Goal: Information Seeking & Learning: Learn about a topic

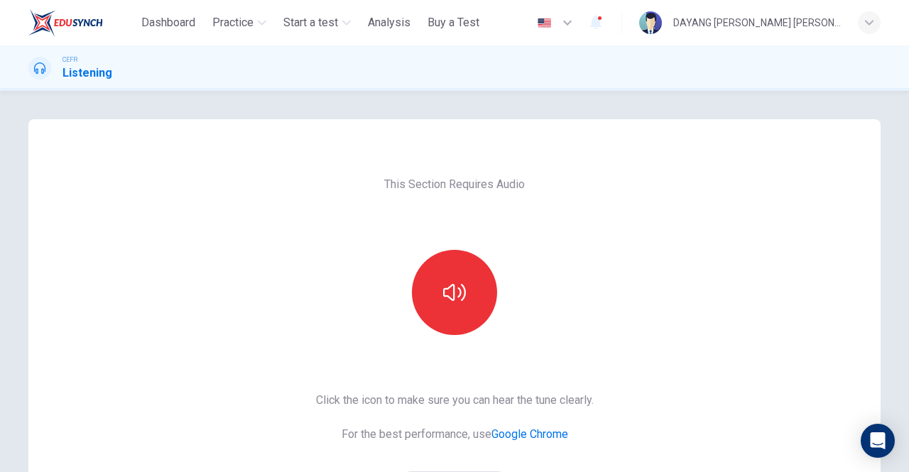
click at [416, 308] on button "button" at bounding box center [454, 292] width 85 height 85
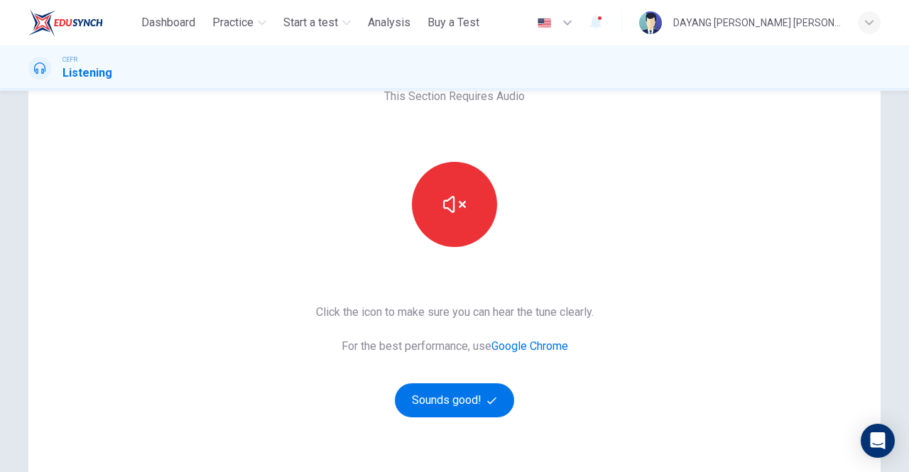
scroll to position [214, 0]
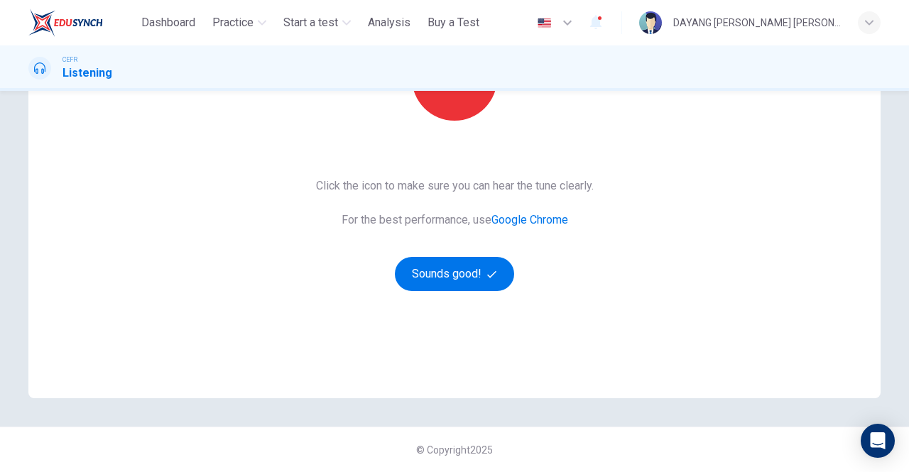
click at [466, 281] on button "Sounds good!" at bounding box center [454, 274] width 119 height 34
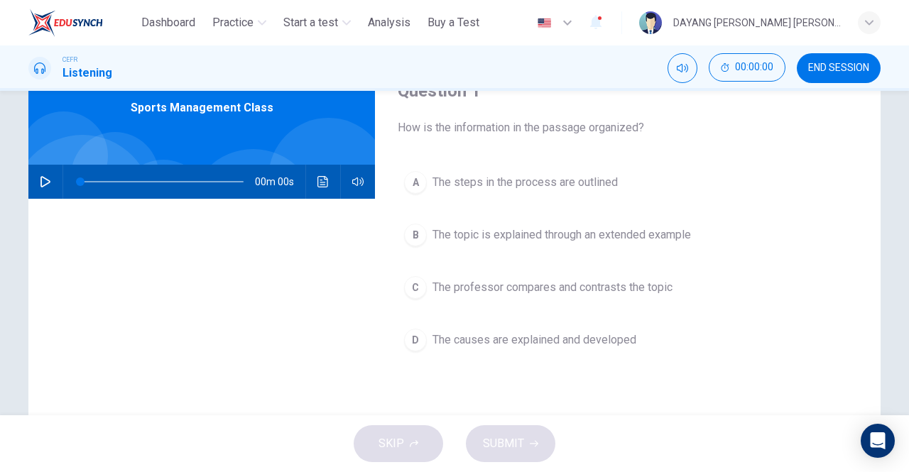
scroll to position [0, 0]
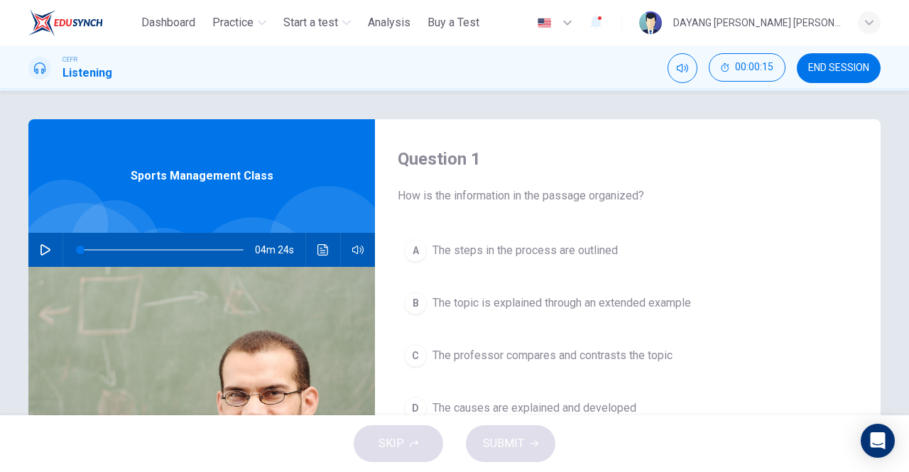
click at [47, 249] on icon "button" at bounding box center [45, 249] width 10 height 11
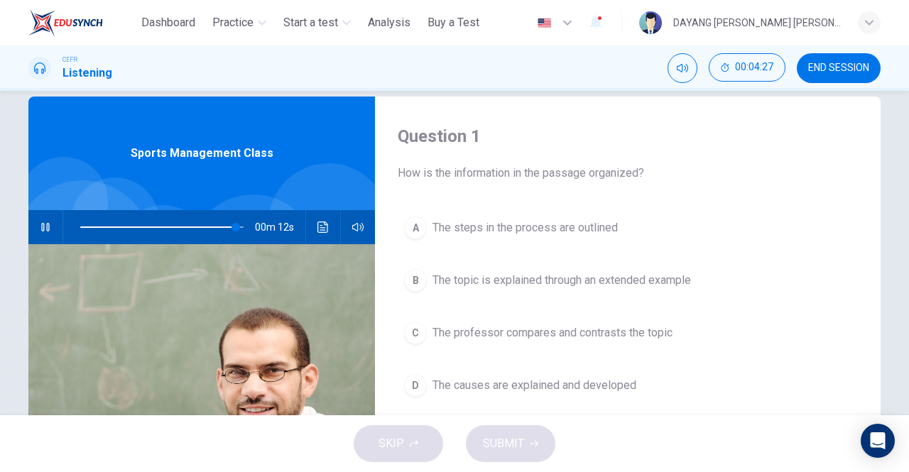
scroll to position [48, 0]
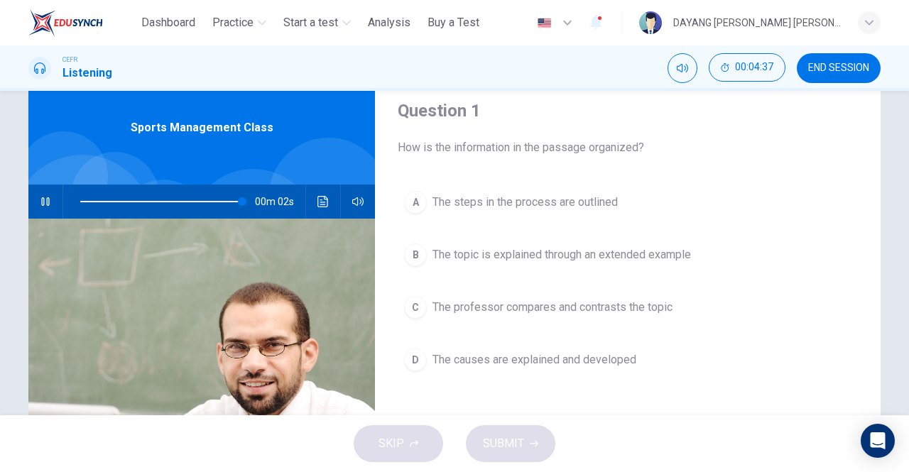
click at [616, 247] on span "The topic is explained through an extended example" at bounding box center [562, 254] width 259 height 17
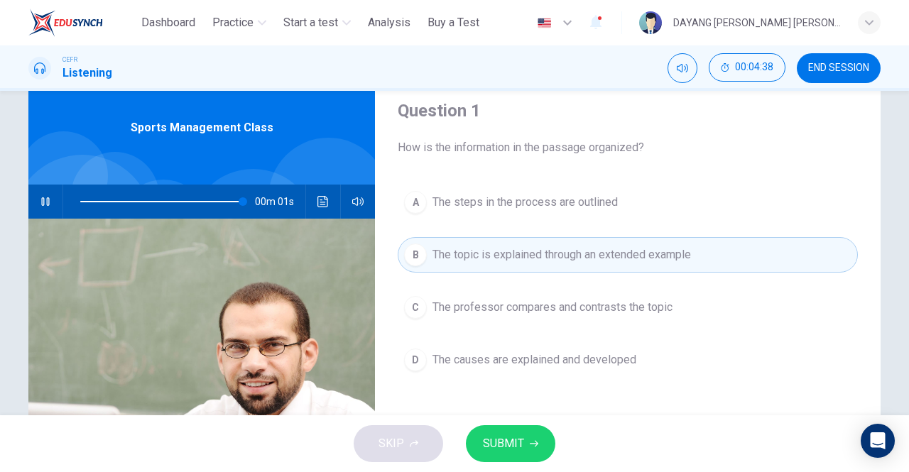
click at [517, 446] on span "SUBMIT" at bounding box center [503, 444] width 41 height 20
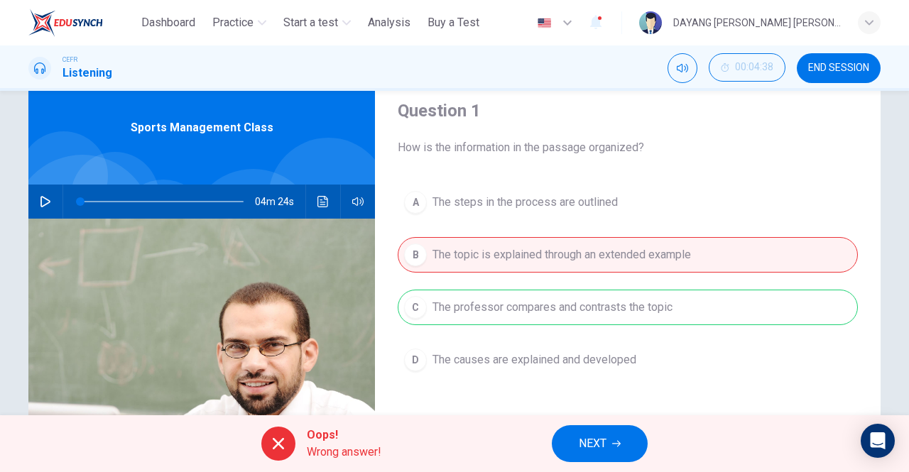
type input "*"
click at [602, 438] on span "NEXT" at bounding box center [593, 444] width 28 height 20
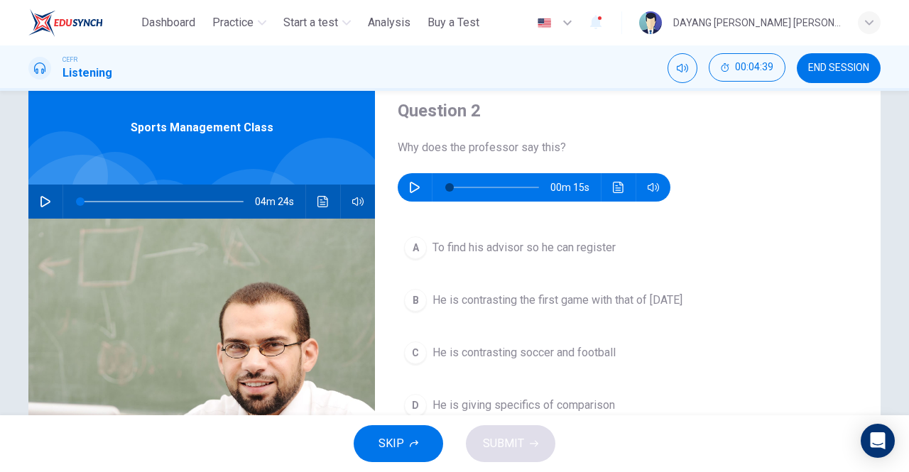
click at [412, 188] on icon "button" at bounding box center [414, 187] width 11 height 11
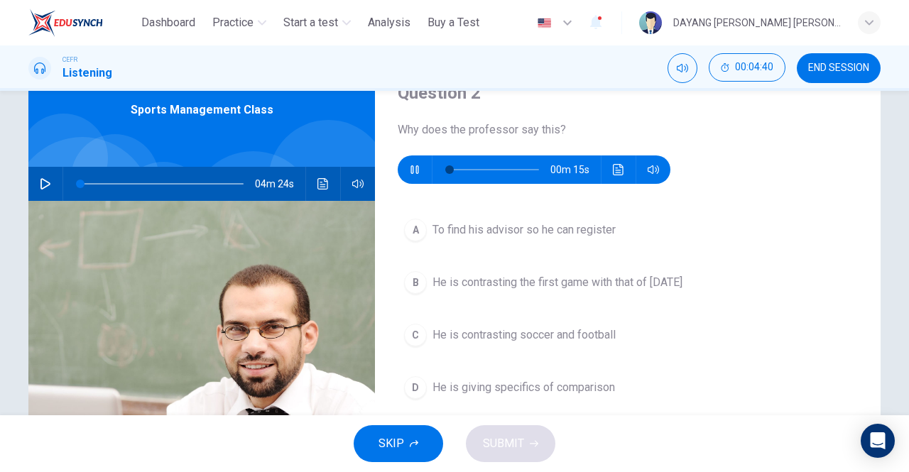
scroll to position [80, 0]
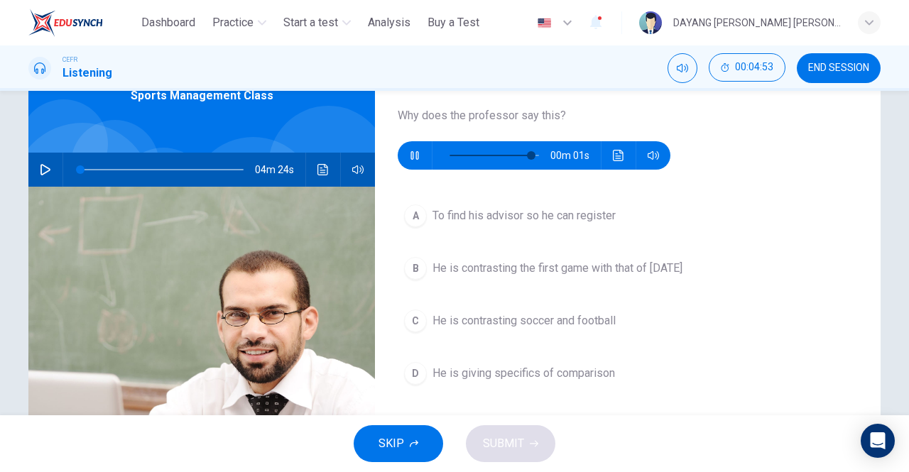
click at [571, 317] on span "He is contrasting soccer and football" at bounding box center [524, 321] width 183 height 17
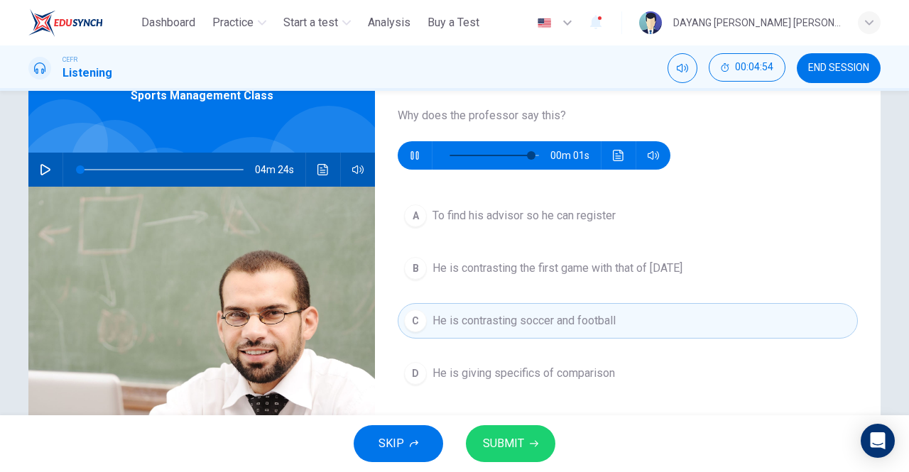
click at [521, 438] on span "SUBMIT" at bounding box center [503, 444] width 41 height 20
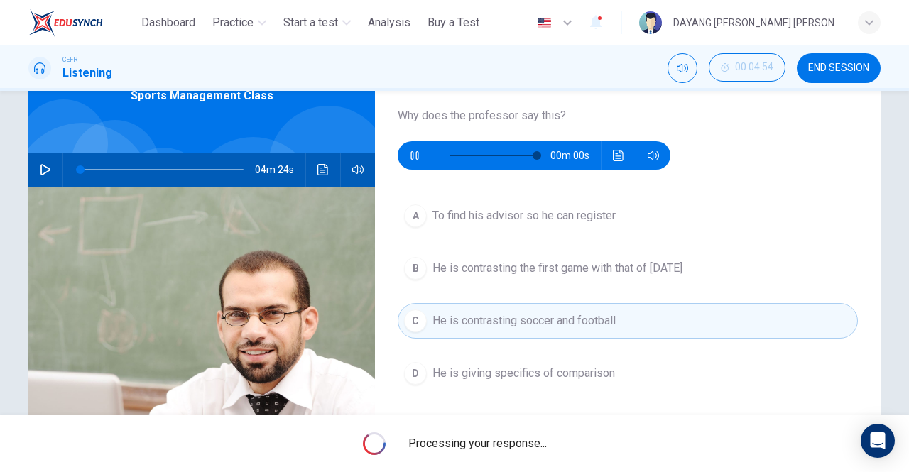
type input "*"
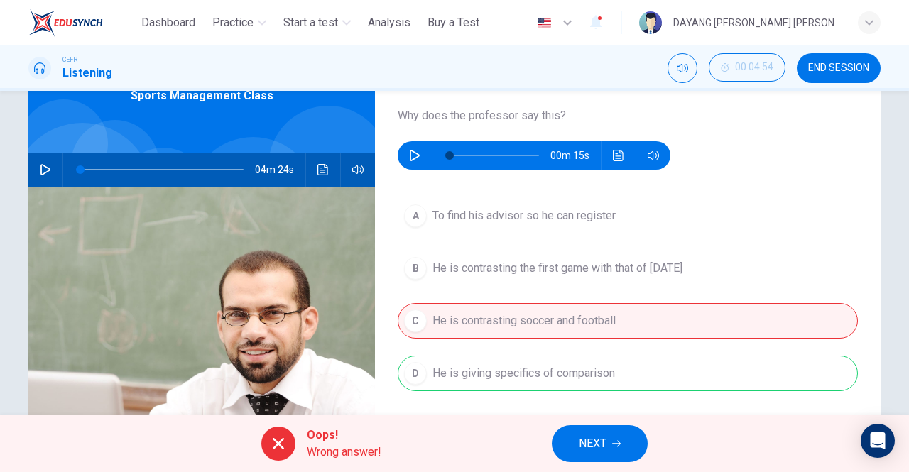
click at [607, 449] on span "NEXT" at bounding box center [593, 444] width 28 height 20
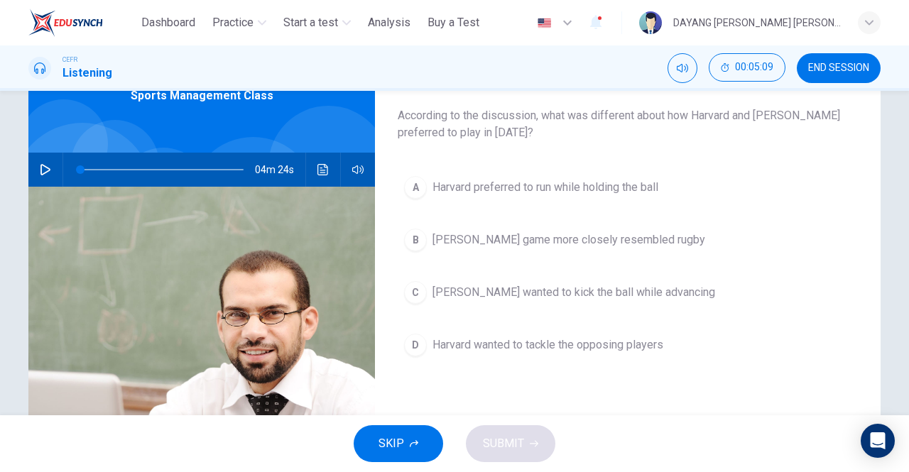
click at [617, 237] on span "[PERSON_NAME] game more closely resembled rugby" at bounding box center [569, 240] width 273 height 17
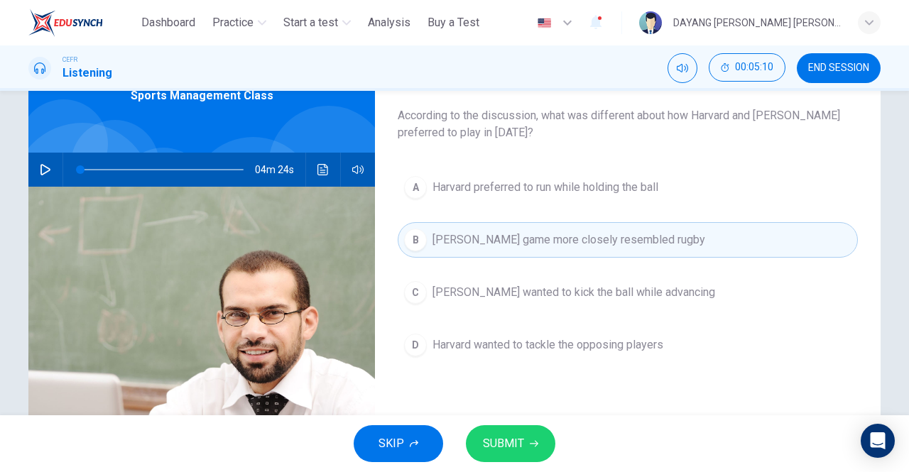
click at [521, 452] on span "SUBMIT" at bounding box center [503, 444] width 41 height 20
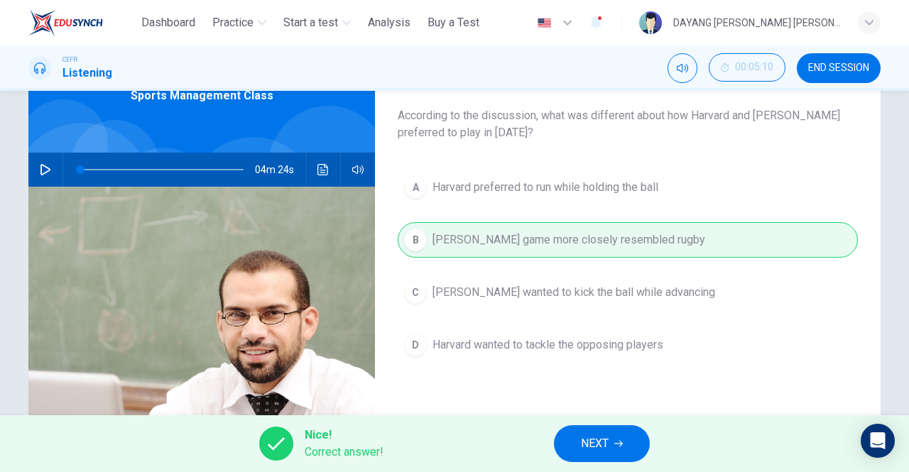
click at [617, 443] on icon "button" at bounding box center [618, 444] width 9 height 6
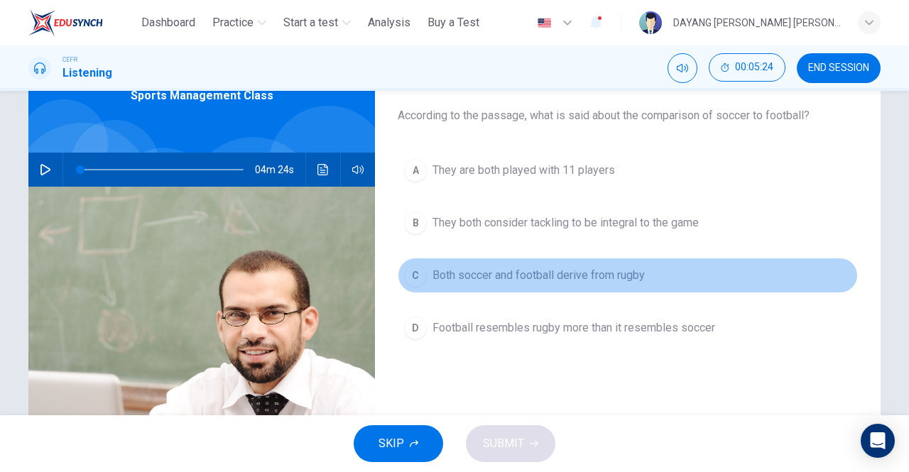
click at [604, 277] on span "Both soccer and football derive from rugby" at bounding box center [539, 275] width 212 height 17
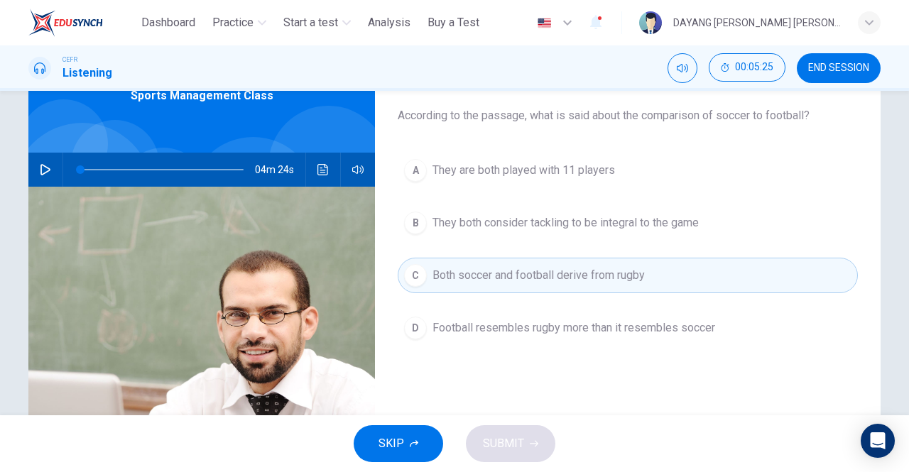
click at [518, 450] on div "SKIP SUBMIT" at bounding box center [454, 443] width 909 height 57
click at [541, 276] on span "Both soccer and football derive from rugby" at bounding box center [539, 275] width 212 height 17
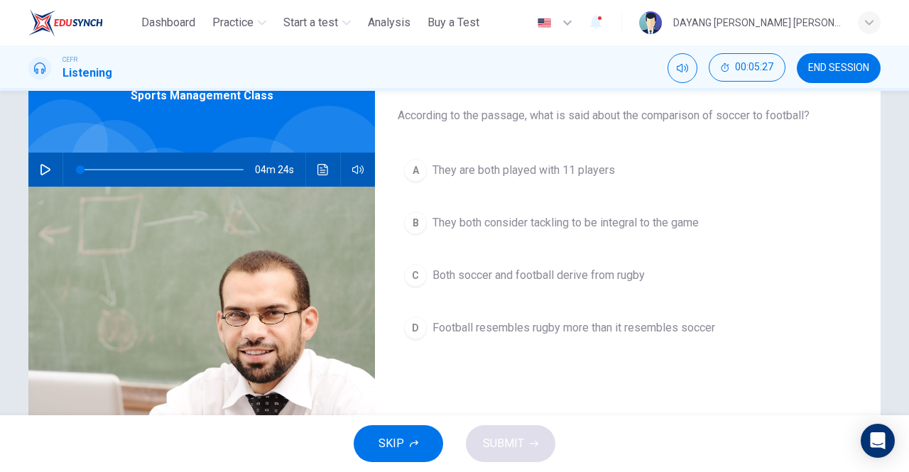
click at [582, 217] on span "They both consider tackling to be integral to the game" at bounding box center [566, 222] width 266 height 17
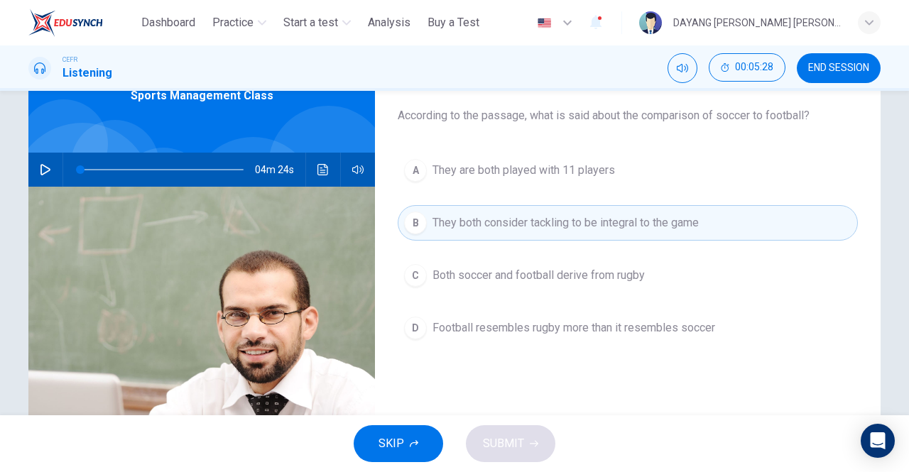
click at [599, 273] on span "Both soccer and football derive from rugby" at bounding box center [539, 275] width 212 height 17
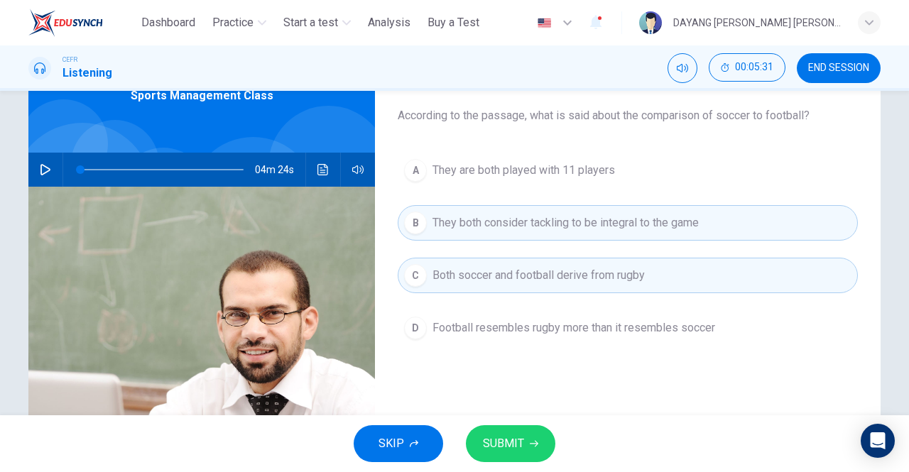
click at [531, 443] on icon "button" at bounding box center [534, 444] width 9 height 6
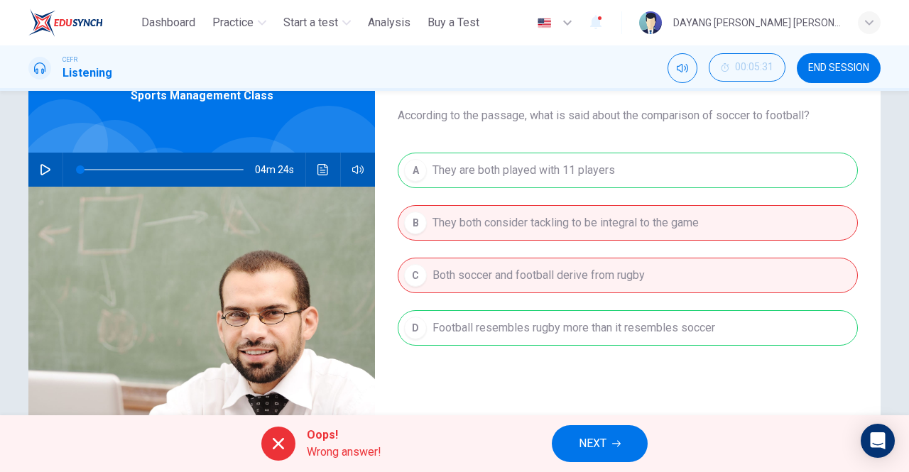
click at [615, 443] on icon "button" at bounding box center [616, 444] width 9 height 6
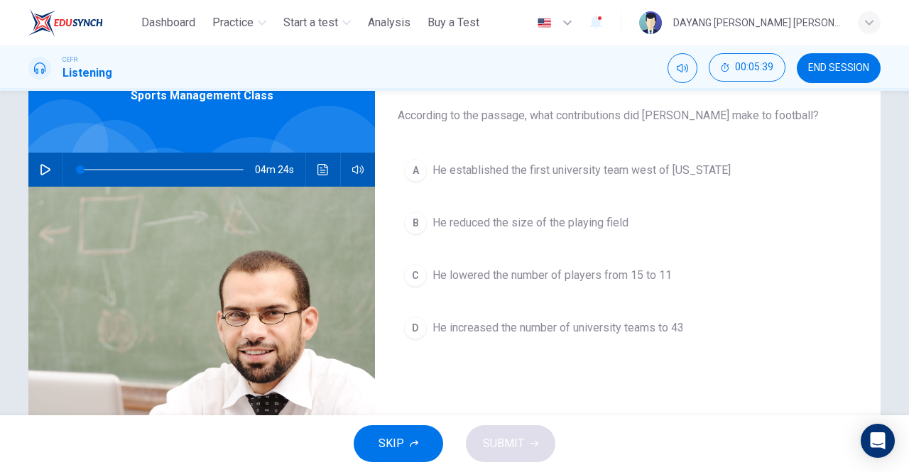
click at [621, 268] on span "He lowered the number of players from 15 to 11" at bounding box center [552, 275] width 239 height 17
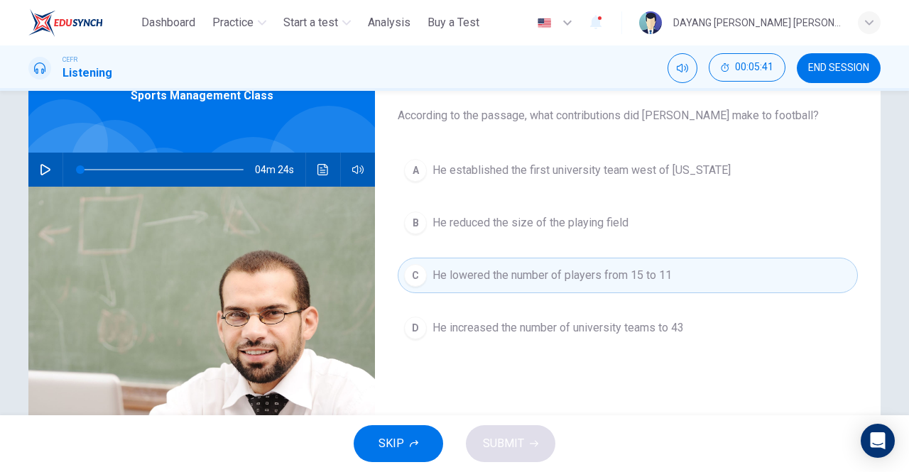
click at [585, 330] on span "He increased the number of university teams to 43" at bounding box center [558, 328] width 251 height 17
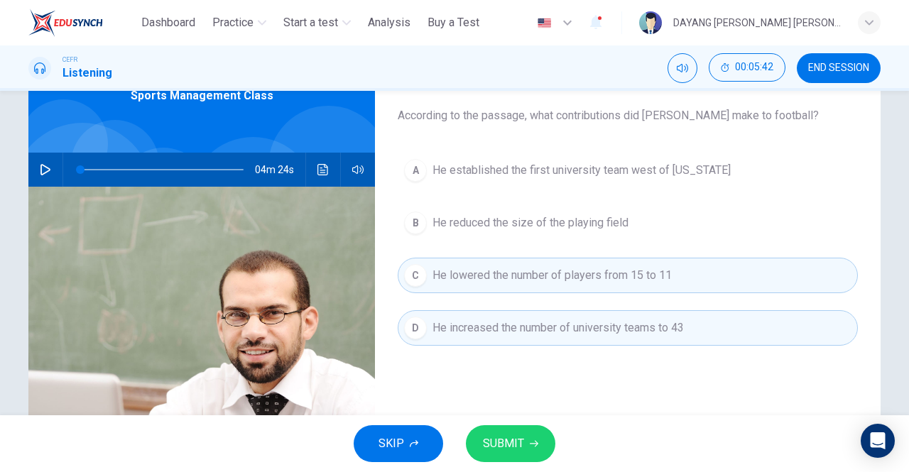
click at [626, 324] on span "He increased the number of university teams to 43" at bounding box center [558, 328] width 251 height 17
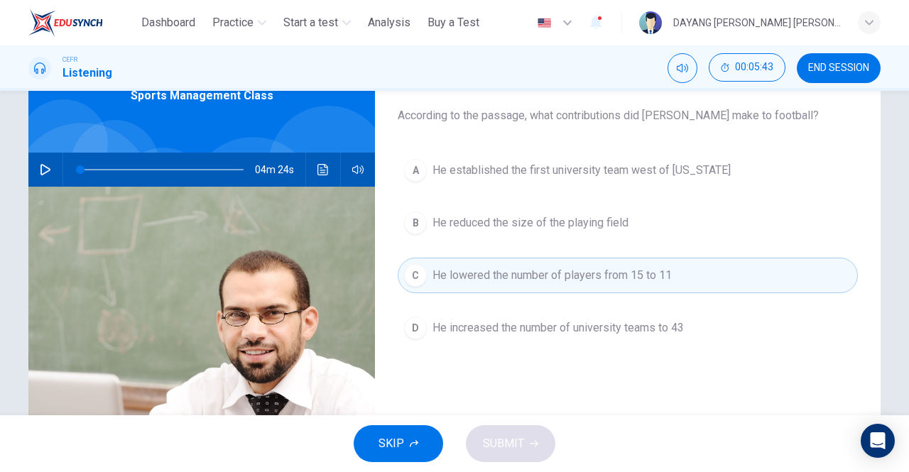
click at [621, 217] on span "He reduced the size of the playing field" at bounding box center [531, 222] width 196 height 17
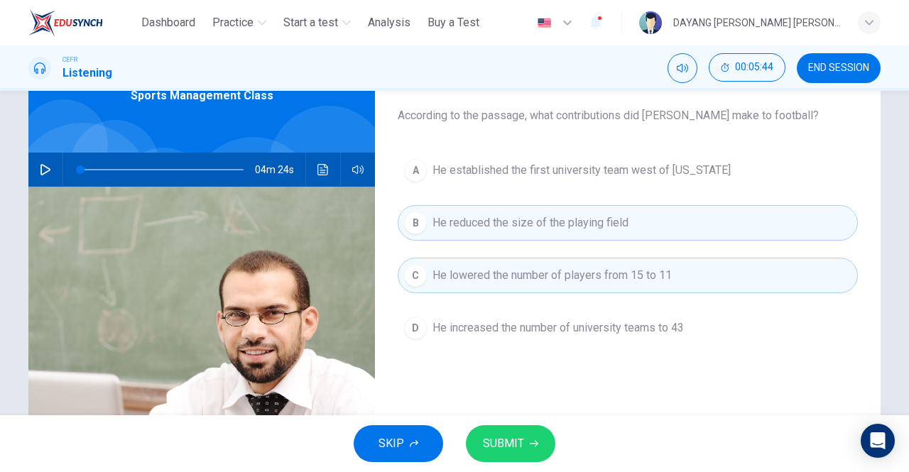
click at [523, 449] on span "SUBMIT" at bounding box center [503, 444] width 41 height 20
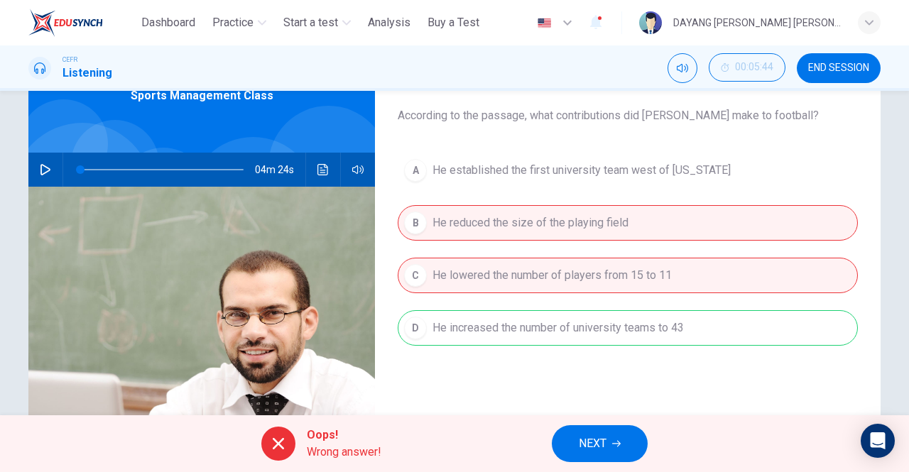
click at [624, 327] on div "A He established the first university team west of [US_STATE] B He reduced the …" at bounding box center [628, 264] width 460 height 222
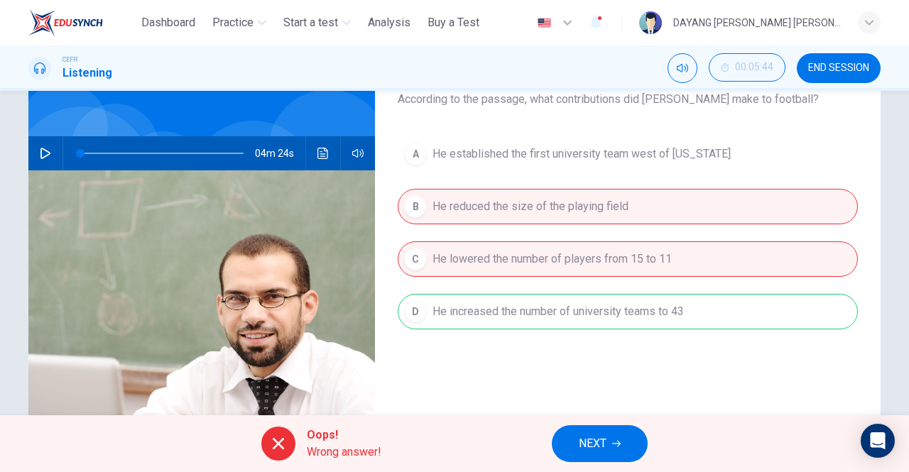
scroll to position [92, 0]
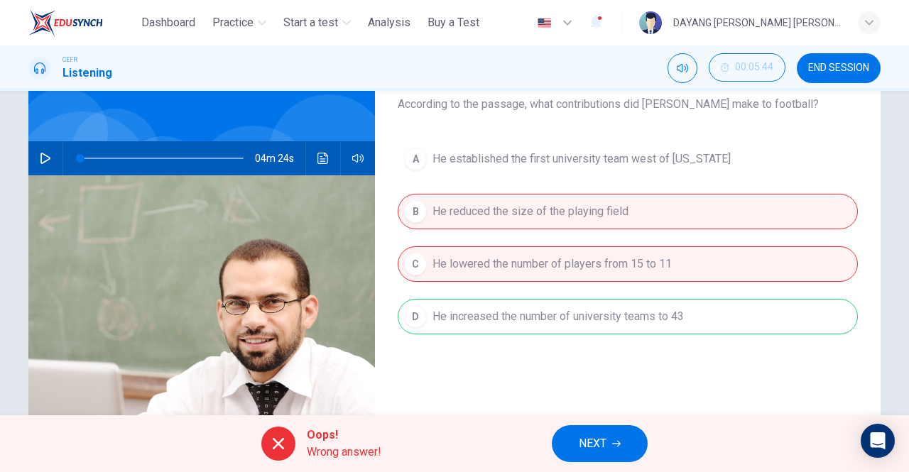
click at [616, 446] on icon "button" at bounding box center [616, 444] width 9 height 9
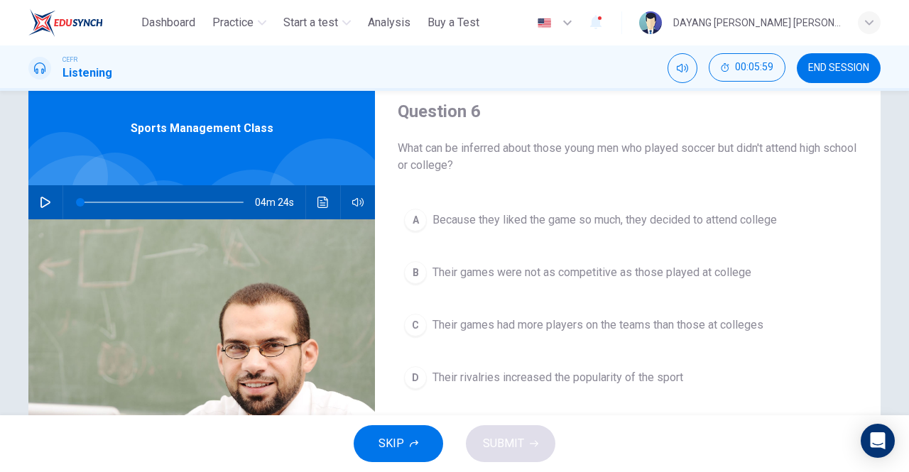
scroll to position [53, 0]
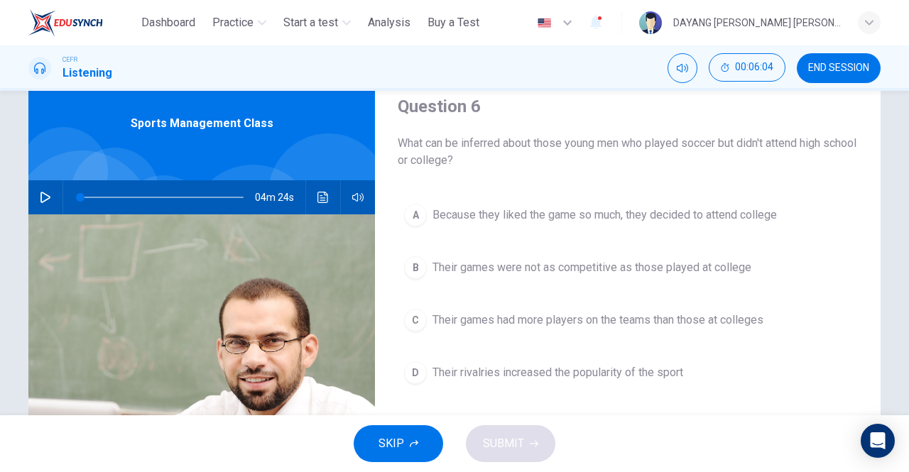
click at [736, 259] on span "Their games were not as competitive as those played at college" at bounding box center [592, 267] width 319 height 17
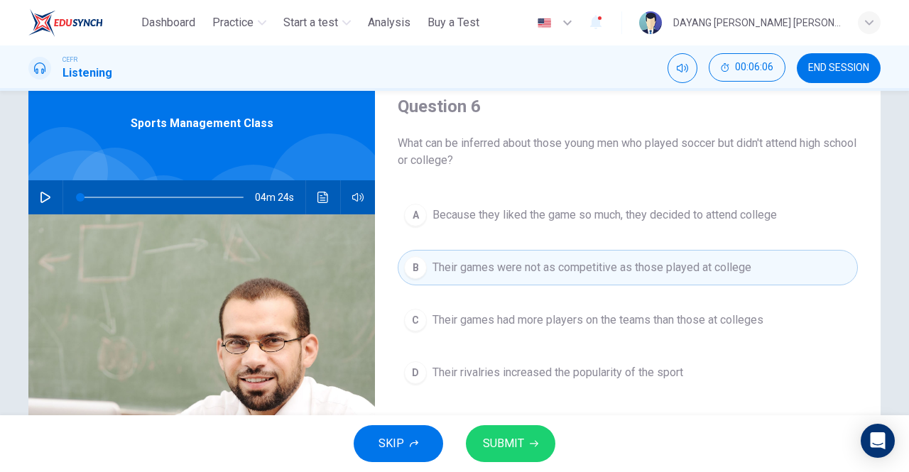
click at [533, 445] on icon "button" at bounding box center [534, 444] width 9 height 9
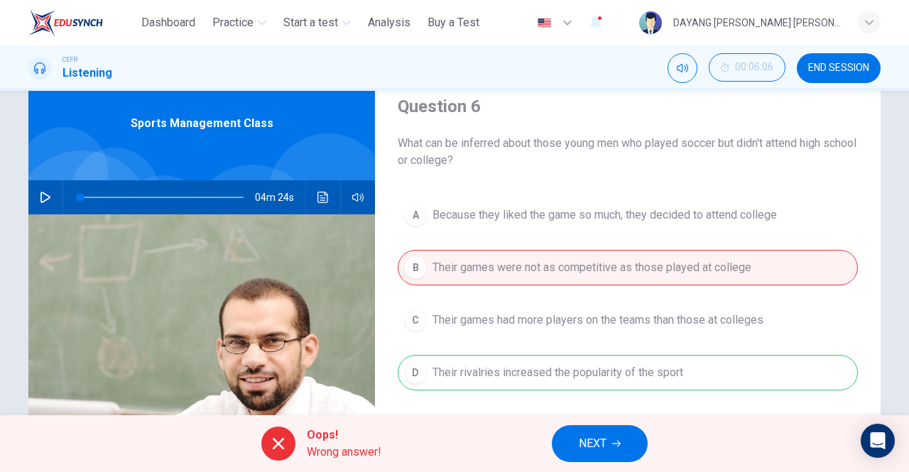
click at [616, 445] on icon "button" at bounding box center [616, 444] width 9 height 9
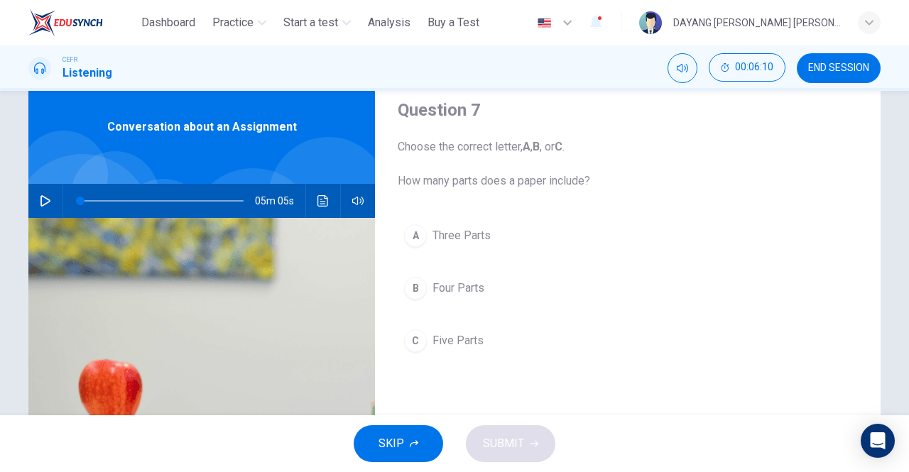
scroll to position [28, 0]
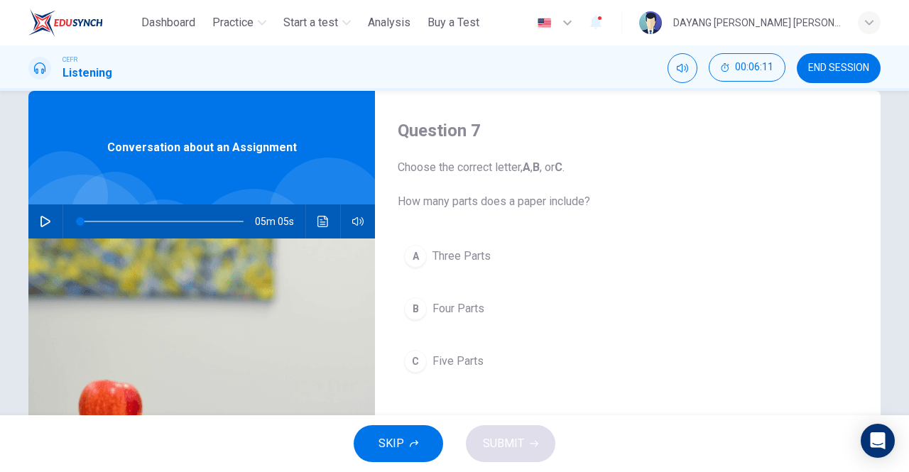
click at [41, 222] on icon "button" at bounding box center [45, 221] width 10 height 11
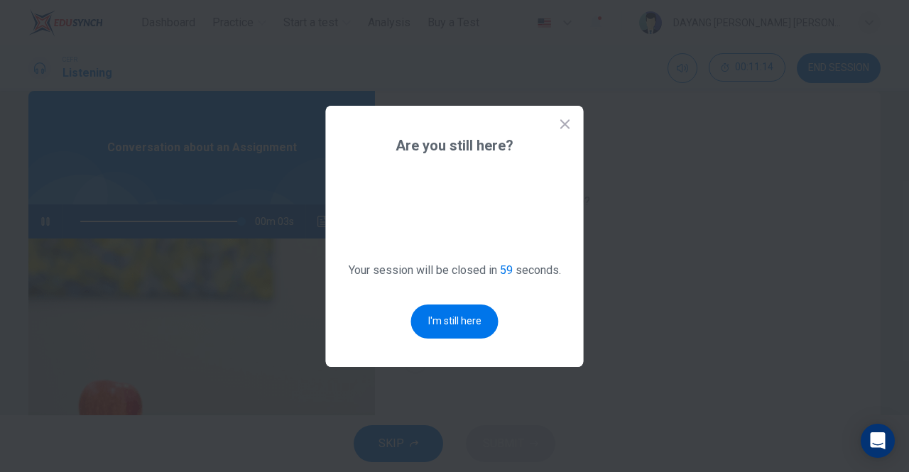
click at [251, 332] on div at bounding box center [454, 236] width 909 height 472
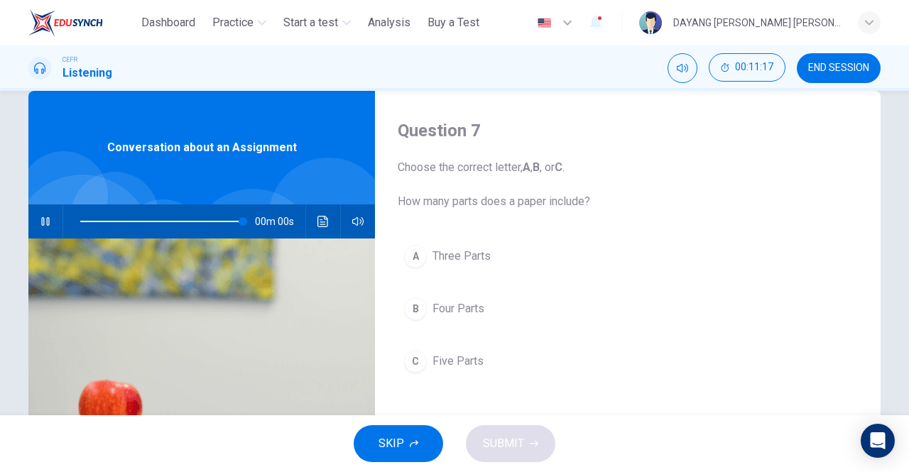
type input "*"
click at [405, 351] on button "C Five Parts" at bounding box center [628, 362] width 460 height 36
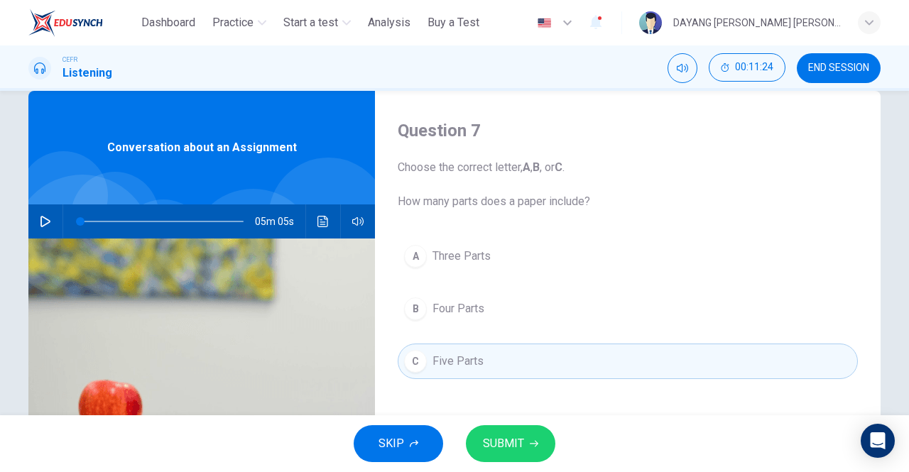
click at [492, 451] on span "SUBMIT" at bounding box center [503, 444] width 41 height 20
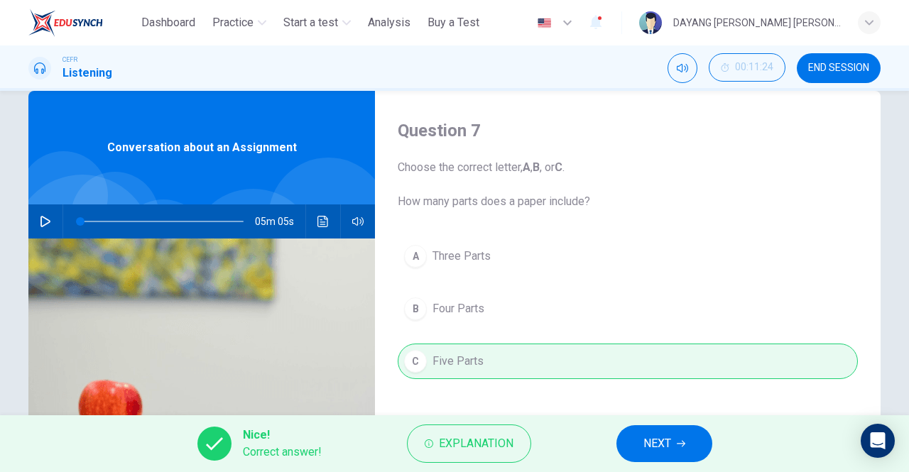
click at [646, 446] on span "NEXT" at bounding box center [657, 444] width 28 height 20
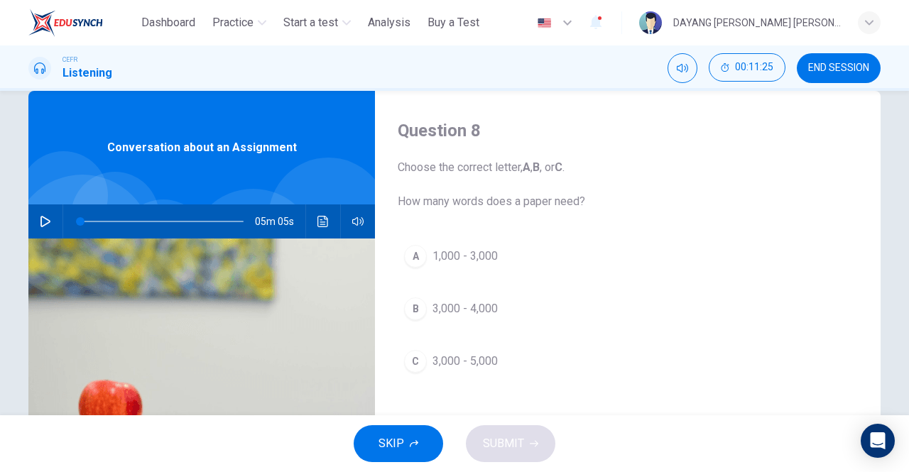
click at [416, 355] on div "C" at bounding box center [415, 361] width 23 height 23
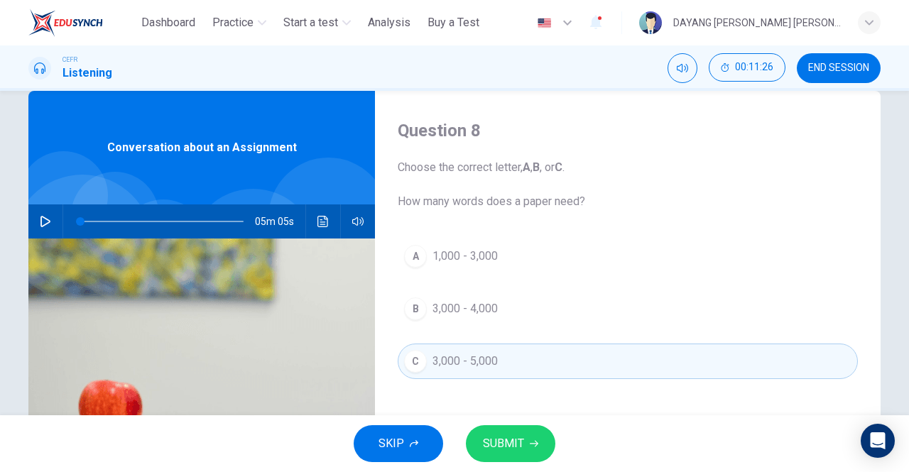
click at [509, 451] on span "SUBMIT" at bounding box center [503, 444] width 41 height 20
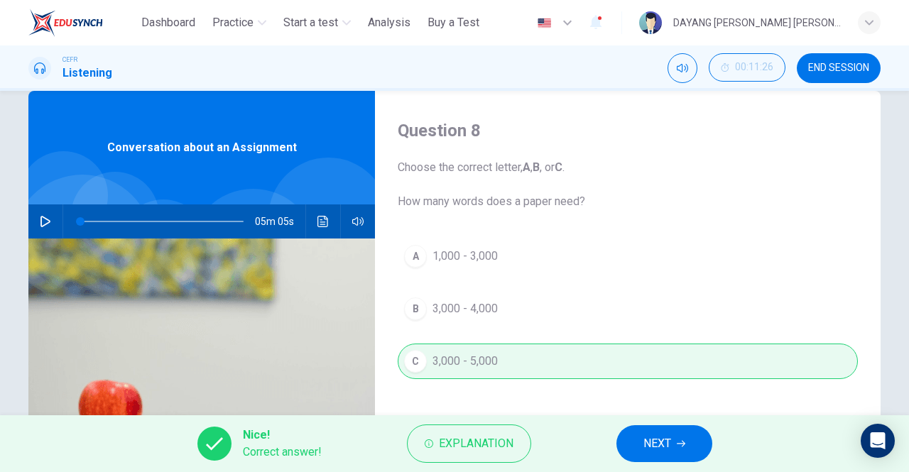
click at [633, 445] on button "NEXT" at bounding box center [664, 443] width 96 height 37
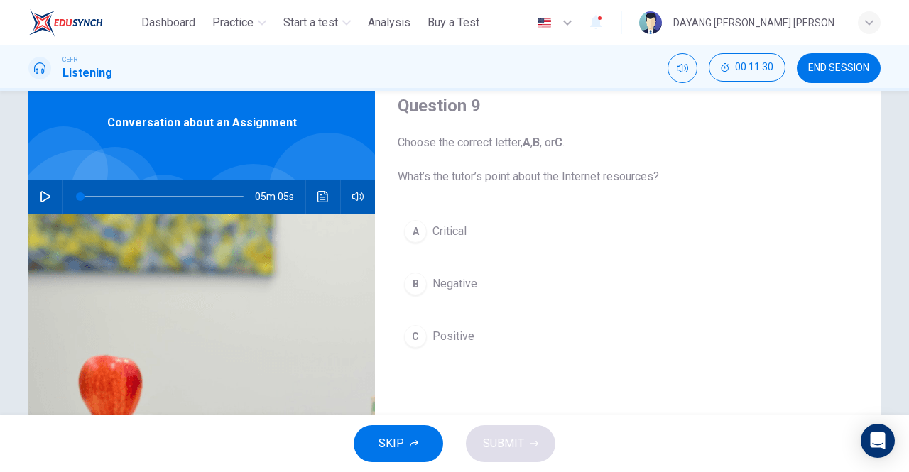
scroll to position [53, 0]
click at [412, 227] on div "A" at bounding box center [415, 232] width 23 height 23
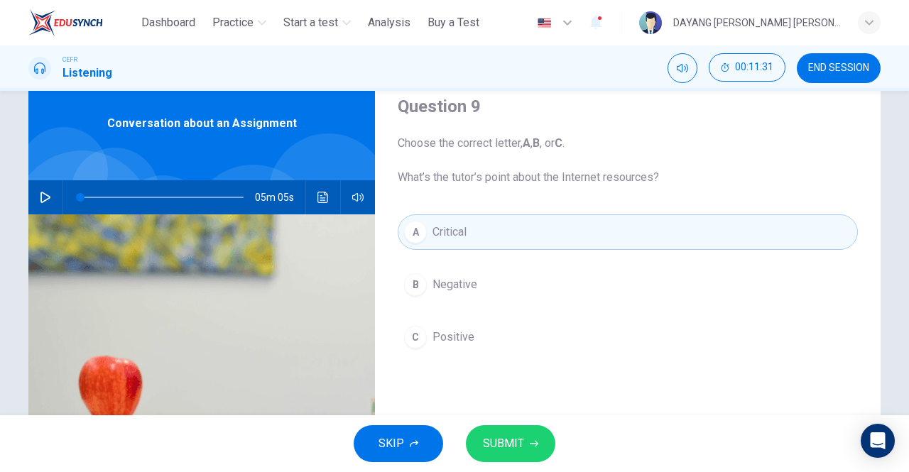
click at [493, 452] on span "SUBMIT" at bounding box center [503, 444] width 41 height 20
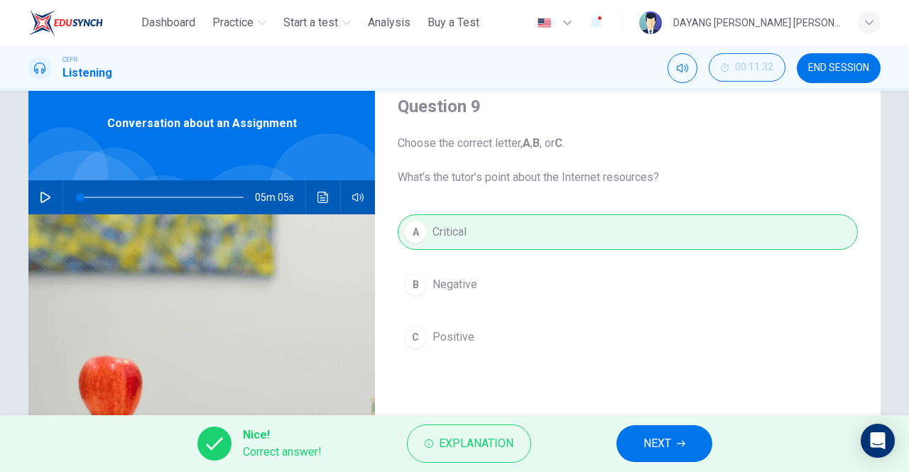
click at [636, 442] on button "NEXT" at bounding box center [664, 443] width 96 height 37
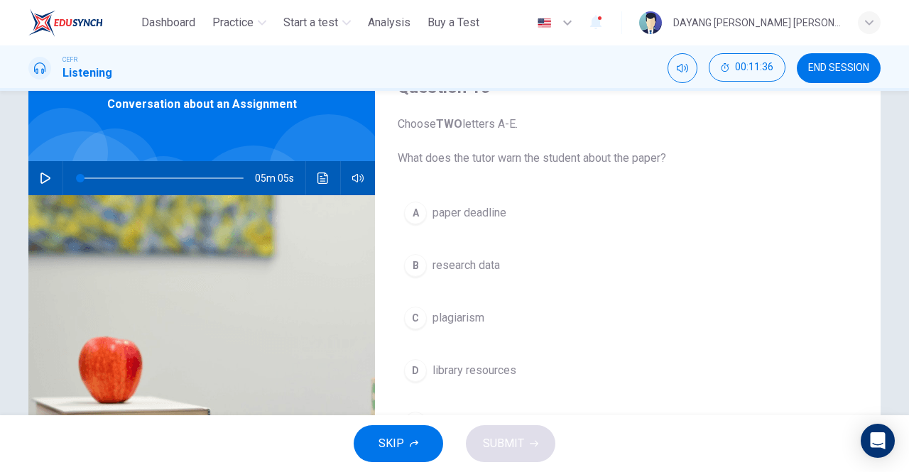
scroll to position [71, 0]
click at [416, 326] on div "C" at bounding box center [415, 319] width 23 height 23
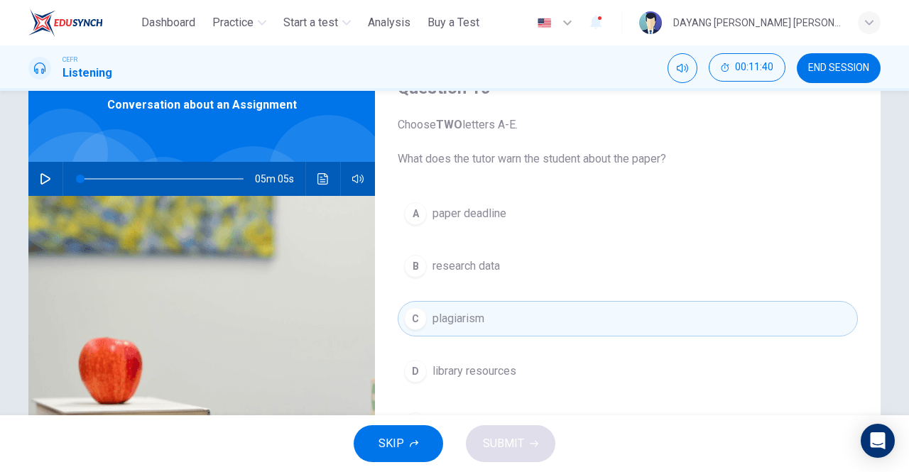
click at [401, 263] on button "B research data" at bounding box center [628, 267] width 460 height 36
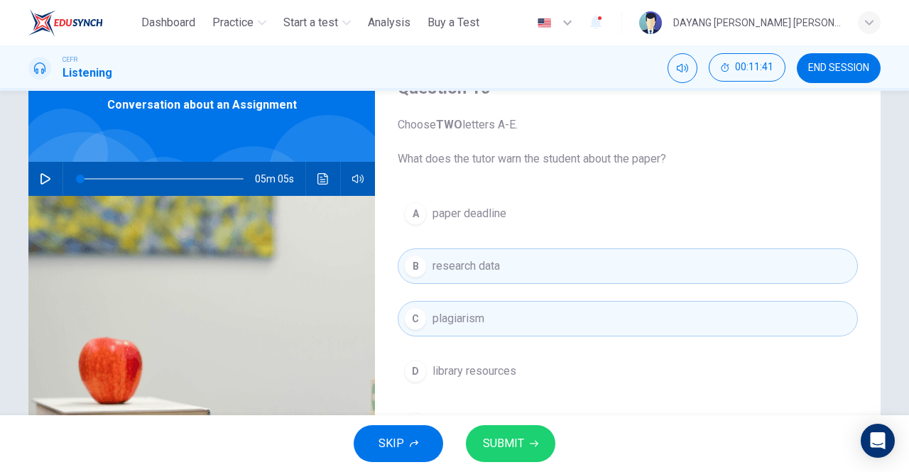
click at [496, 450] on span "SUBMIT" at bounding box center [503, 444] width 41 height 20
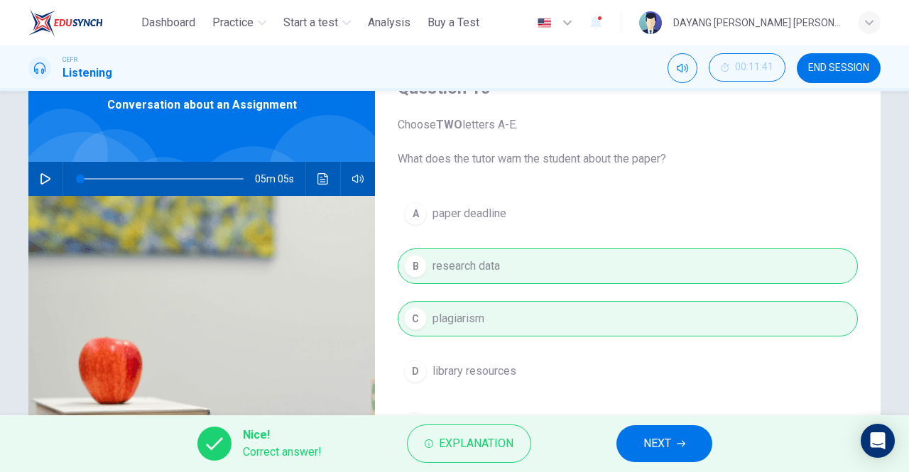
click at [646, 447] on span "NEXT" at bounding box center [657, 444] width 28 height 20
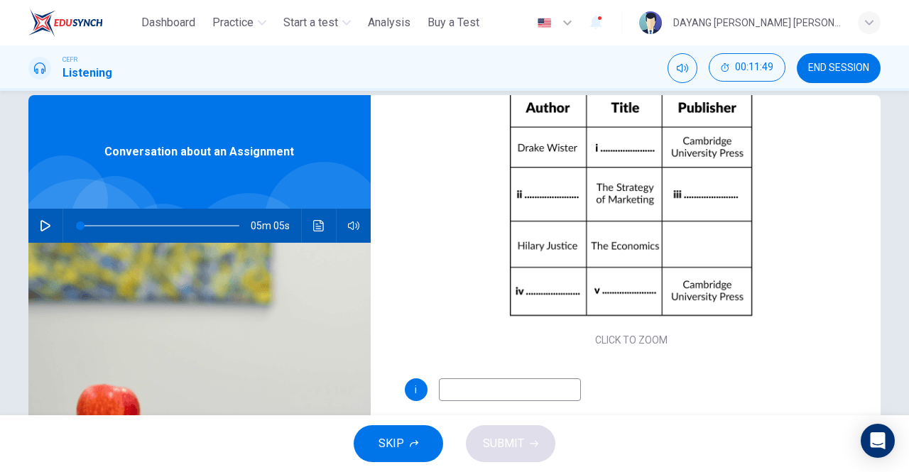
scroll to position [21, 0]
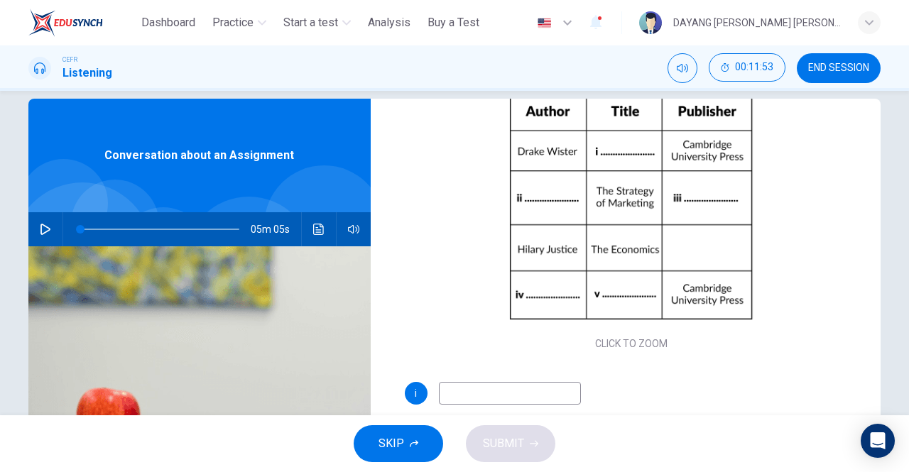
click at [536, 398] on input at bounding box center [510, 393] width 142 height 23
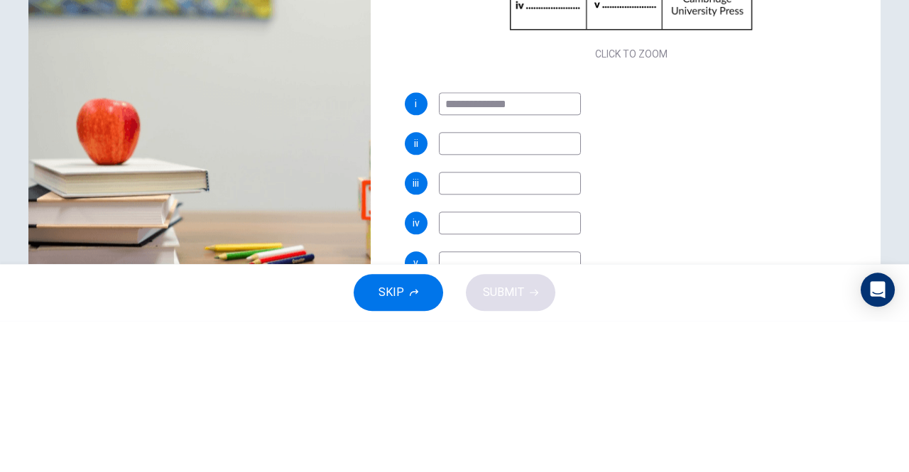
scroll to position [210, 0]
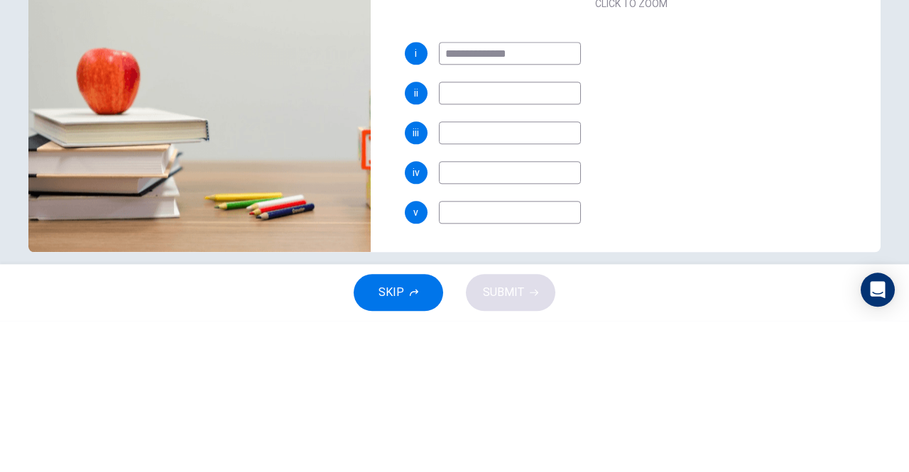
type input "**********"
click at [525, 246] on input at bounding box center [510, 244] width 142 height 23
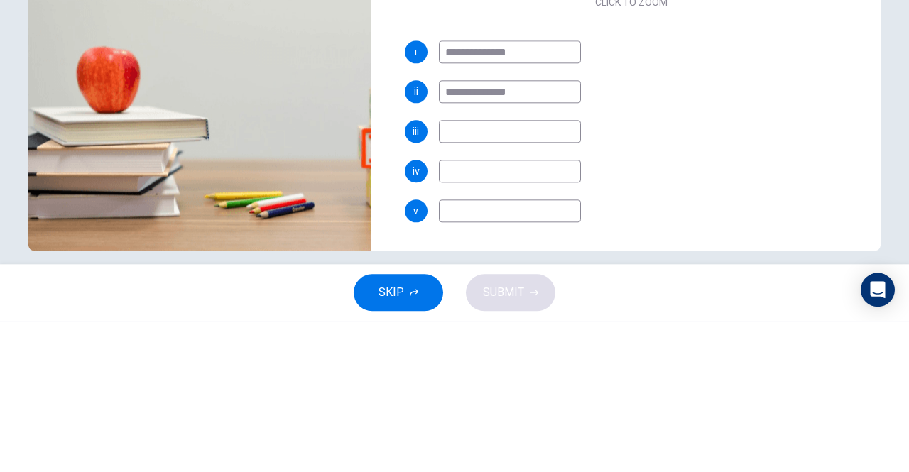
scroll to position [226, 0]
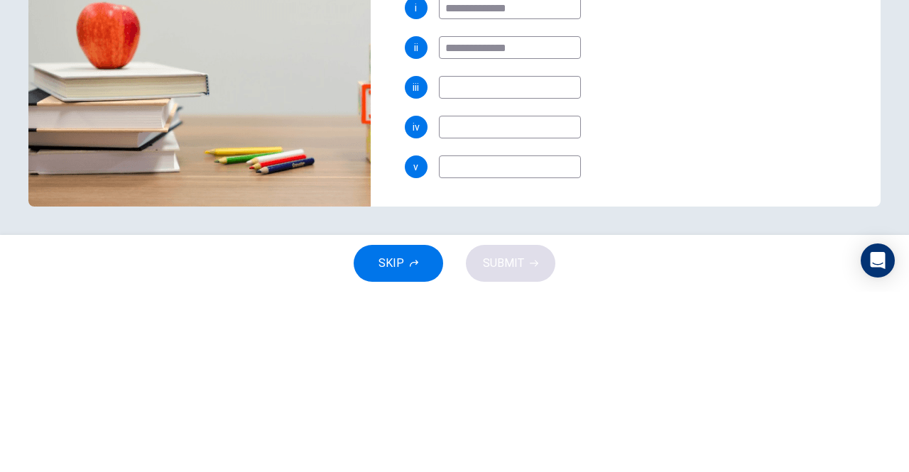
type input "**********"
click at [537, 271] on input at bounding box center [510, 267] width 142 height 23
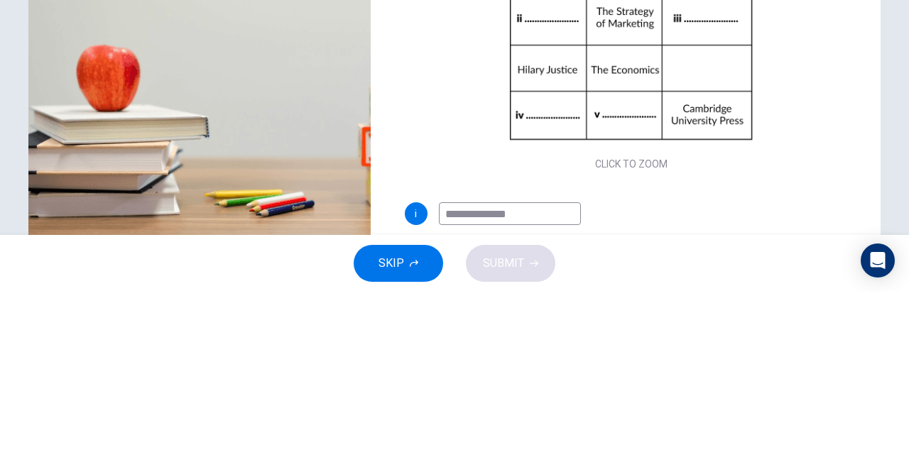
scroll to position [175, 0]
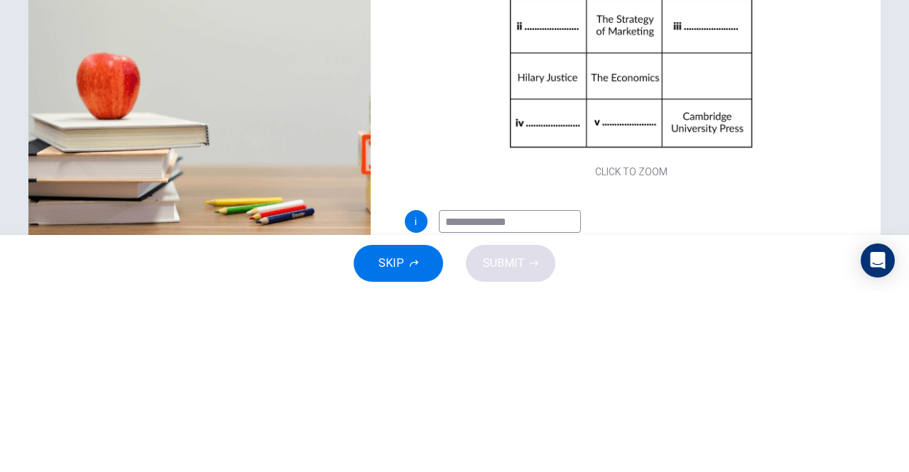
type input "**********"
click at [732, 301] on div "Click to Zoom" at bounding box center [632, 227] width 454 height 271
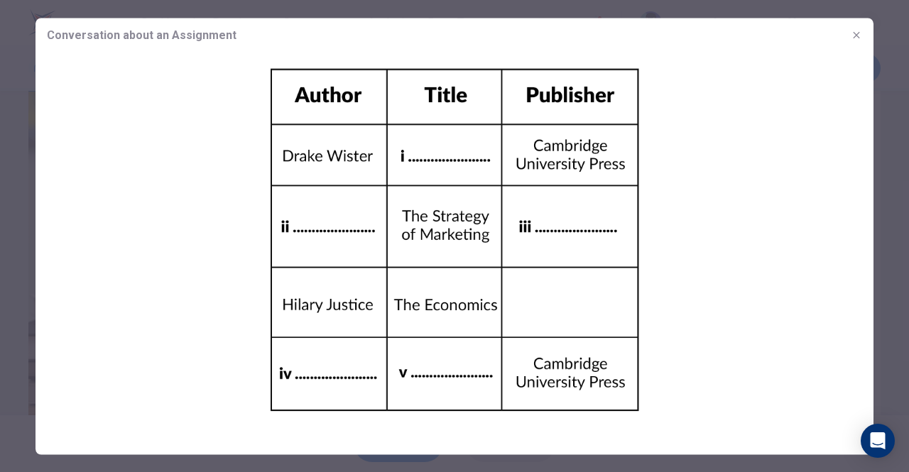
click at [849, 148] on img at bounding box center [455, 240] width 838 height 376
click at [2, 266] on div at bounding box center [454, 236] width 909 height 472
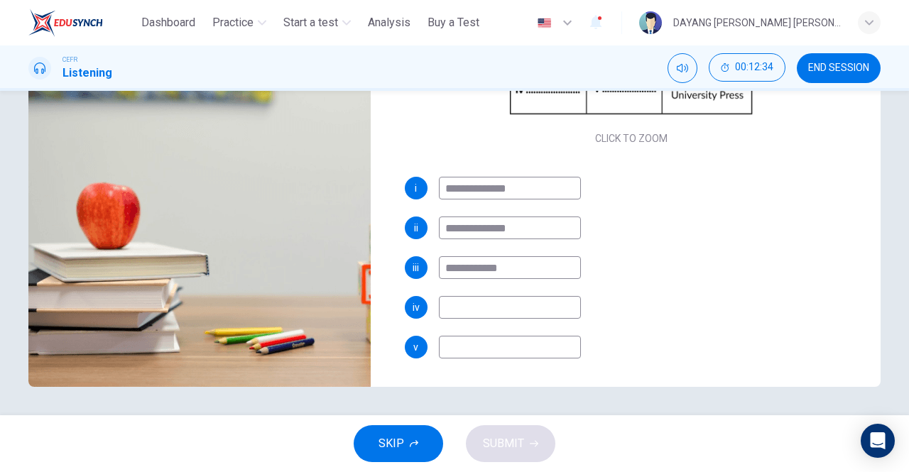
scroll to position [226, 0]
click at [525, 308] on input at bounding box center [510, 307] width 142 height 23
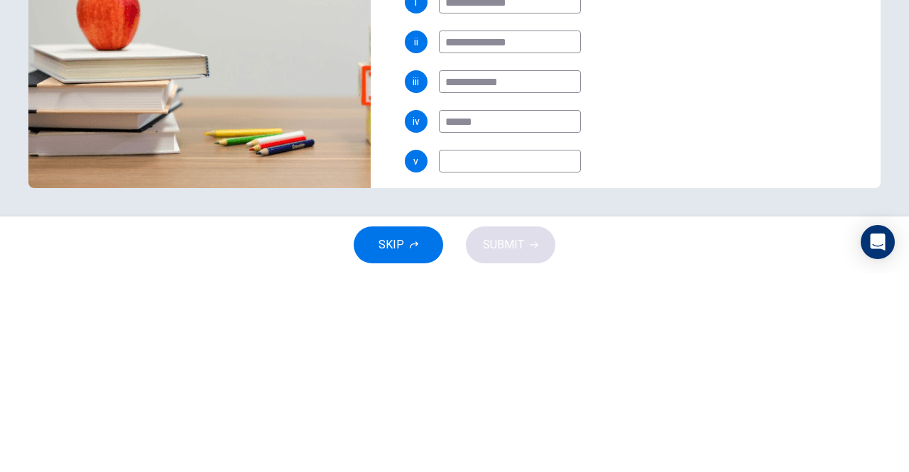
scroll to position [163, 0]
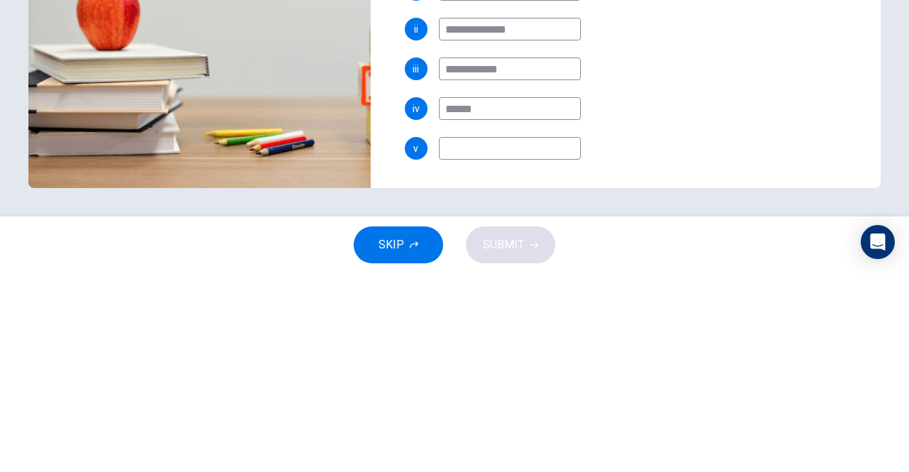
type input "******"
click at [550, 342] on input at bounding box center [510, 347] width 142 height 23
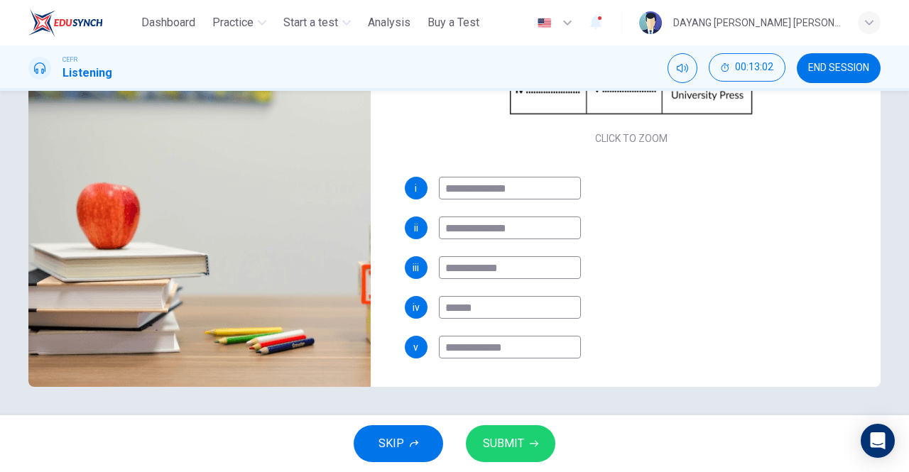
click at [534, 352] on input "**********" at bounding box center [510, 347] width 142 height 23
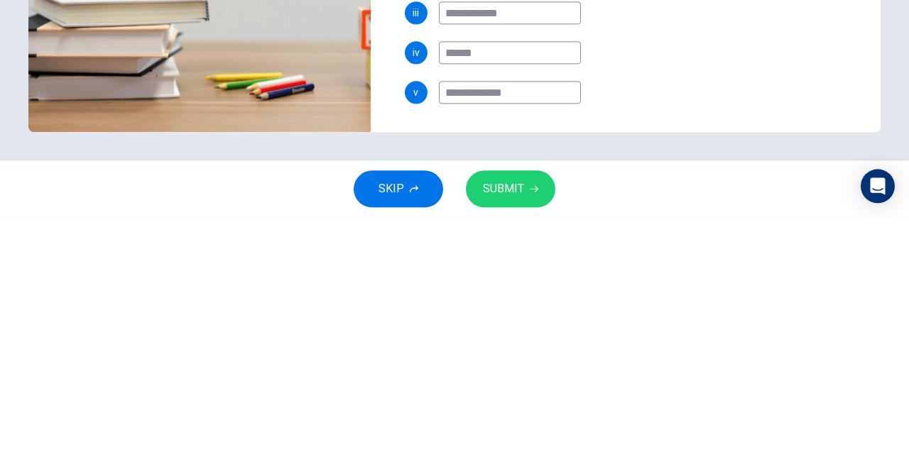
type input "**********"
click at [511, 447] on span "SUBMIT" at bounding box center [503, 444] width 41 height 20
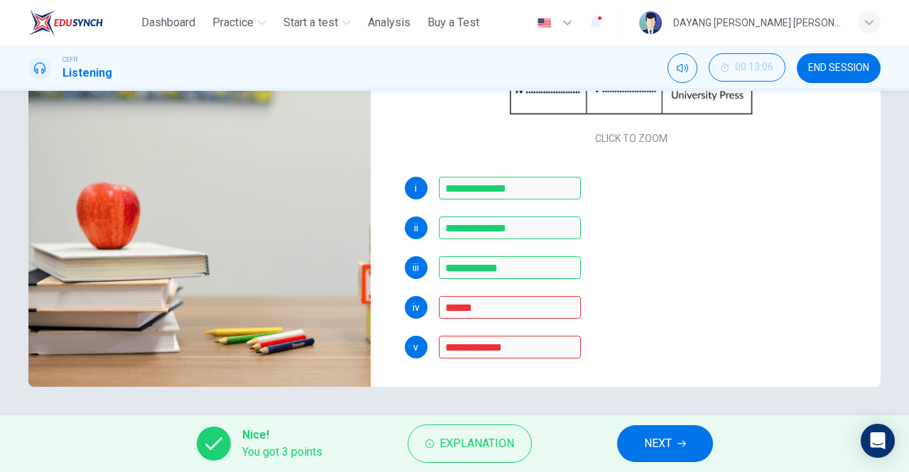
click at [440, 445] on span "Explanation" at bounding box center [477, 444] width 75 height 20
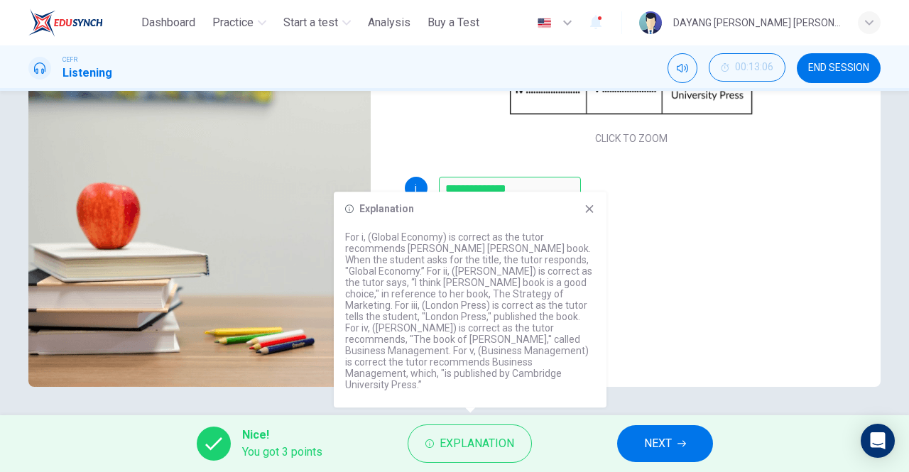
click at [280, 314] on img at bounding box center [199, 214] width 342 height 346
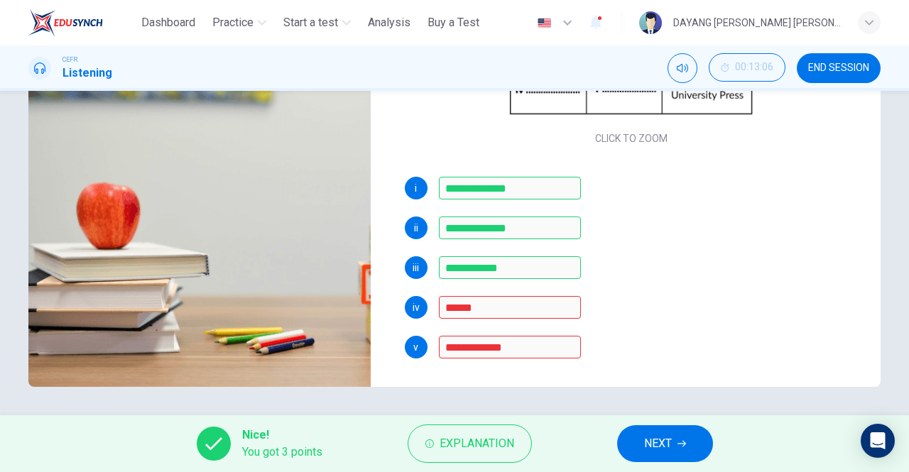
click at [653, 446] on span "NEXT" at bounding box center [658, 444] width 28 height 20
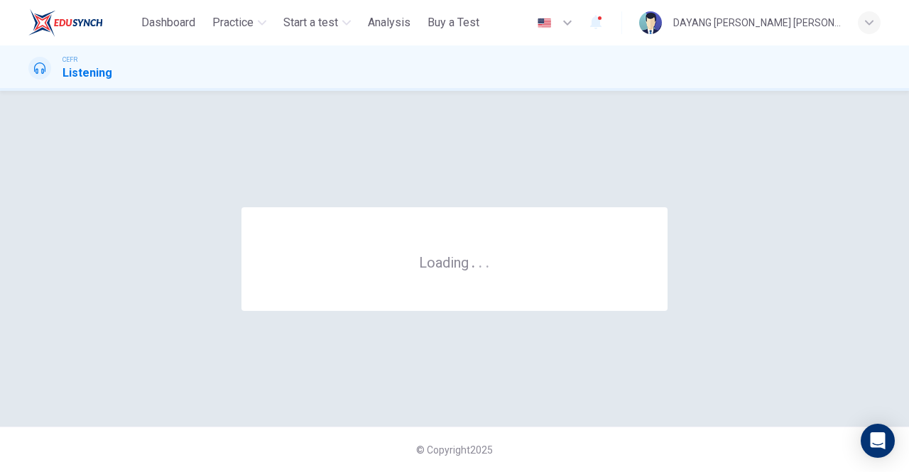
scroll to position [0, 0]
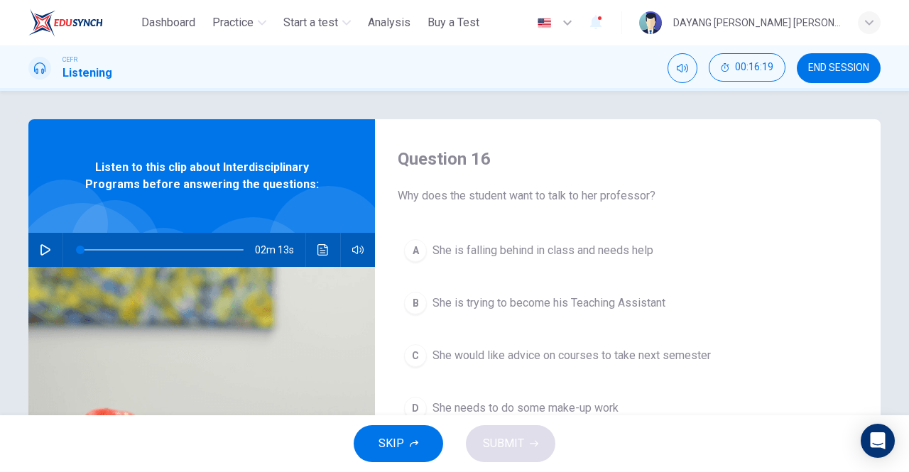
click at [47, 263] on button "button" at bounding box center [45, 250] width 23 height 34
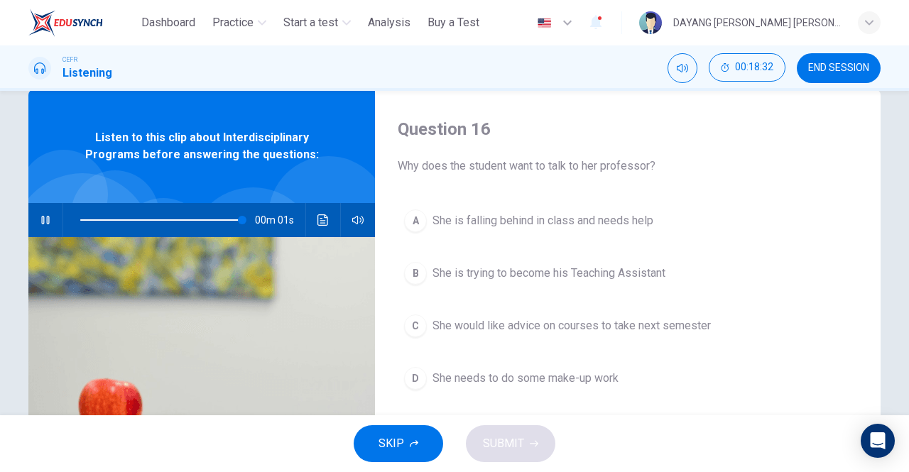
scroll to position [30, 0]
click at [406, 328] on div "C" at bounding box center [415, 326] width 23 height 23
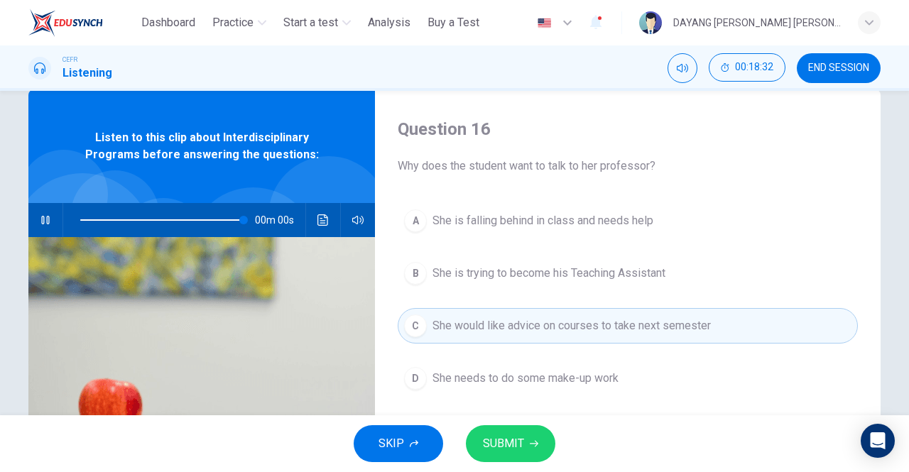
type input "*"
click at [500, 452] on span "SUBMIT" at bounding box center [503, 444] width 41 height 20
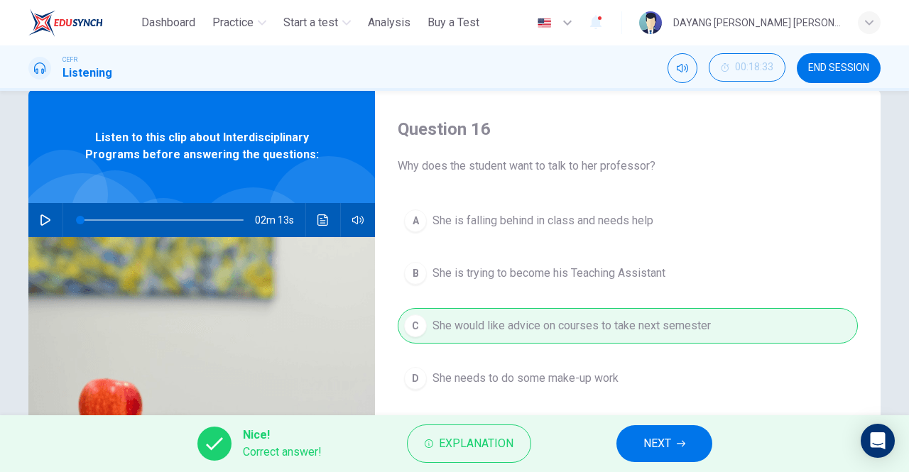
click at [634, 447] on button "NEXT" at bounding box center [664, 443] width 96 height 37
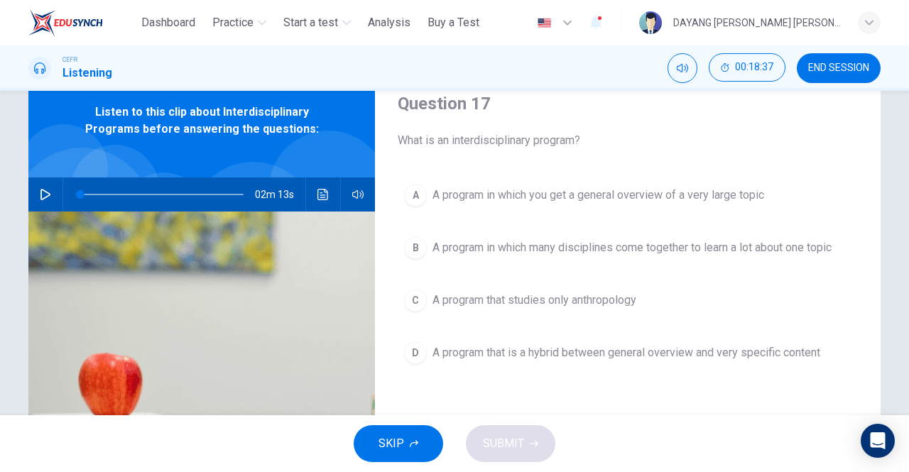
scroll to position [55, 0]
click at [441, 249] on span "A program in which many disciplines come together to learn a lot about one topic" at bounding box center [632, 247] width 399 height 17
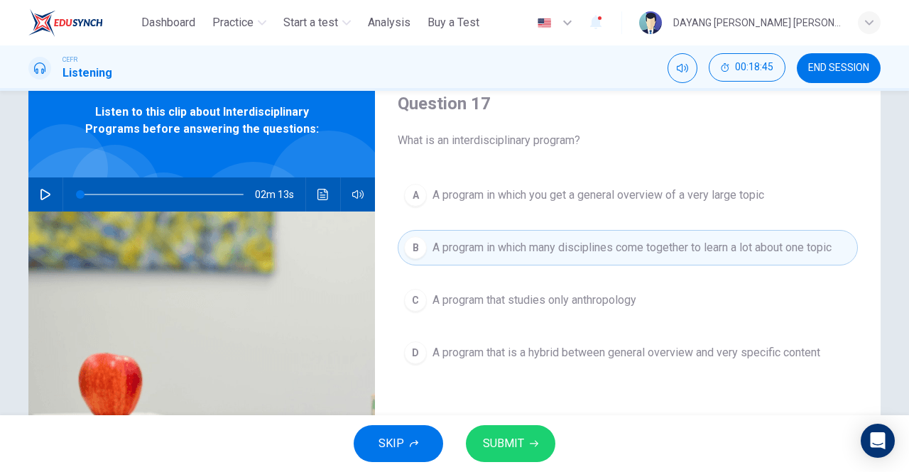
click at [513, 435] on span "SUBMIT" at bounding box center [503, 444] width 41 height 20
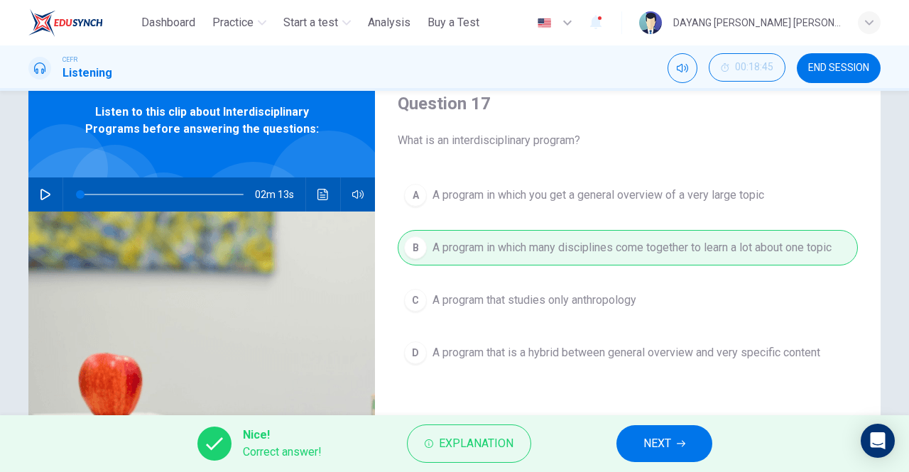
click at [643, 435] on span "NEXT" at bounding box center [657, 444] width 28 height 20
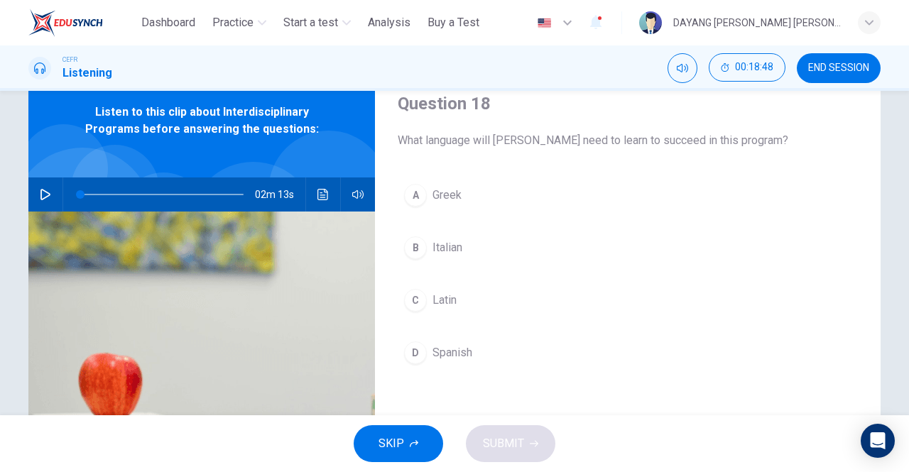
click at [420, 300] on div "C" at bounding box center [415, 300] width 23 height 23
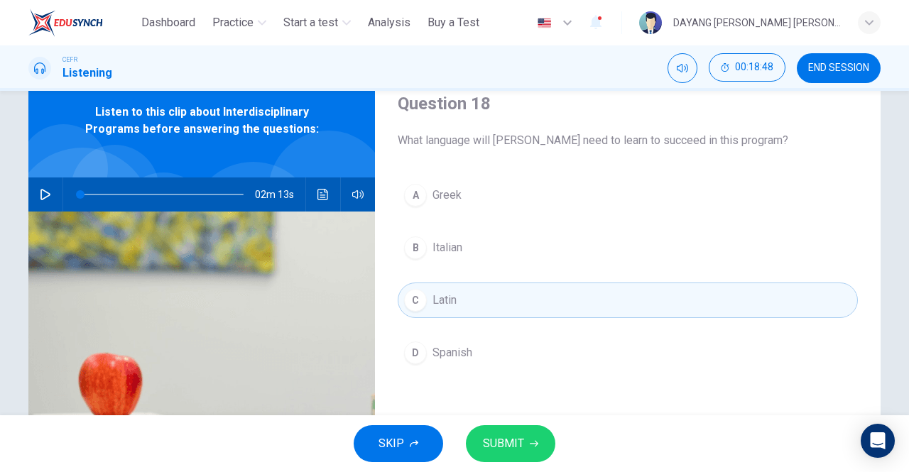
click at [509, 452] on span "SUBMIT" at bounding box center [503, 444] width 41 height 20
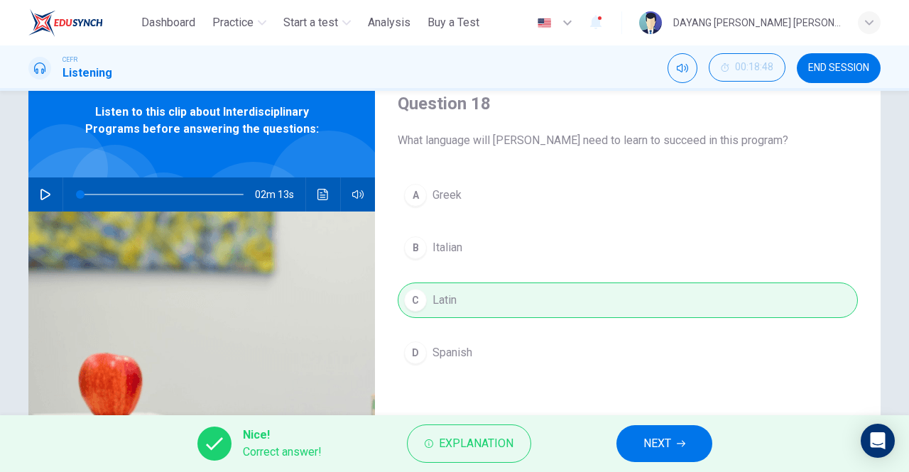
click at [647, 438] on span "NEXT" at bounding box center [657, 444] width 28 height 20
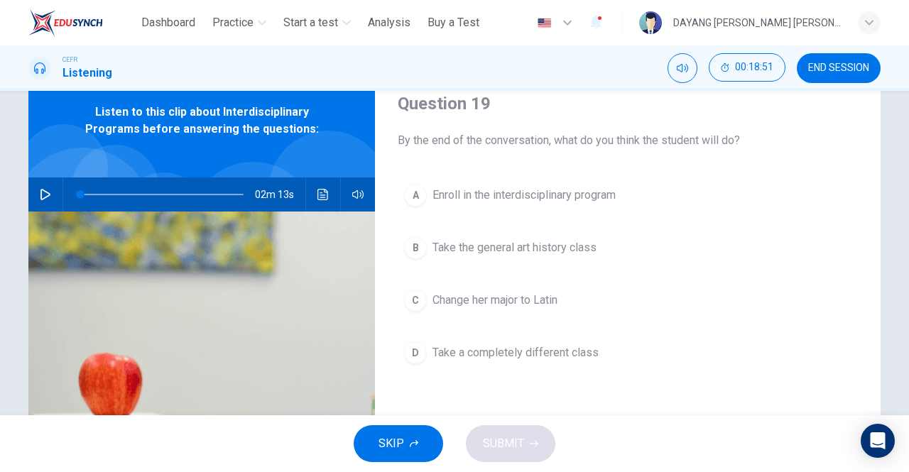
click at [423, 197] on div "A" at bounding box center [415, 195] width 23 height 23
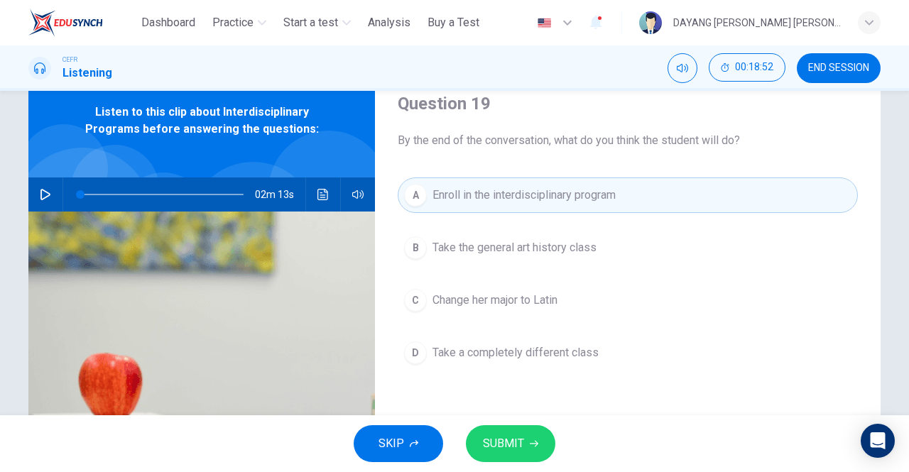
click at [507, 441] on span "SUBMIT" at bounding box center [503, 444] width 41 height 20
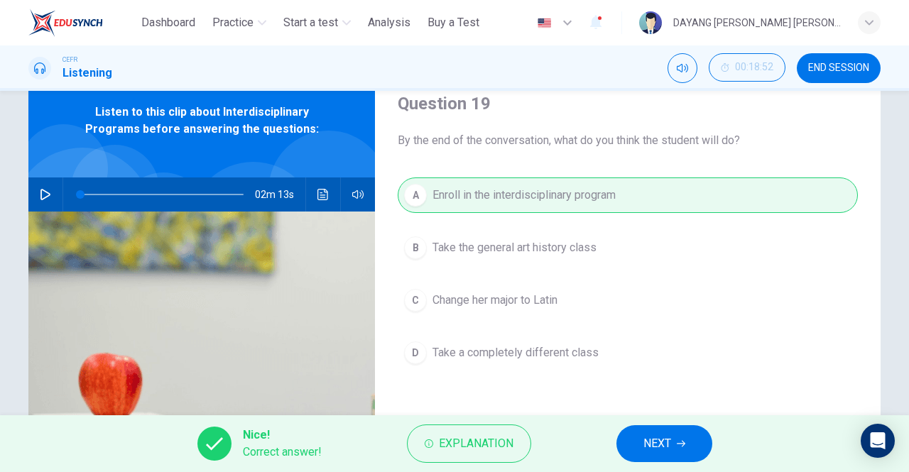
click at [652, 450] on span "NEXT" at bounding box center [657, 444] width 28 height 20
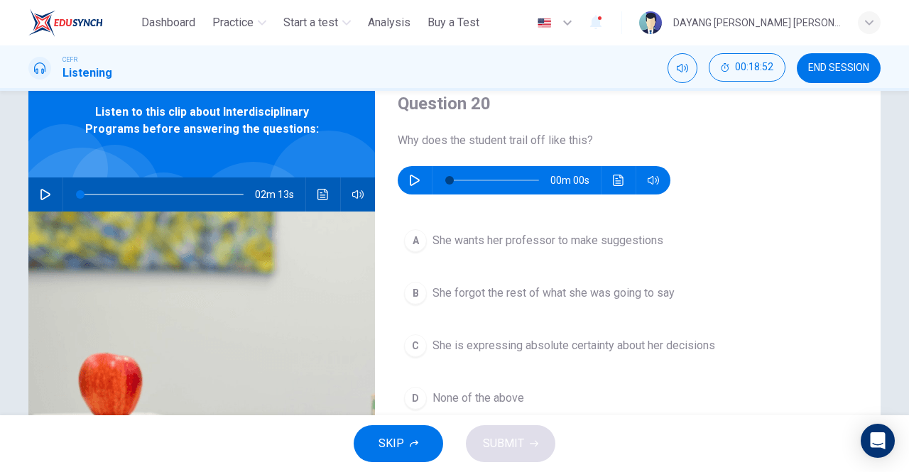
click at [413, 180] on icon "button" at bounding box center [414, 180] width 11 height 11
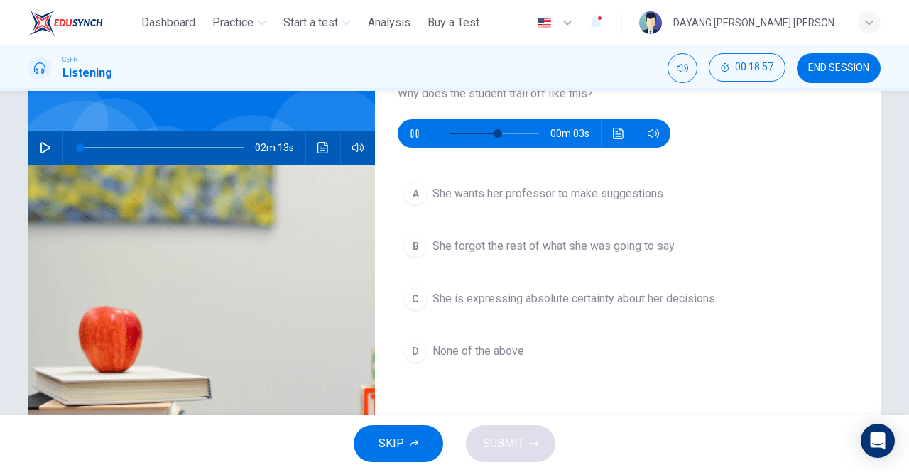
scroll to position [102, 0]
type input "*"
click at [407, 188] on div "A" at bounding box center [415, 194] width 23 height 23
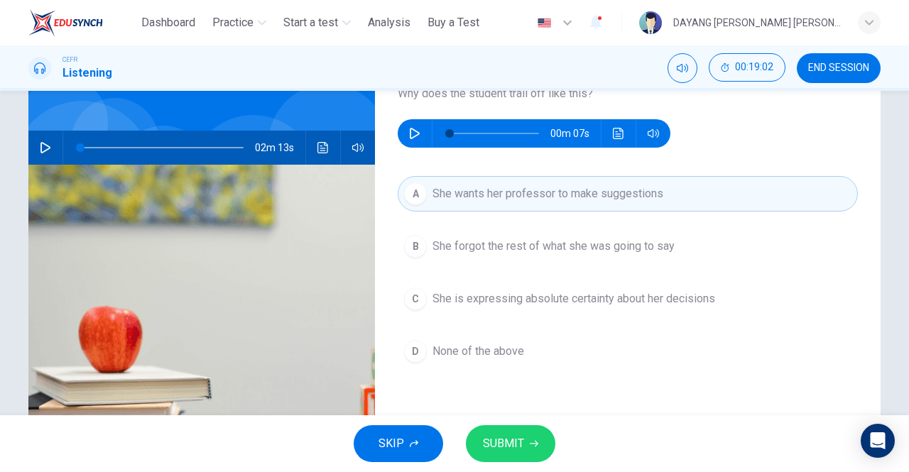
click at [506, 442] on span "SUBMIT" at bounding box center [503, 444] width 41 height 20
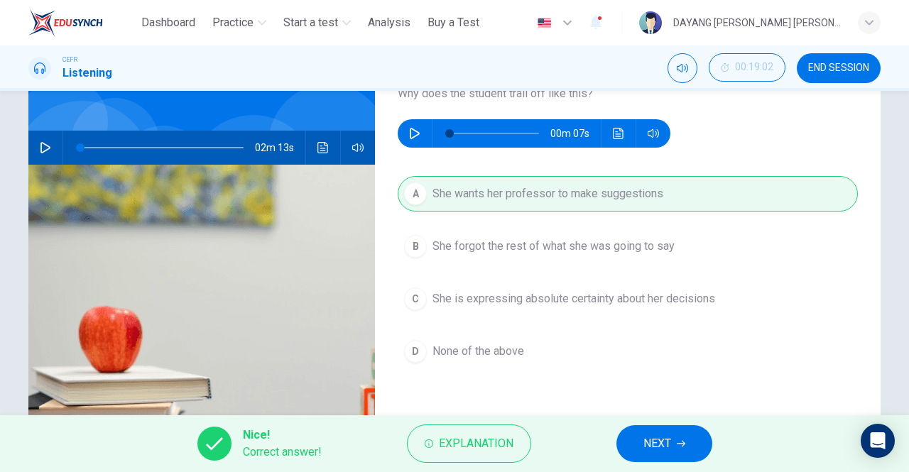
click at [645, 436] on span "NEXT" at bounding box center [657, 444] width 28 height 20
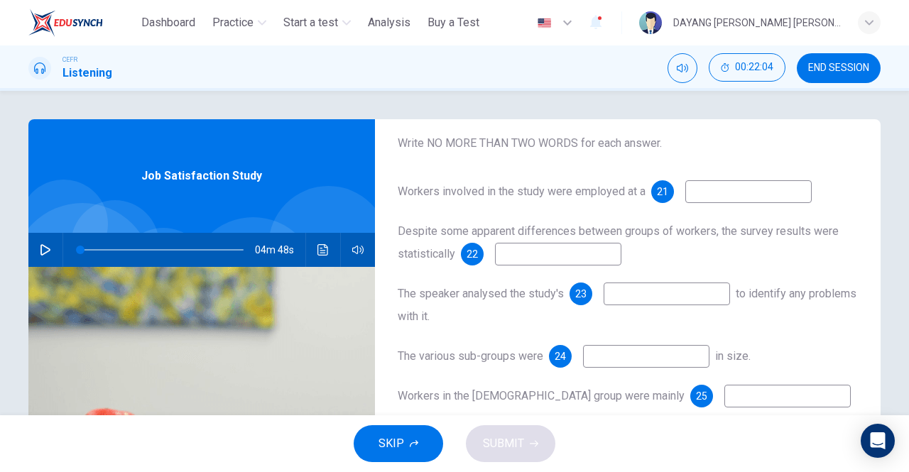
scroll to position [88, 0]
click at [739, 190] on input at bounding box center [748, 190] width 126 height 23
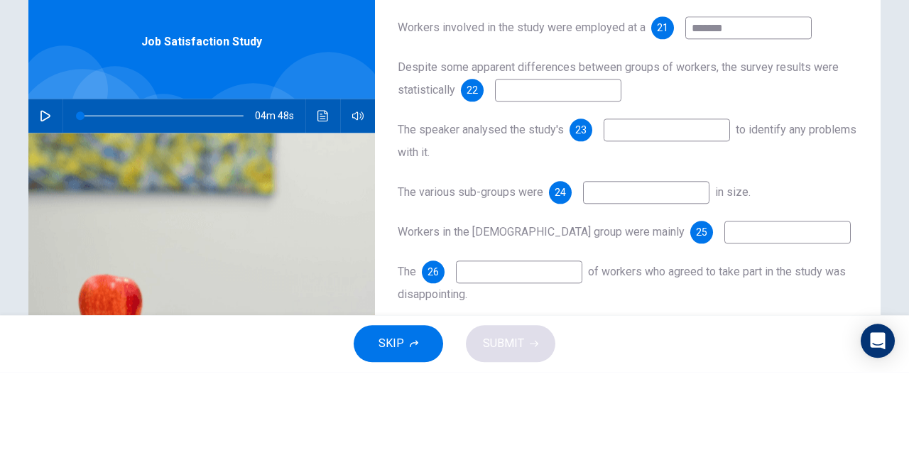
scroll to position [129, 0]
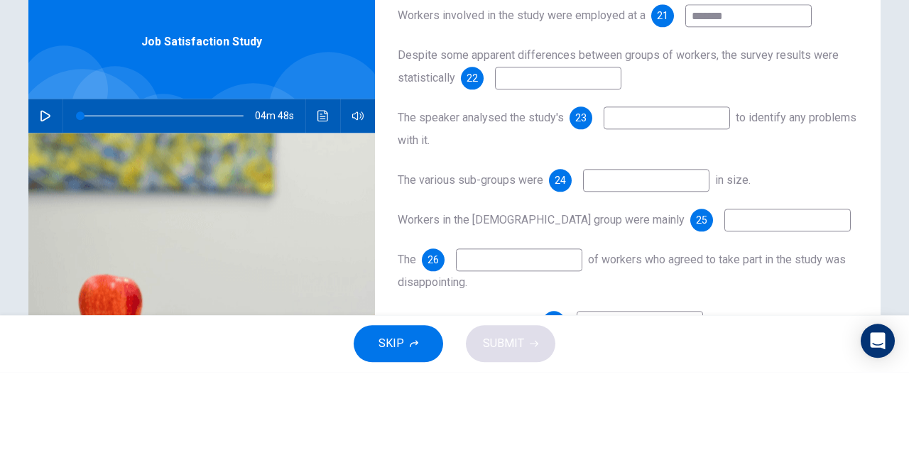
type input "*******"
click at [591, 189] on input at bounding box center [558, 178] width 126 height 23
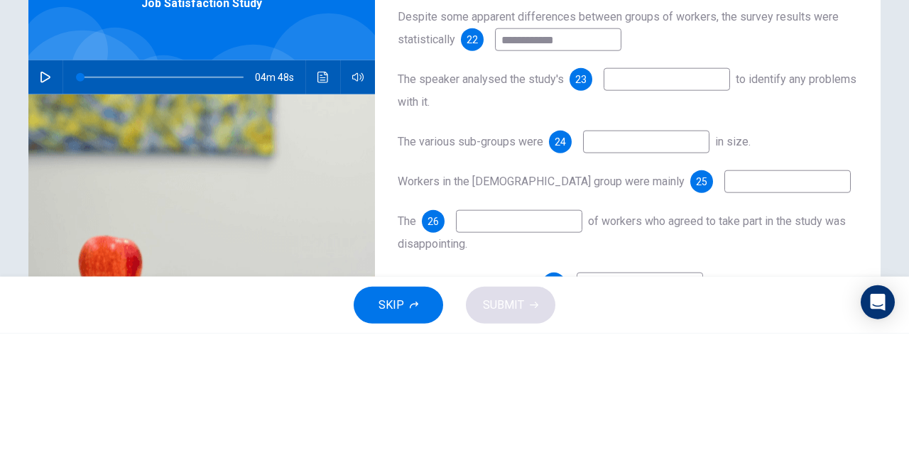
type input "**********"
click at [646, 224] on input at bounding box center [667, 218] width 126 height 23
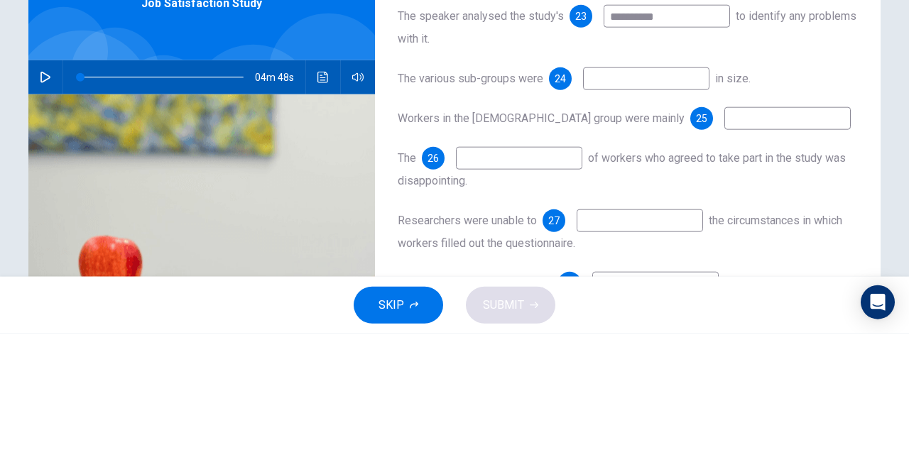
scroll to position [195, 0]
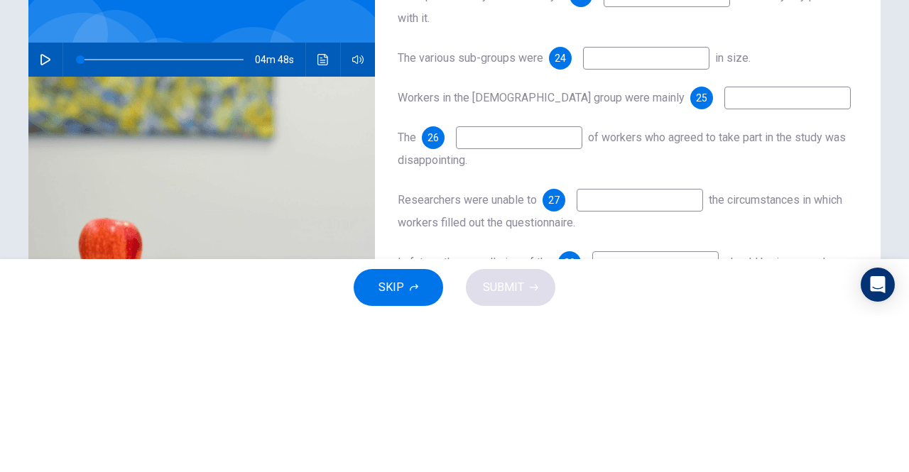
type input "**********"
click at [646, 214] on input at bounding box center [646, 214] width 126 height 23
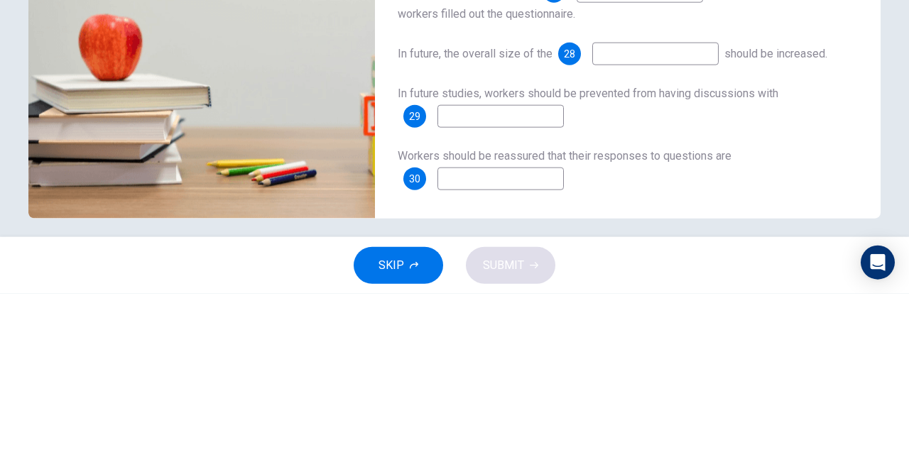
scroll to position [226, 0]
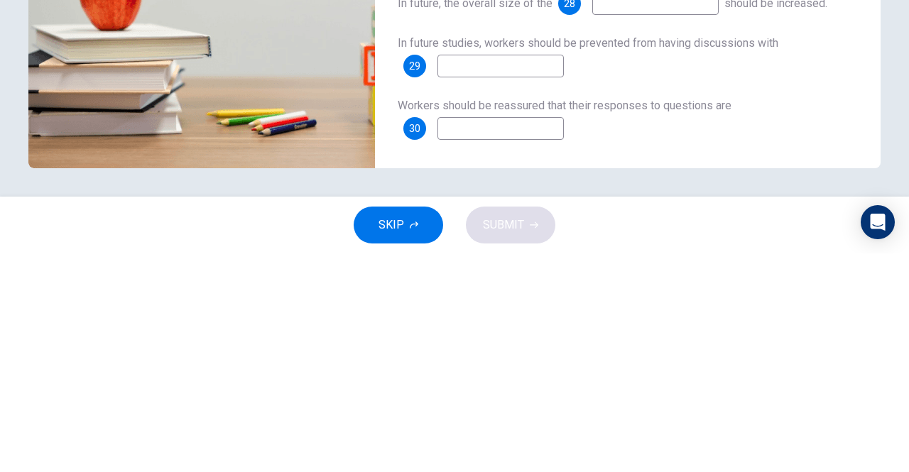
type input "*****"
click at [554, 350] on input at bounding box center [501, 347] width 126 height 23
type input "*"
click at [541, 287] on input at bounding box center [501, 284] width 126 height 23
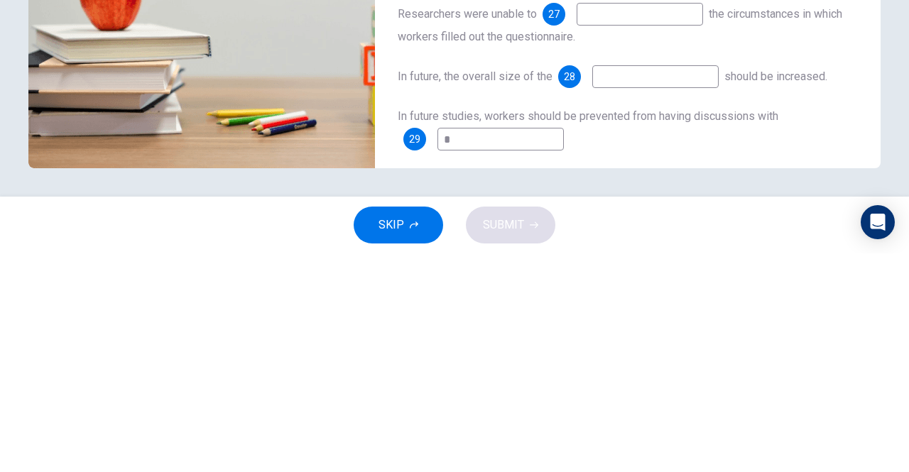
scroll to position [118, 0]
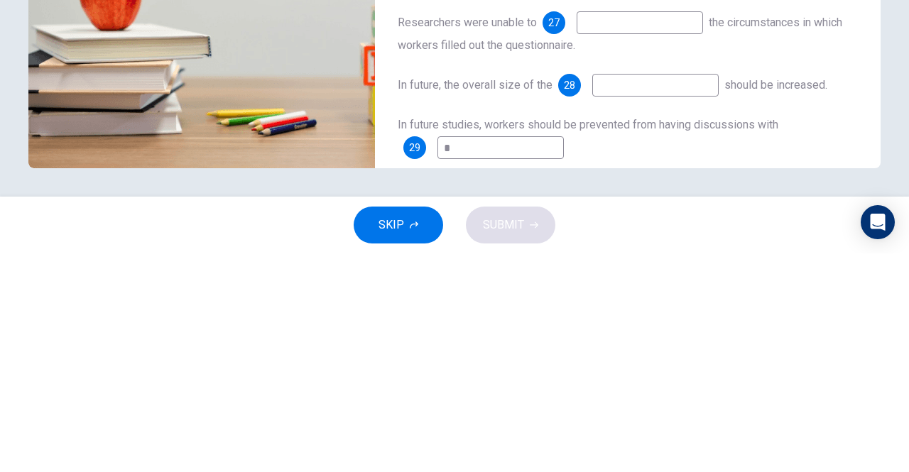
type input "*"
click at [624, 315] on input at bounding box center [655, 304] width 126 height 23
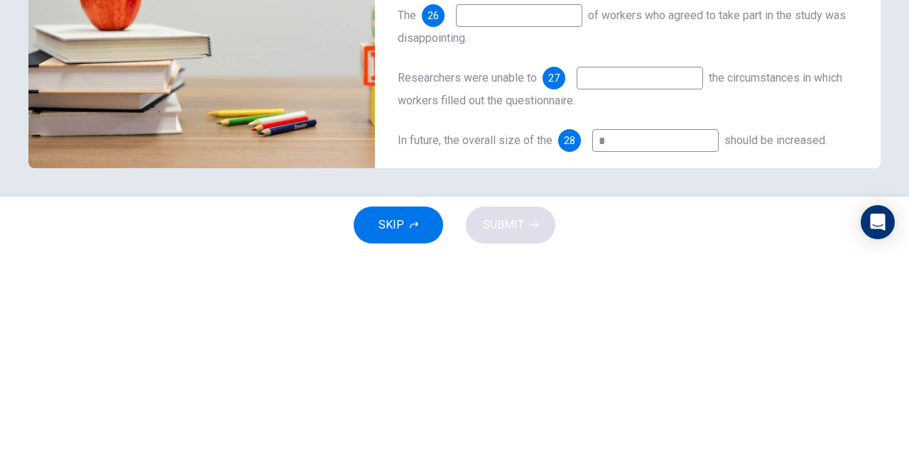
scroll to position [55, 0]
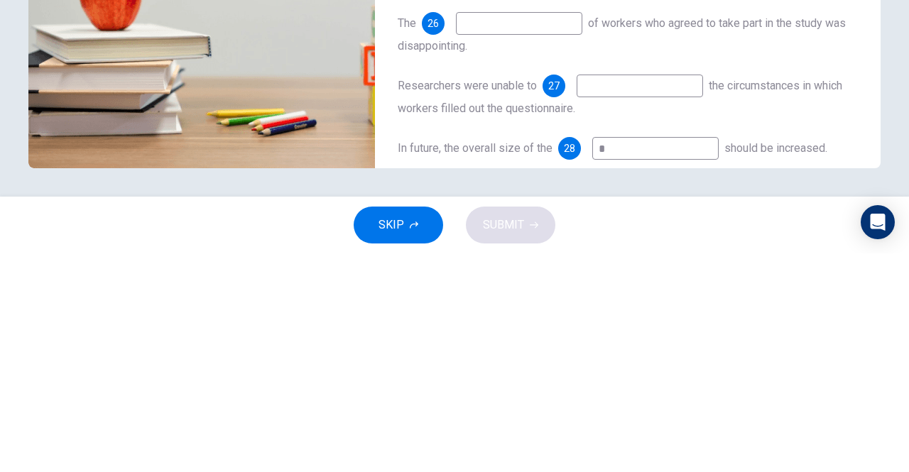
type input "*"
click at [625, 316] on input at bounding box center [640, 304] width 126 height 23
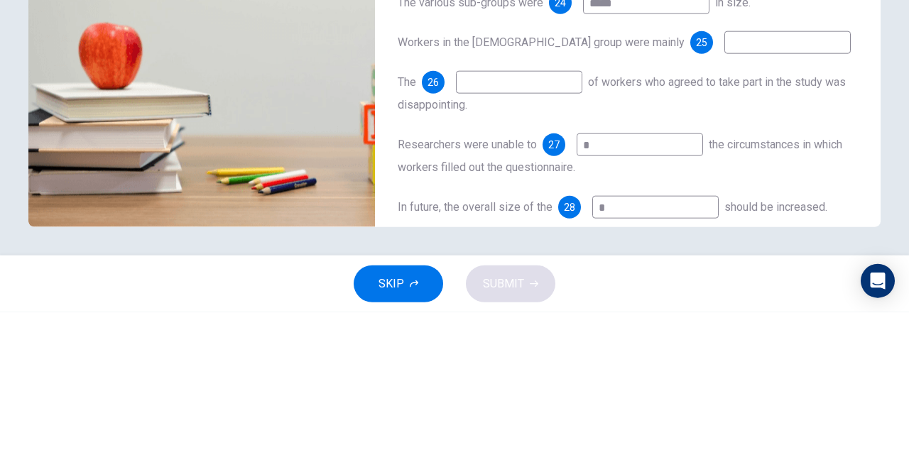
type input "*"
click at [571, 251] on input at bounding box center [519, 242] width 126 height 23
type input "*"
click at [737, 211] on input at bounding box center [787, 202] width 126 height 23
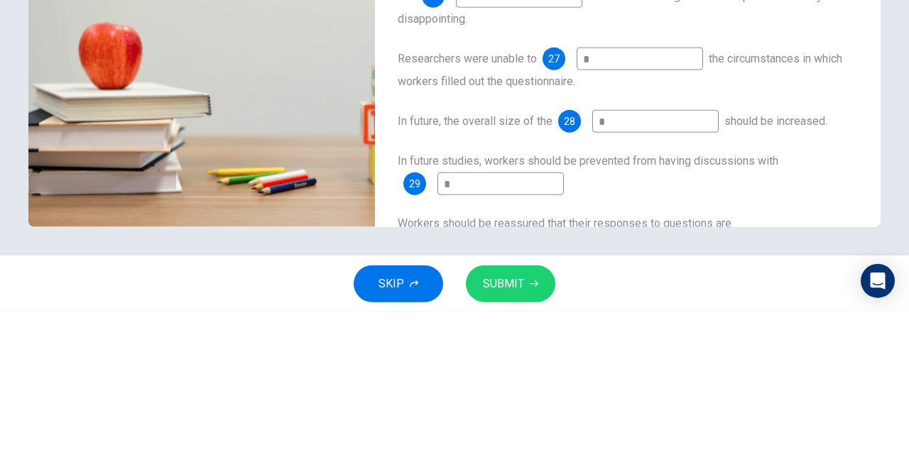
scroll to position [211, 0]
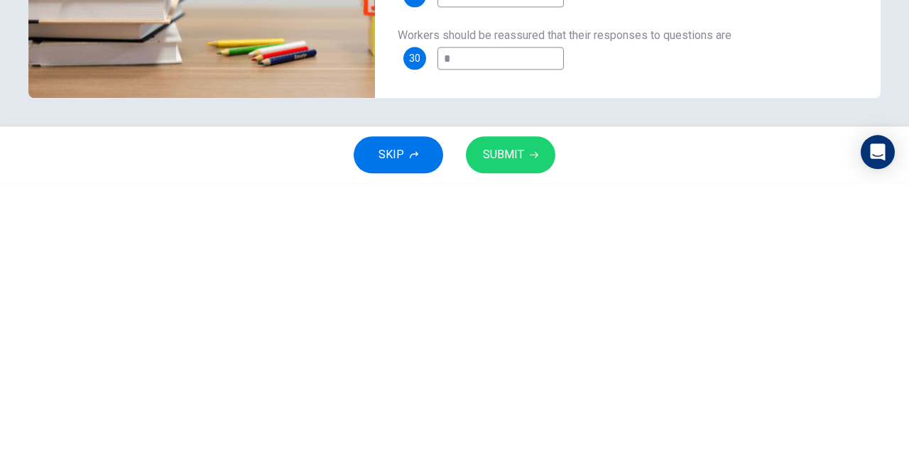
type input "*"
click at [521, 438] on span "SUBMIT" at bounding box center [503, 444] width 41 height 20
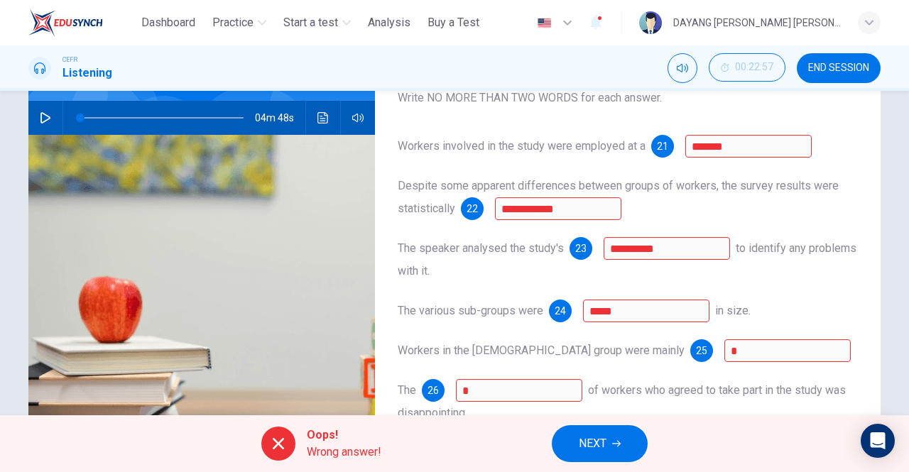
scroll to position [0, 0]
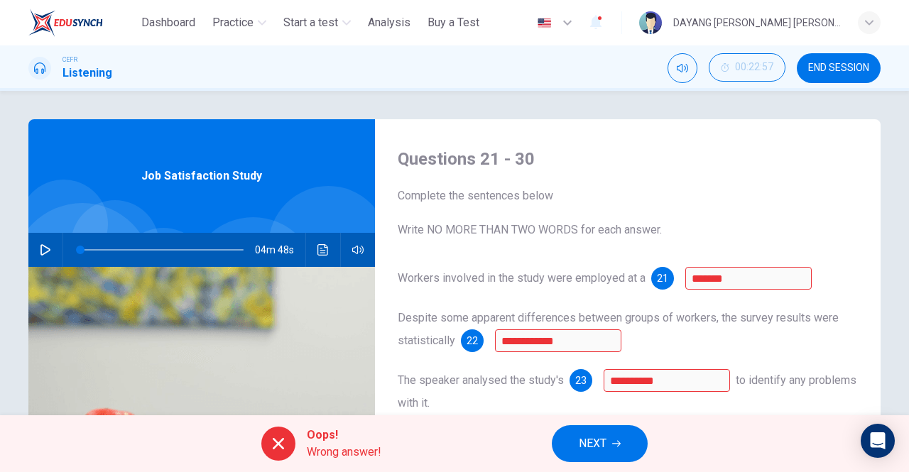
click at [733, 308] on div "**********" at bounding box center [628, 329] width 460 height 45
click at [764, 252] on div "**********" at bounding box center [628, 366] width 506 height 494
click at [723, 260] on div "**********" at bounding box center [628, 366] width 506 height 494
click at [599, 446] on span "NEXT" at bounding box center [593, 444] width 28 height 20
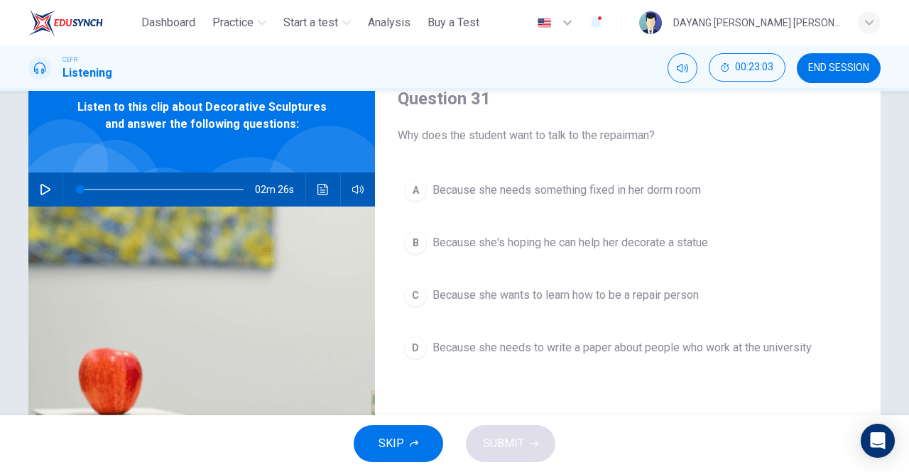
scroll to position [61, 0]
click at [621, 240] on span "Because she's hoping he can help her decorate a statue" at bounding box center [571, 242] width 276 height 17
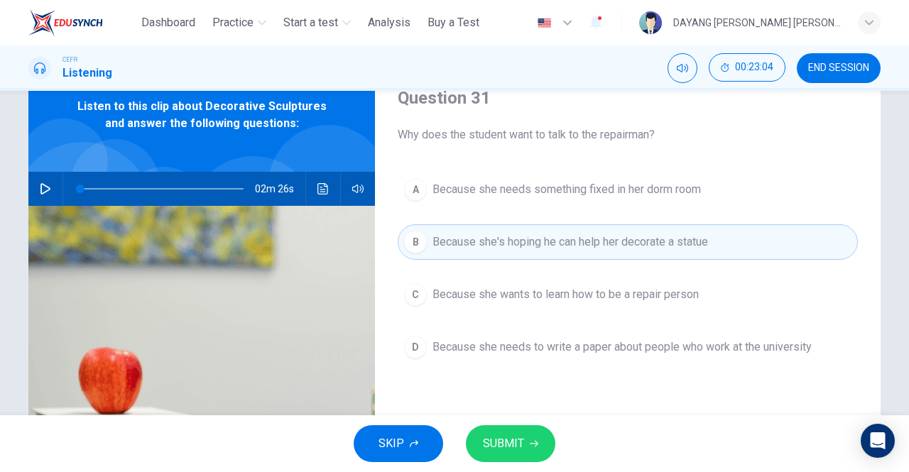
click at [517, 441] on span "SUBMIT" at bounding box center [503, 444] width 41 height 20
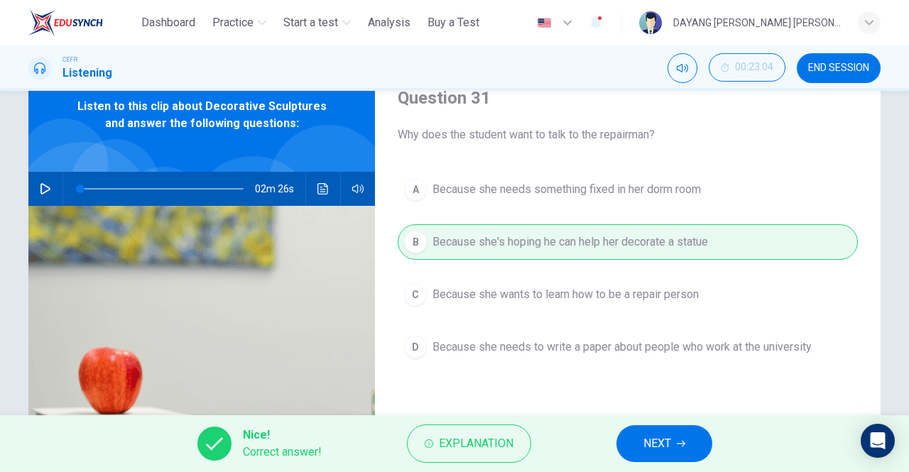
click at [651, 444] on span "NEXT" at bounding box center [657, 444] width 28 height 20
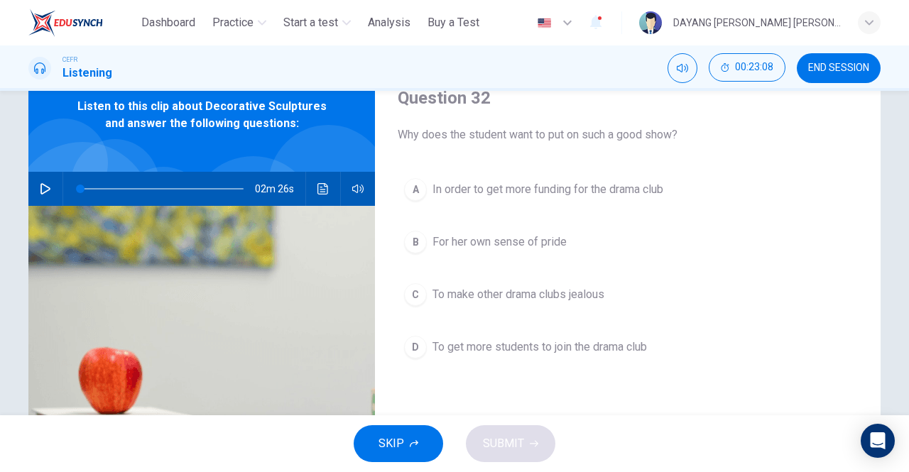
click at [626, 344] on span "To get more students to join the drama club" at bounding box center [540, 347] width 214 height 17
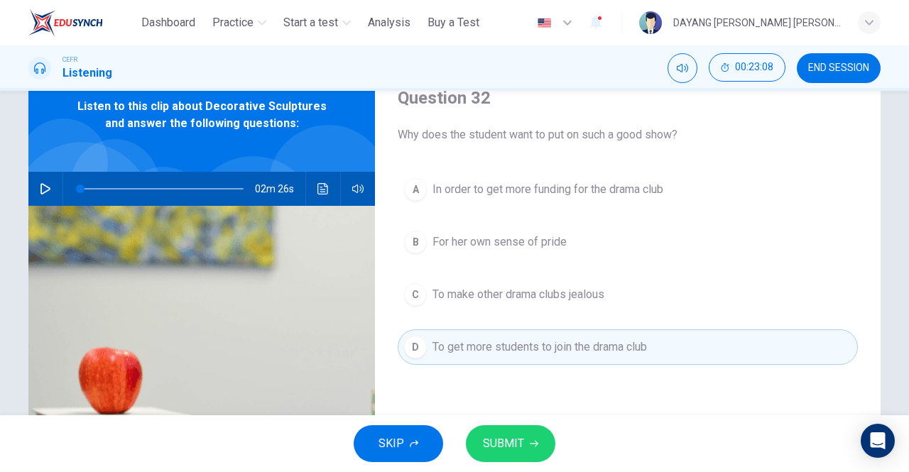
click at [515, 445] on span "SUBMIT" at bounding box center [503, 444] width 41 height 20
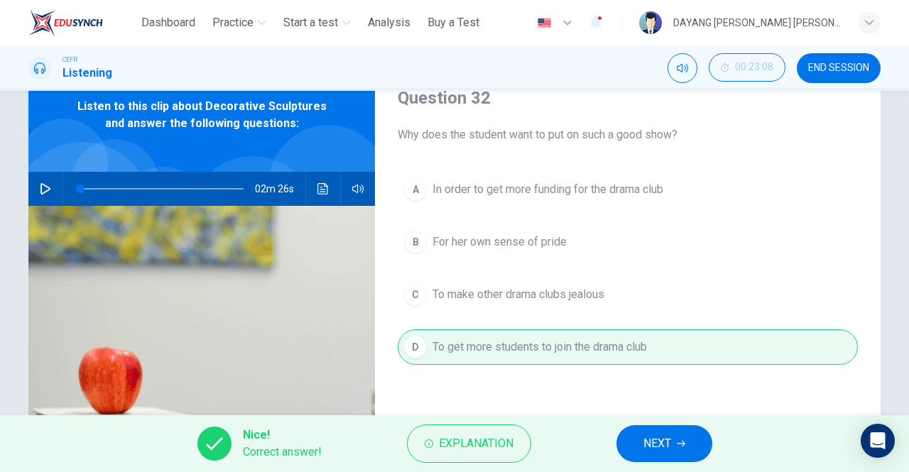
click at [656, 436] on span "NEXT" at bounding box center [657, 444] width 28 height 20
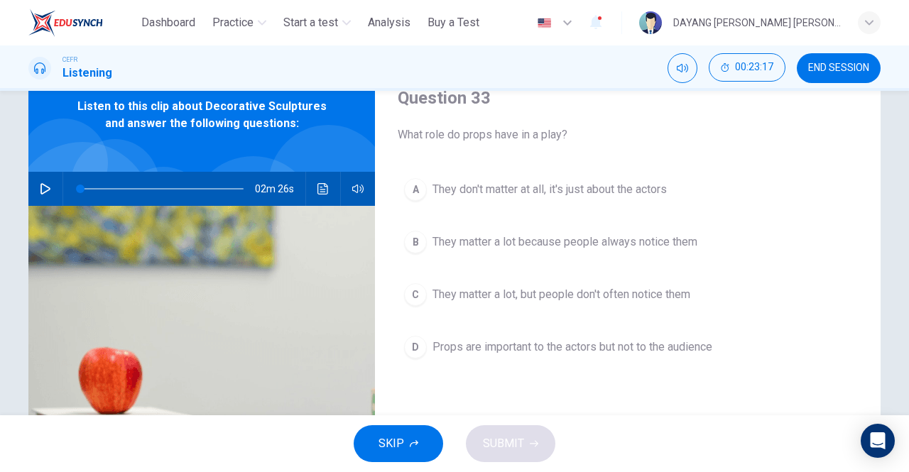
click at [621, 298] on span "They matter a lot, but people don't often notice them" at bounding box center [562, 294] width 258 height 17
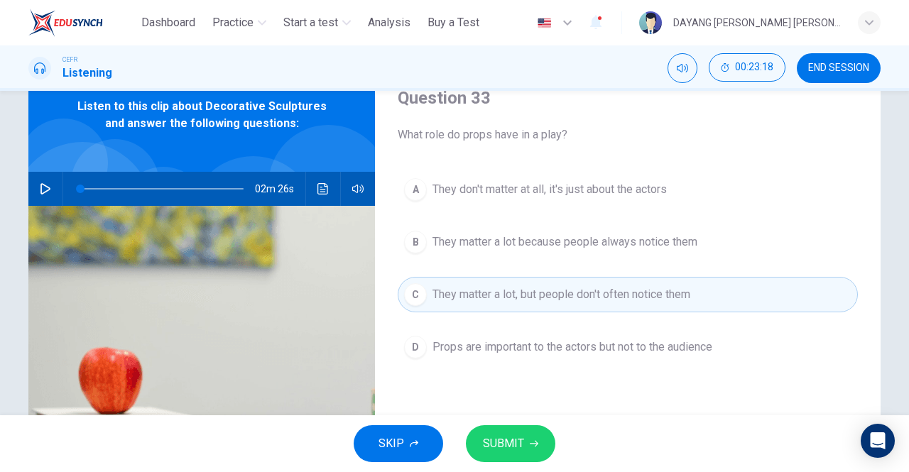
click at [521, 438] on span "SUBMIT" at bounding box center [503, 444] width 41 height 20
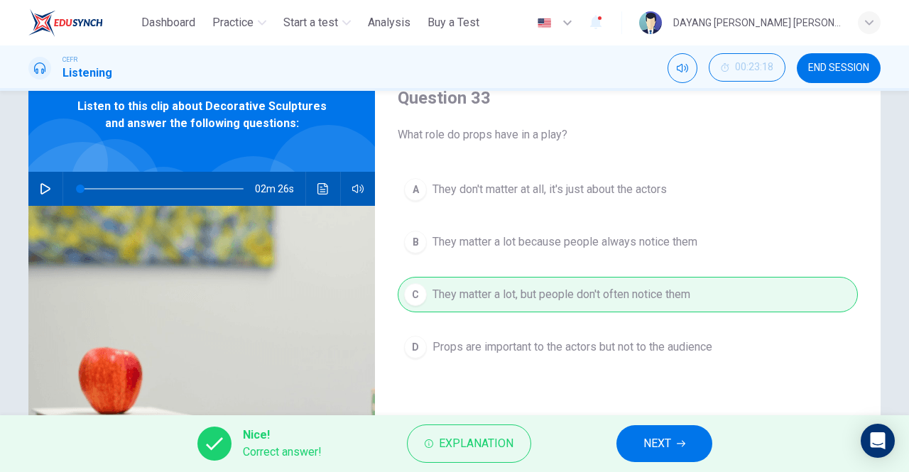
click at [656, 447] on span "NEXT" at bounding box center [657, 444] width 28 height 20
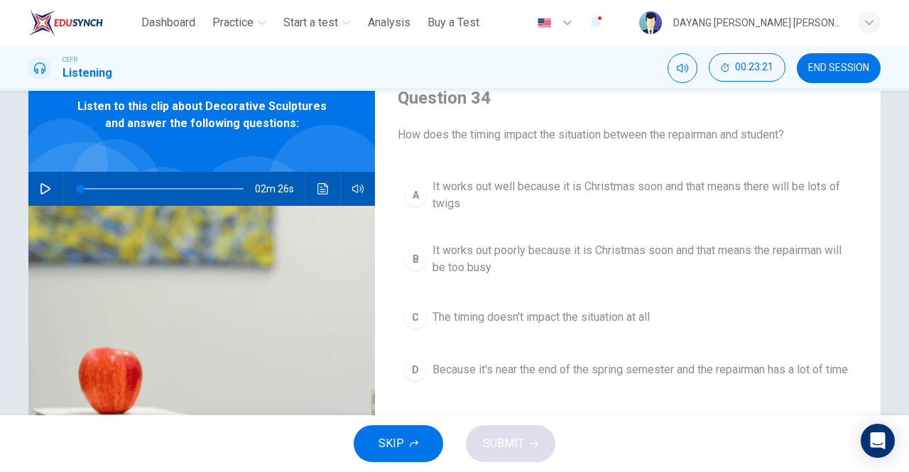
click at [683, 200] on span "It works out well because it is Christmas soon and that means there will be lot…" at bounding box center [642, 195] width 419 height 34
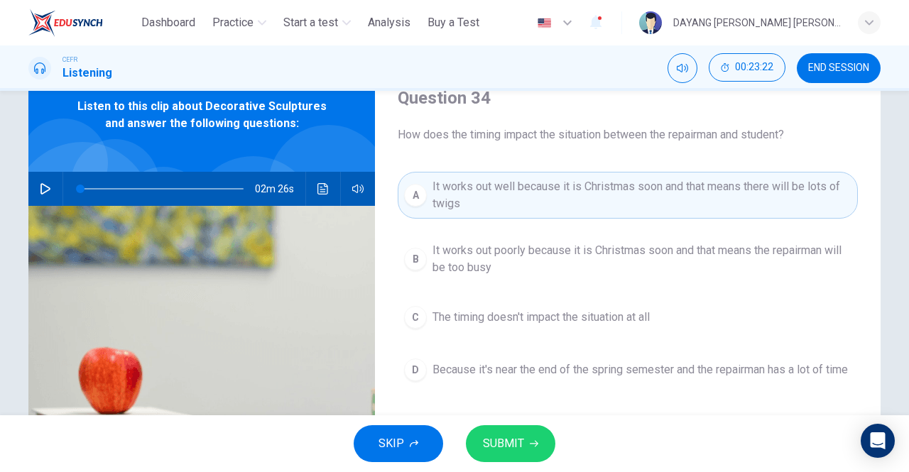
click at [521, 452] on span "SUBMIT" at bounding box center [503, 444] width 41 height 20
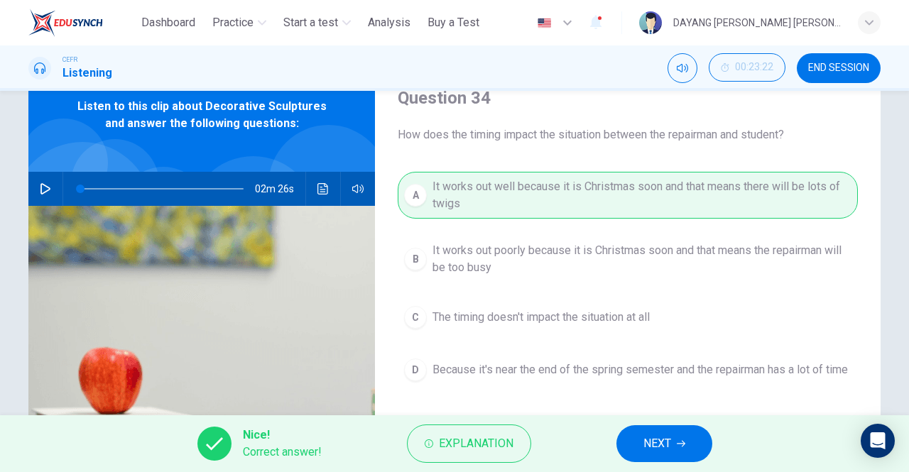
click at [645, 440] on span "NEXT" at bounding box center [657, 444] width 28 height 20
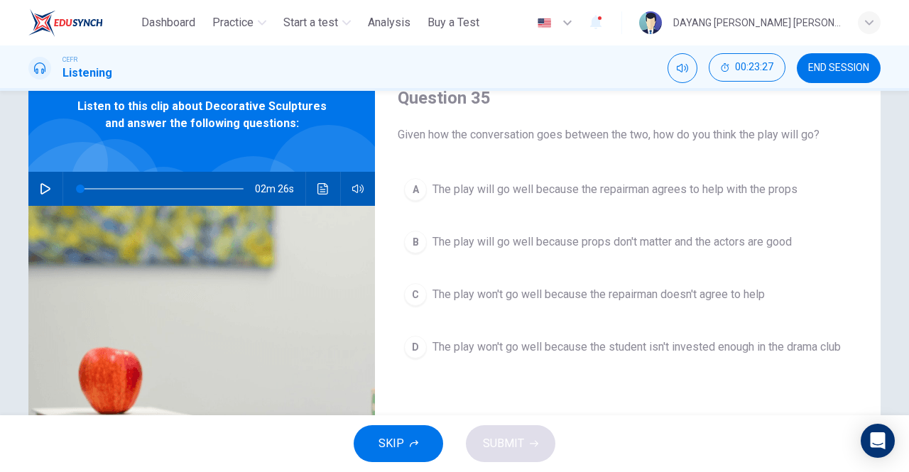
click at [596, 185] on span "The play will go well because the repairman agrees to help with the props" at bounding box center [615, 189] width 365 height 17
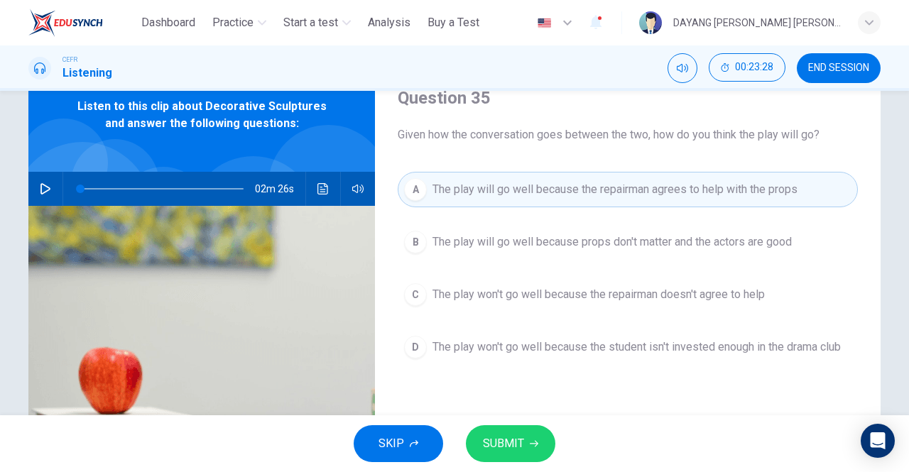
click at [533, 443] on icon "button" at bounding box center [534, 444] width 9 height 9
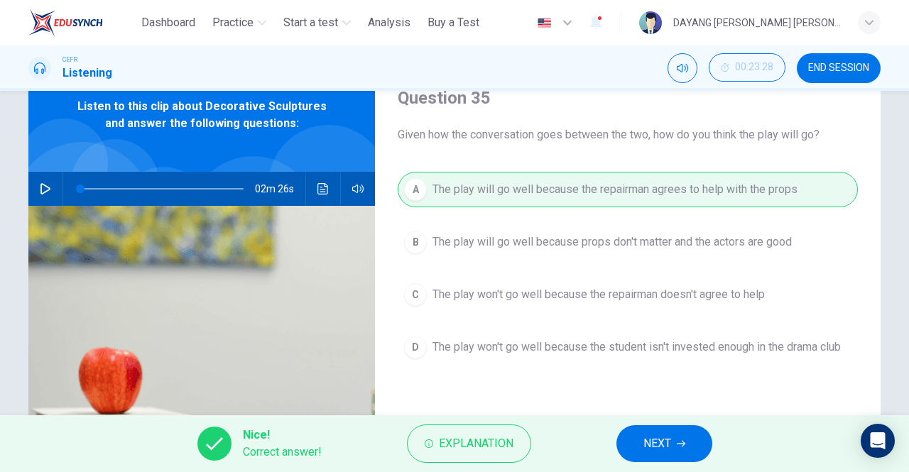
click at [656, 436] on span "NEXT" at bounding box center [657, 444] width 28 height 20
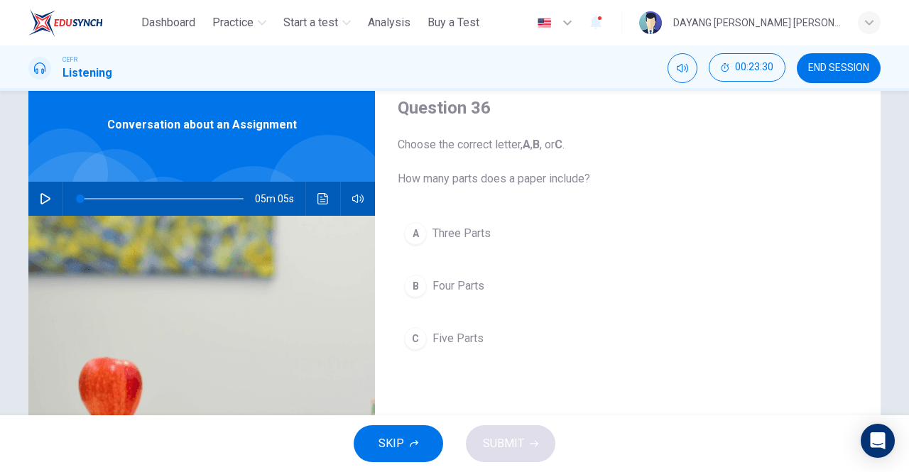
scroll to position [53, 0]
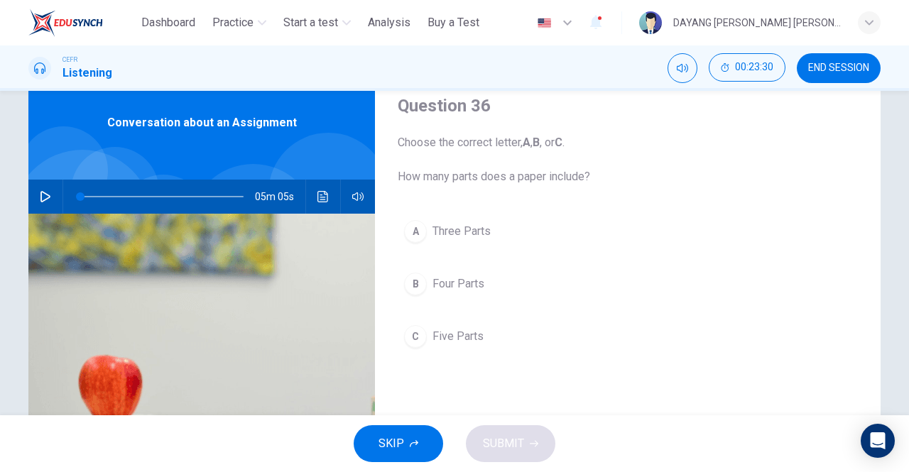
click at [466, 334] on span "Five Parts" at bounding box center [458, 336] width 51 height 17
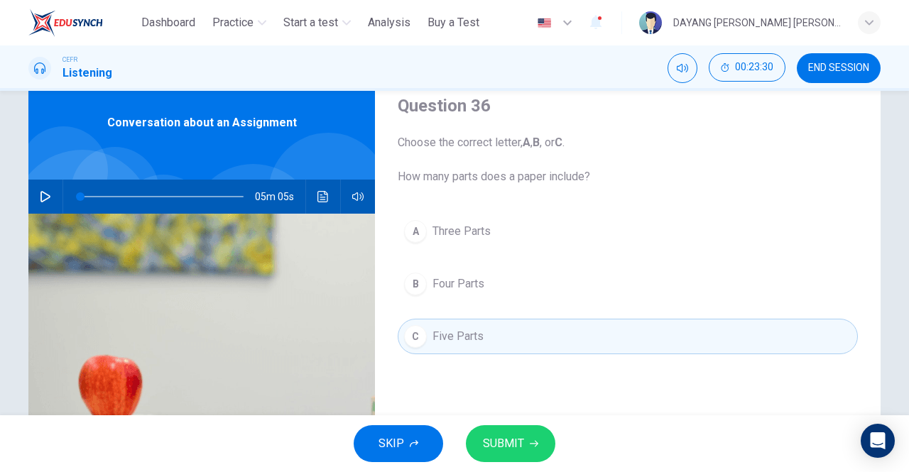
click at [500, 438] on span "SUBMIT" at bounding box center [503, 444] width 41 height 20
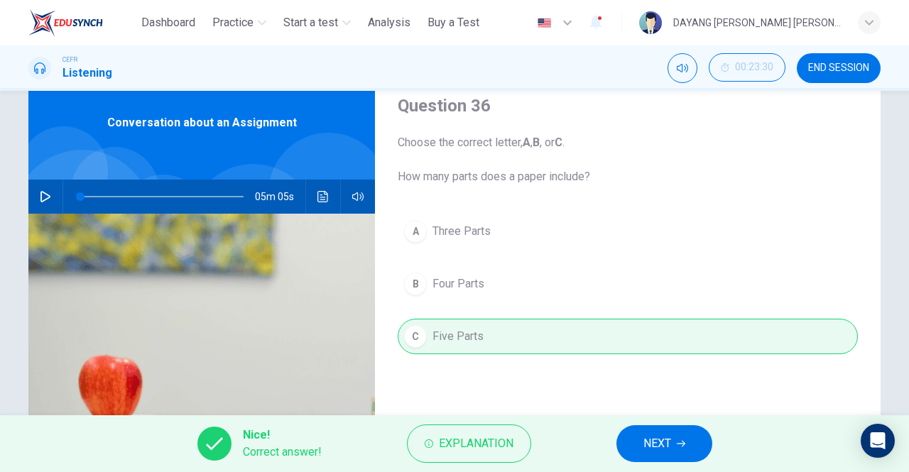
click at [653, 436] on span "NEXT" at bounding box center [657, 444] width 28 height 20
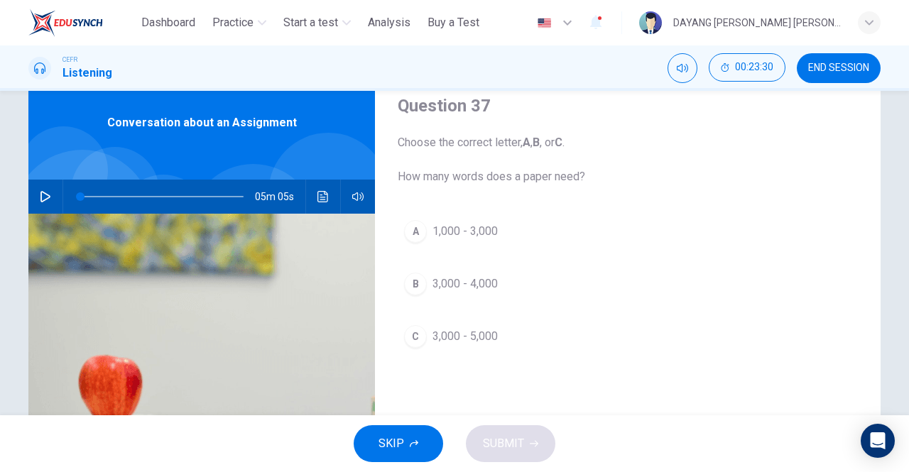
click at [494, 333] on span "3,000 - 5,000" at bounding box center [465, 336] width 65 height 17
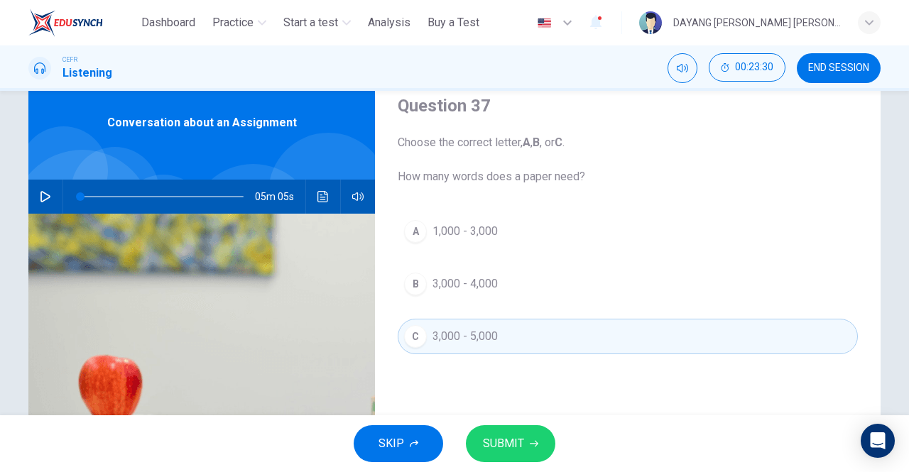
click at [531, 444] on icon "button" at bounding box center [534, 444] width 9 height 9
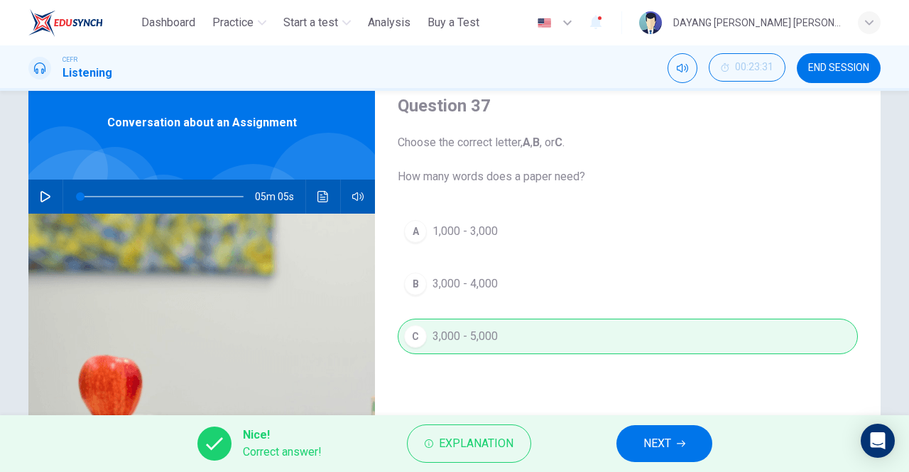
click at [644, 447] on span "NEXT" at bounding box center [657, 444] width 28 height 20
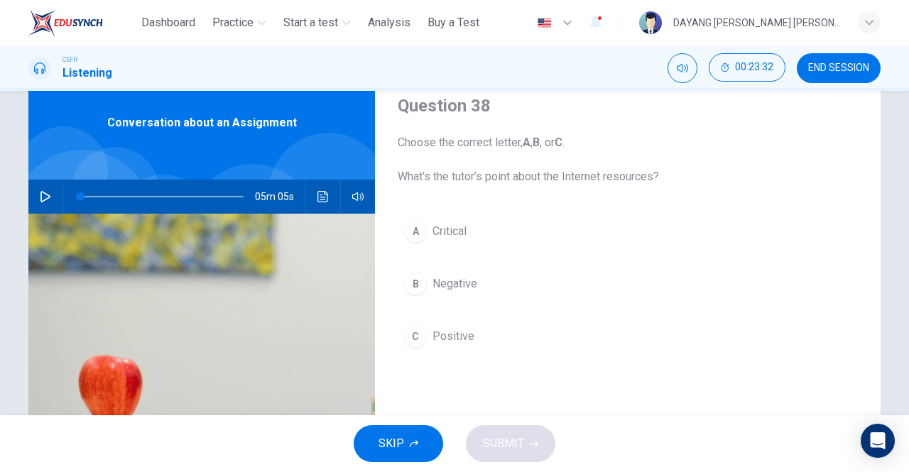
click at [504, 230] on button "A Critical" at bounding box center [628, 232] width 460 height 36
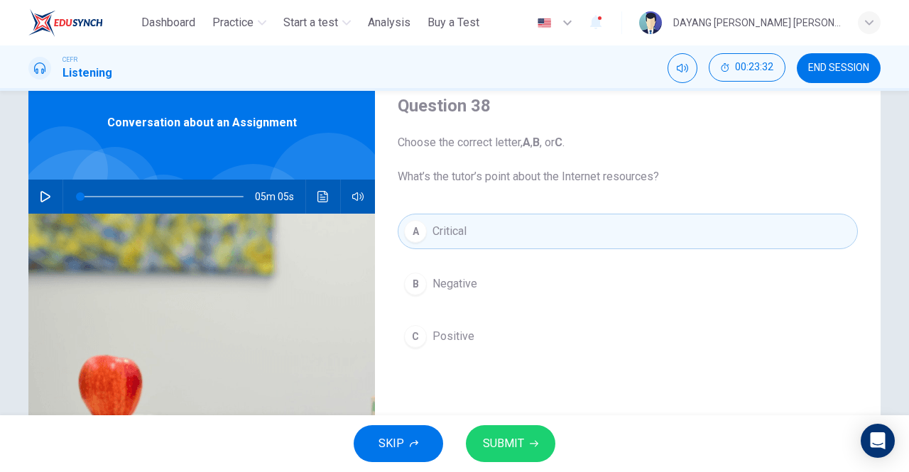
click at [531, 443] on icon "button" at bounding box center [534, 444] width 9 height 6
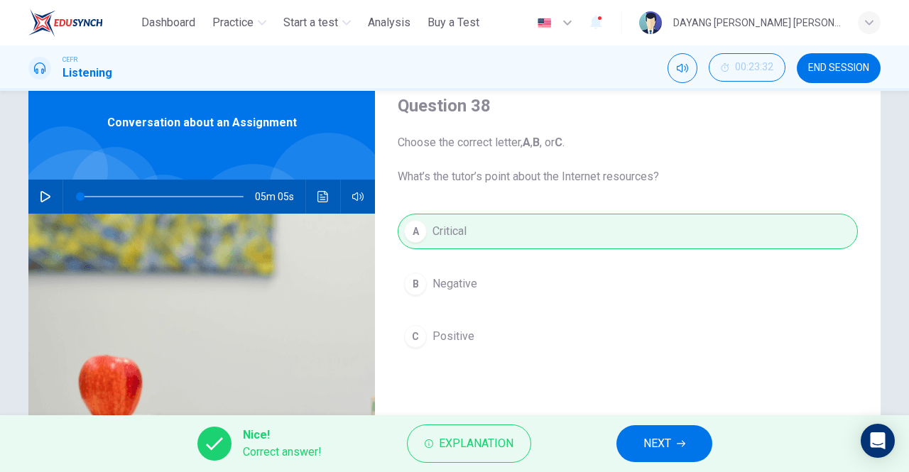
click at [652, 440] on span "NEXT" at bounding box center [657, 444] width 28 height 20
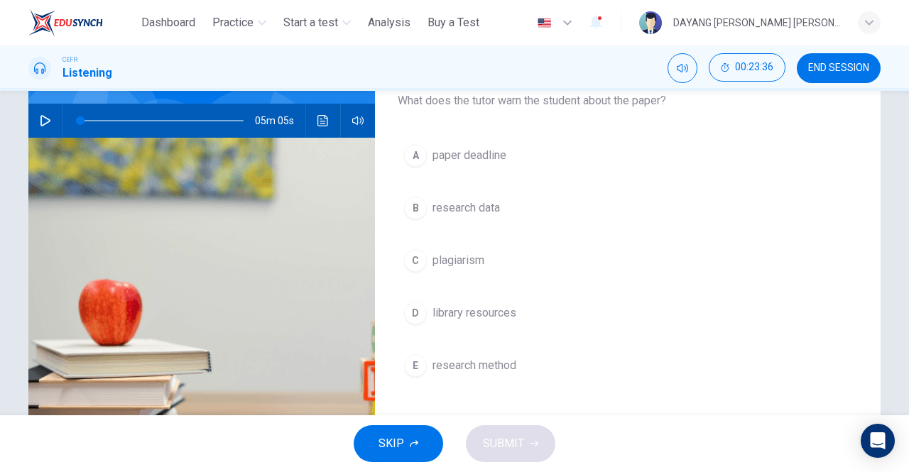
scroll to position [135, 0]
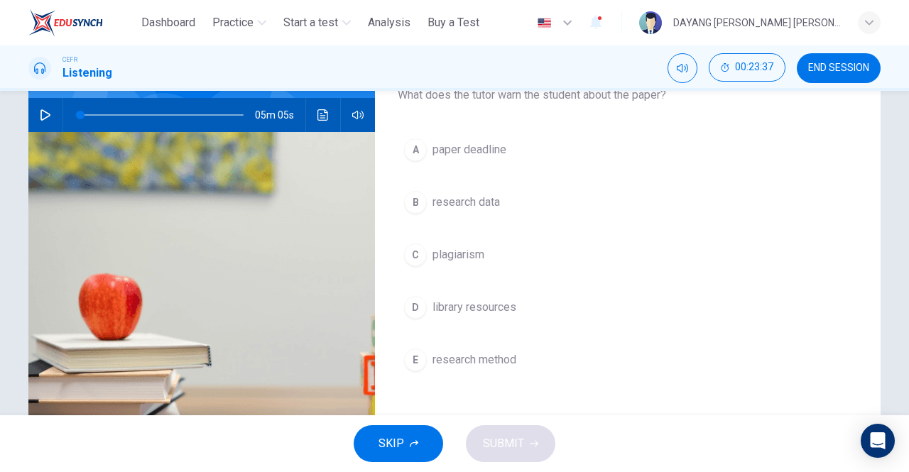
click at [482, 251] on span "plagiarism" at bounding box center [459, 254] width 52 height 17
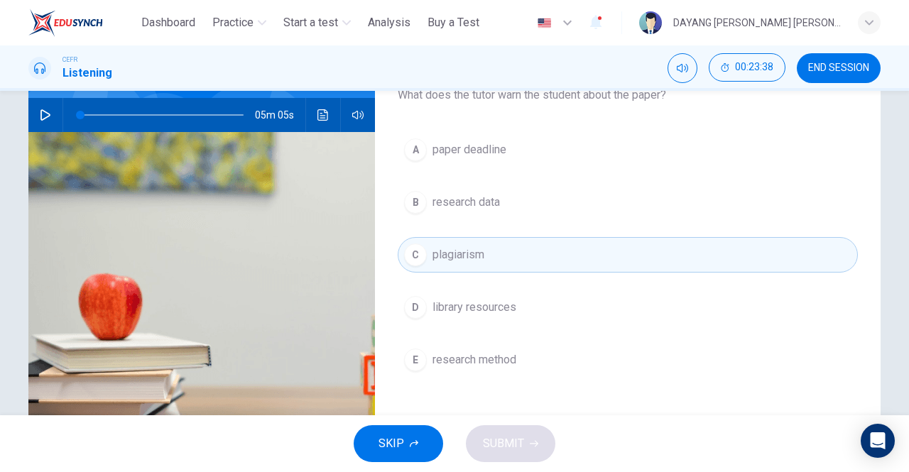
click at [498, 204] on span "research data" at bounding box center [466, 202] width 67 height 17
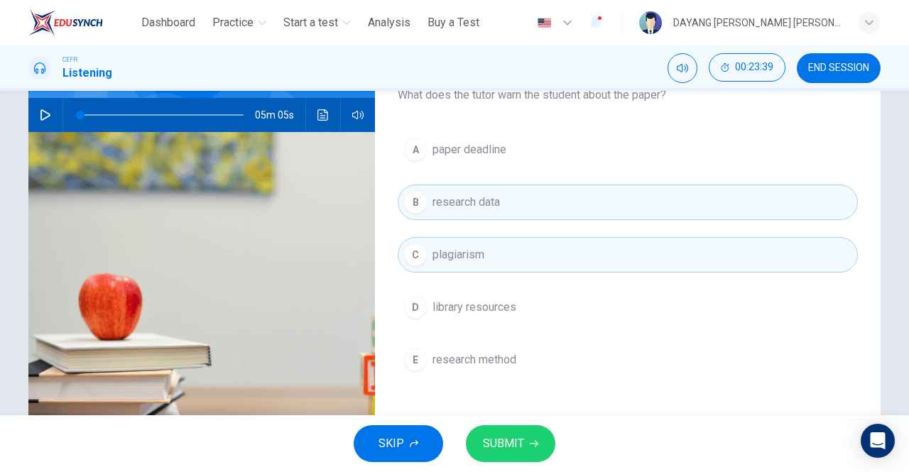
click at [521, 450] on span "SUBMIT" at bounding box center [503, 444] width 41 height 20
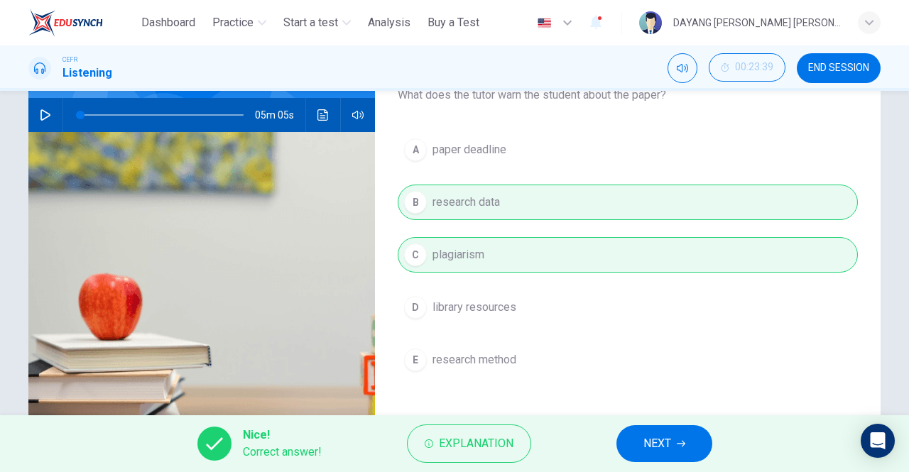
click at [646, 441] on span "NEXT" at bounding box center [657, 444] width 28 height 20
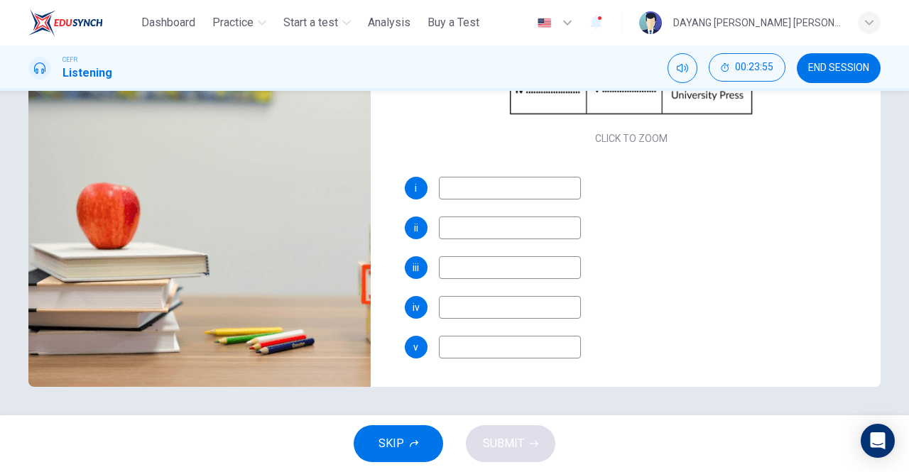
scroll to position [224, 0]
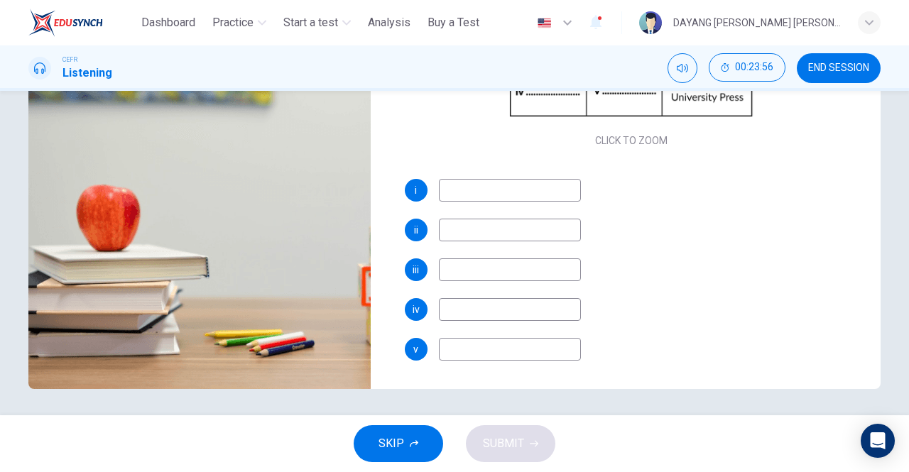
click at [504, 195] on input at bounding box center [510, 190] width 142 height 23
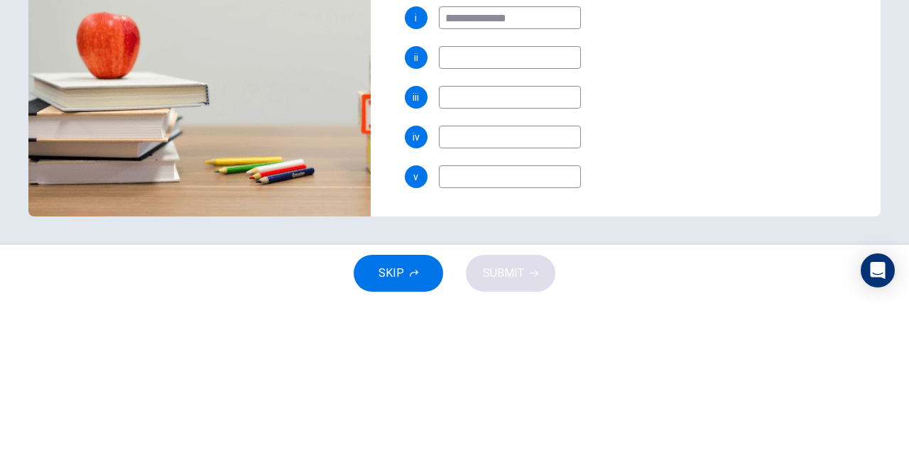
type input "**********"
click at [516, 233] on input at bounding box center [510, 228] width 142 height 23
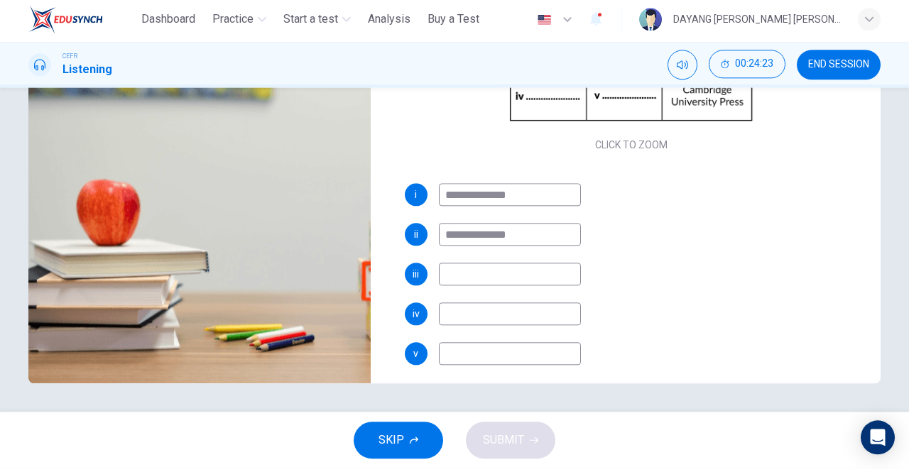
scroll to position [163, 0]
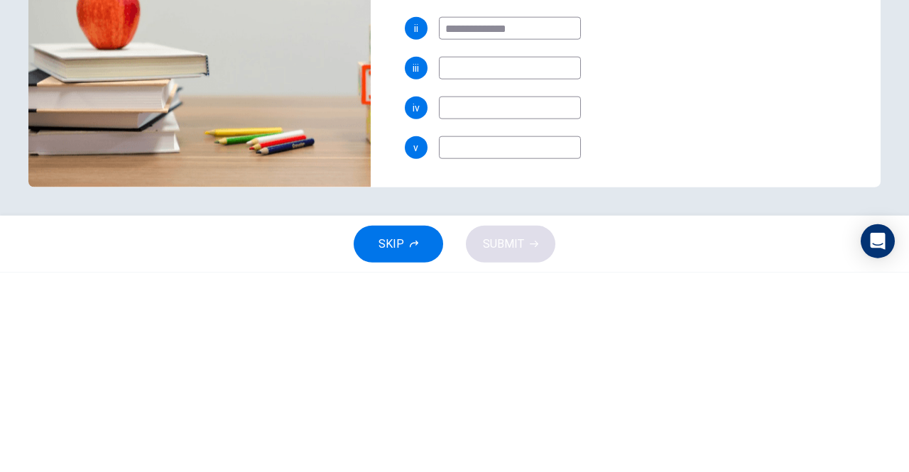
type input "**********"
click at [554, 270] on input at bounding box center [510, 267] width 142 height 23
type input "**********"
click at [538, 308] on input at bounding box center [510, 307] width 142 height 23
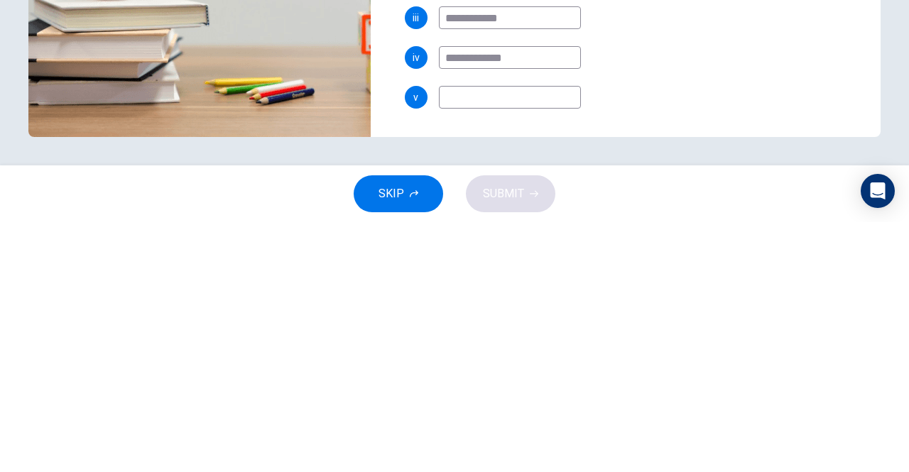
type input "**********"
click at [543, 343] on input at bounding box center [510, 347] width 142 height 23
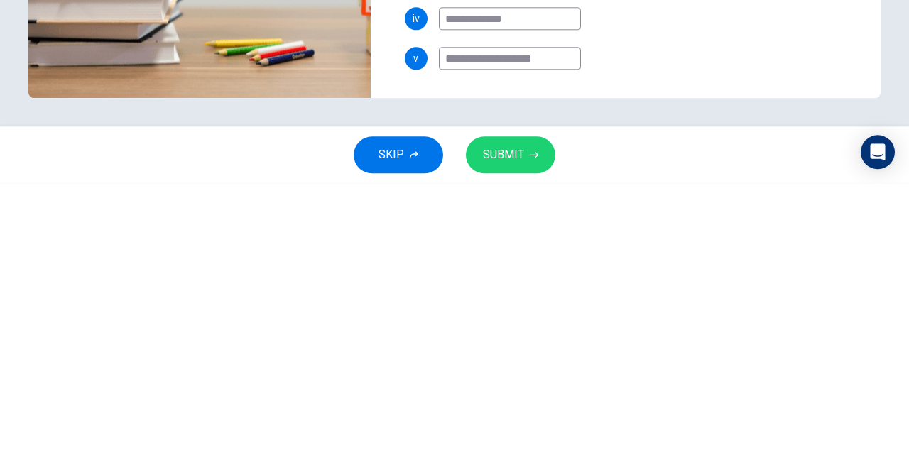
type input "**********"
click at [531, 443] on icon "button" at bounding box center [534, 444] width 9 height 6
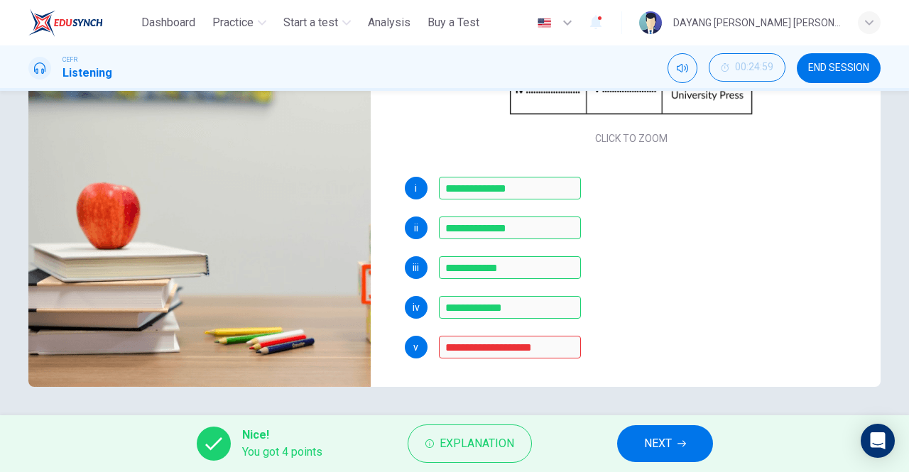
click at [493, 434] on span "Explanation" at bounding box center [477, 444] width 75 height 20
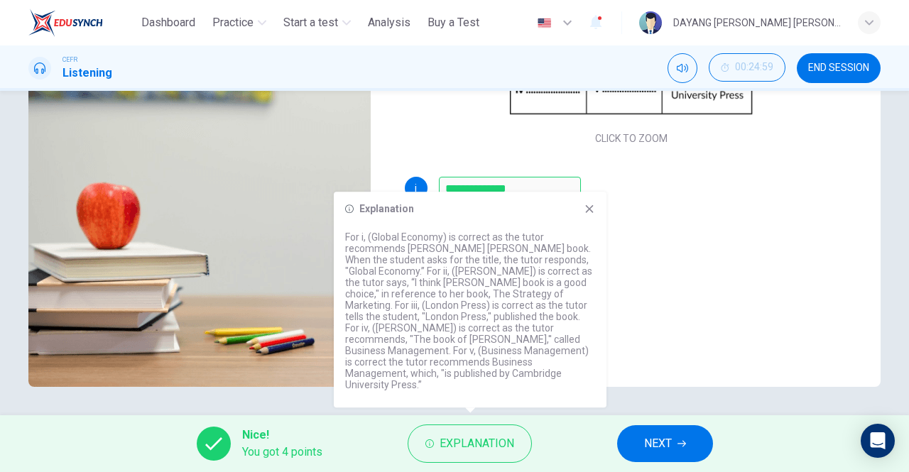
click at [828, 267] on div "**********" at bounding box center [632, 267] width 454 height 23
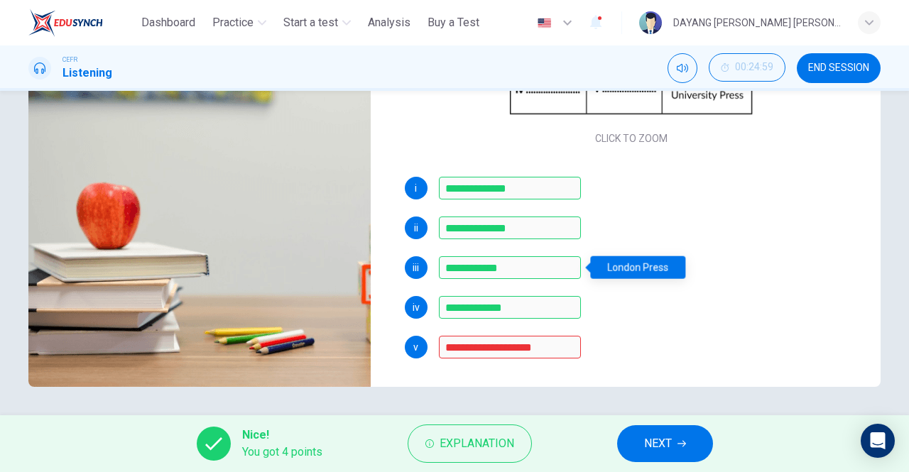
click at [681, 443] on icon "button" at bounding box center [682, 444] width 9 height 6
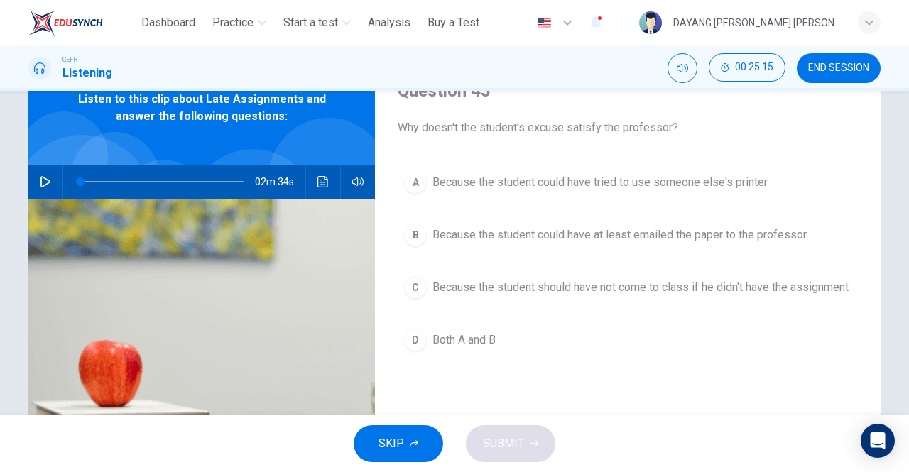
scroll to position [87, 0]
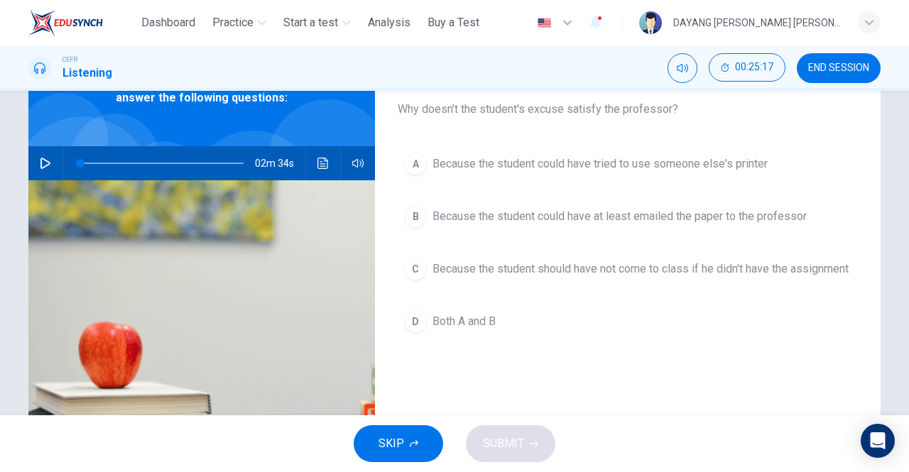
click at [469, 339] on button "D Both A and B" at bounding box center [628, 322] width 460 height 36
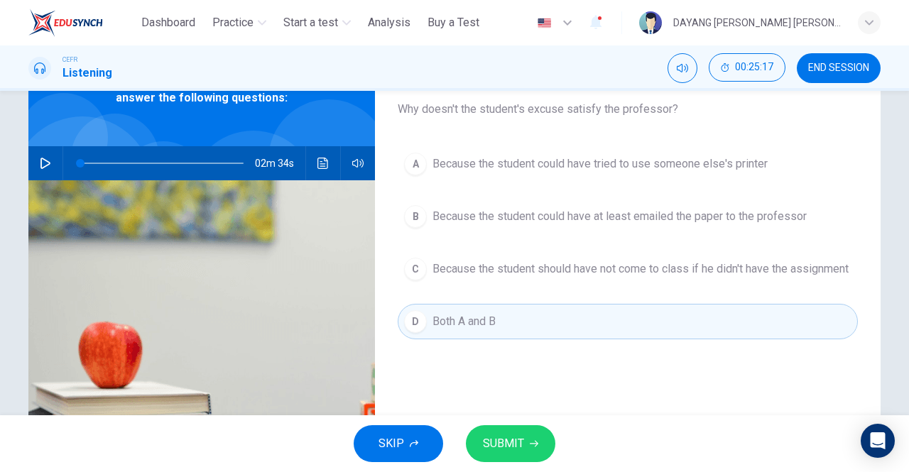
click at [489, 439] on span "SUBMIT" at bounding box center [503, 444] width 41 height 20
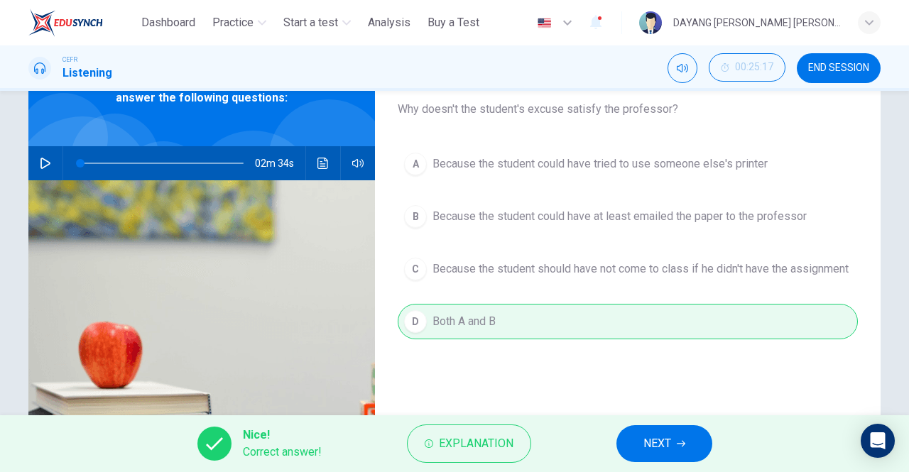
click at [658, 436] on span "NEXT" at bounding box center [657, 444] width 28 height 20
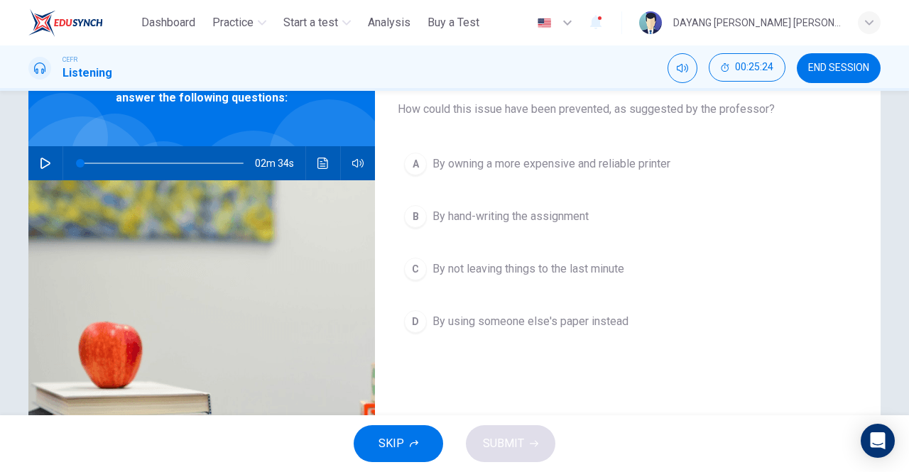
click at [543, 270] on span "By not leaving things to the last minute" at bounding box center [529, 269] width 192 height 17
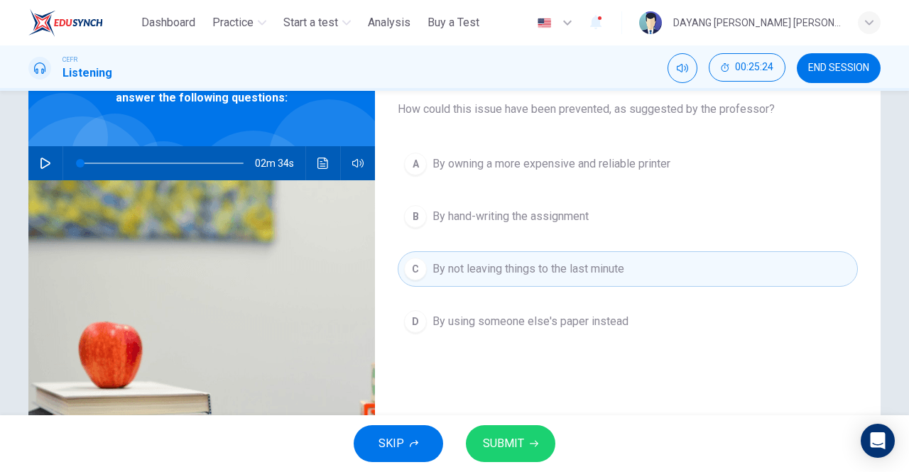
click at [497, 453] on span "SUBMIT" at bounding box center [503, 444] width 41 height 20
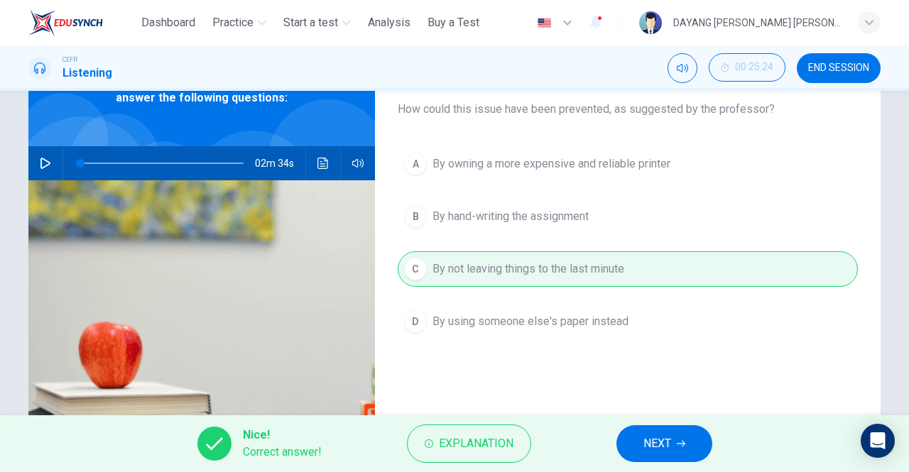
click at [667, 445] on span "NEXT" at bounding box center [657, 444] width 28 height 20
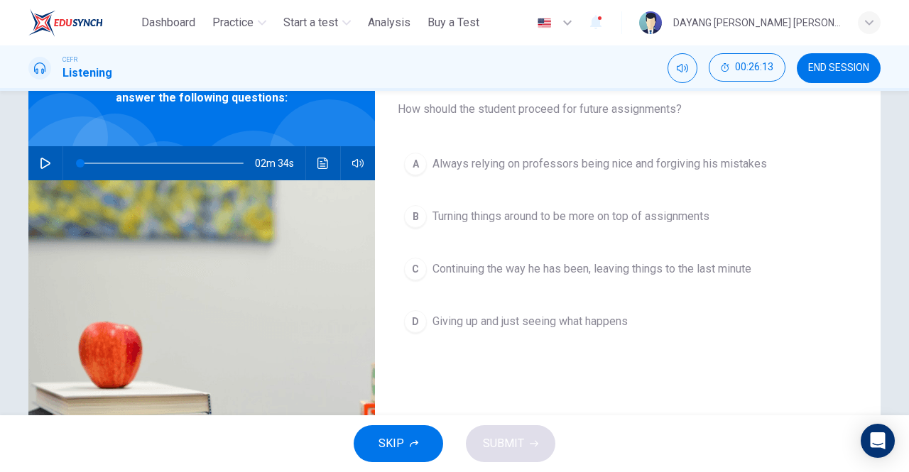
click at [662, 209] on span "Turning things around to be more on top of assignments" at bounding box center [571, 216] width 277 height 17
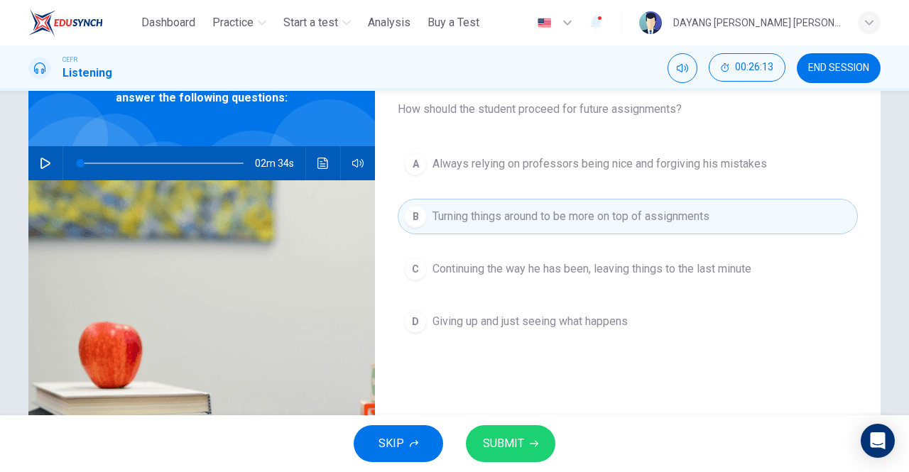
click at [533, 440] on icon "button" at bounding box center [534, 444] width 9 height 9
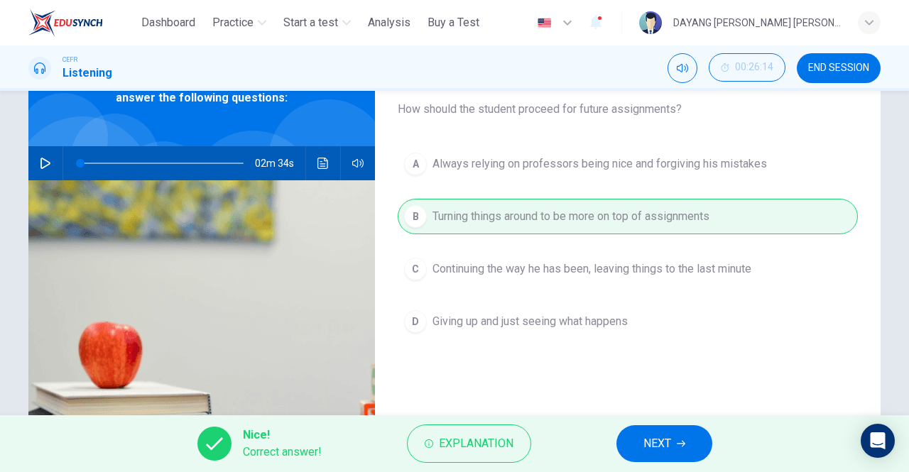
click at [666, 436] on span "NEXT" at bounding box center [657, 444] width 28 height 20
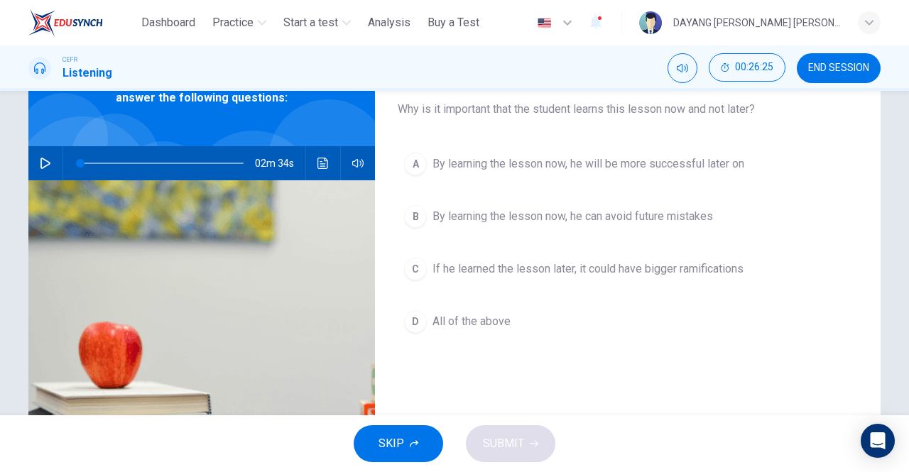
click at [498, 325] on span "All of the above" at bounding box center [472, 321] width 78 height 17
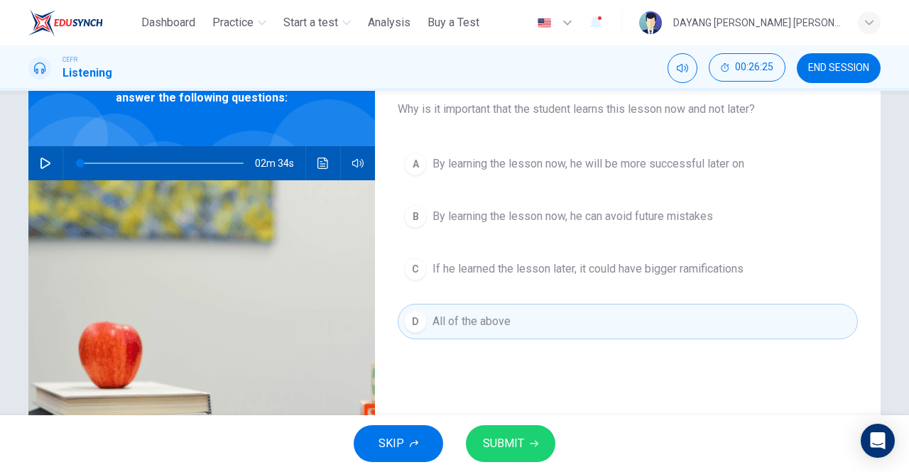
click at [506, 451] on span "SUBMIT" at bounding box center [503, 444] width 41 height 20
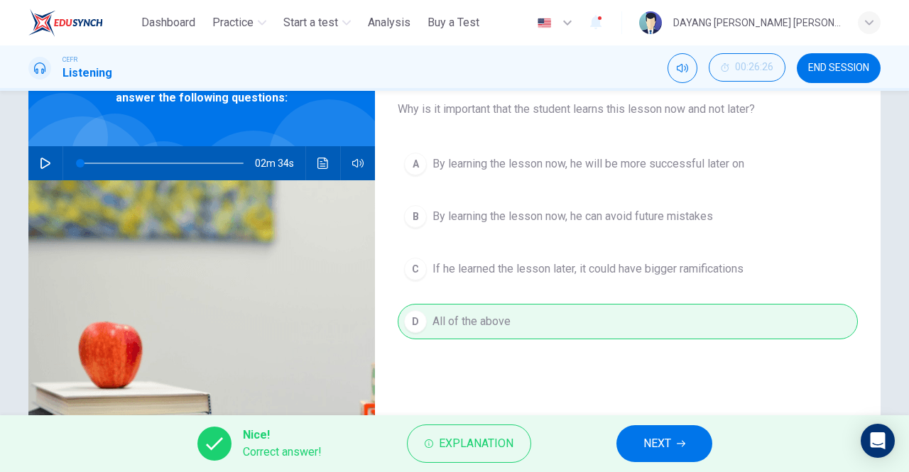
click at [663, 440] on span "NEXT" at bounding box center [657, 444] width 28 height 20
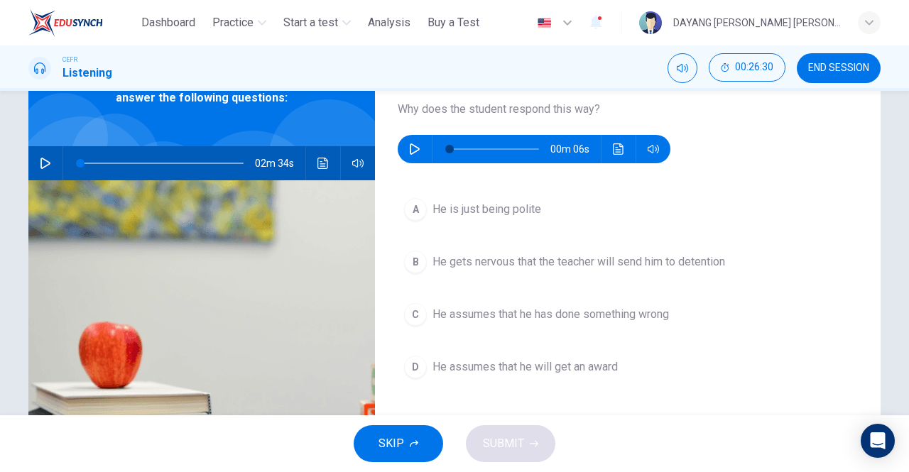
click at [404, 157] on div "00m 06s" at bounding box center [534, 149] width 273 height 28
click at [413, 153] on icon "button" at bounding box center [414, 148] width 11 height 11
type input "*"
click at [609, 313] on span "He assumes that he has done something wrong" at bounding box center [551, 314] width 237 height 17
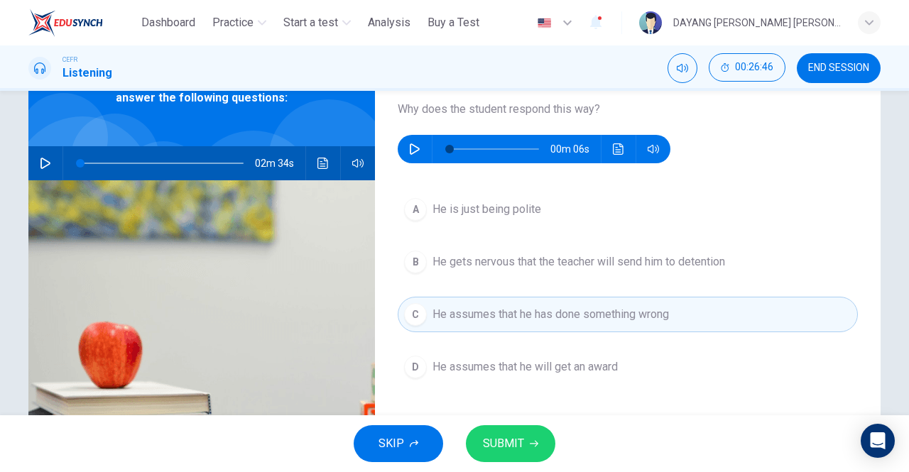
click at [531, 443] on icon "button" at bounding box center [534, 444] width 9 height 6
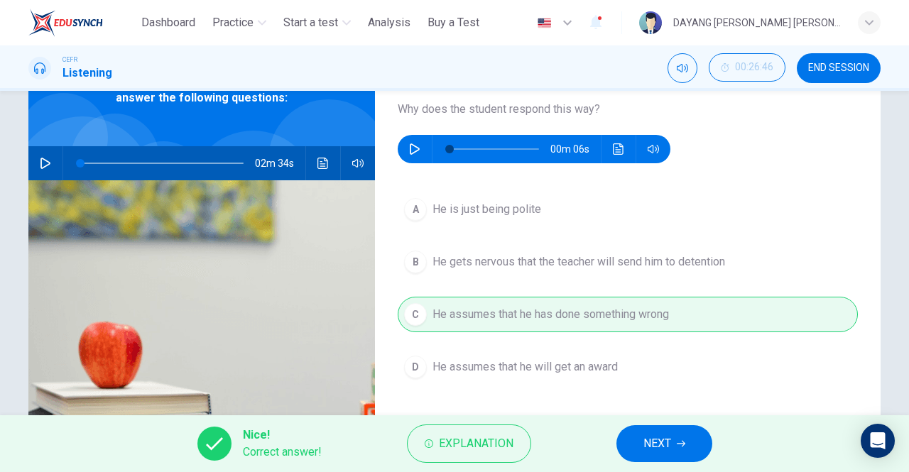
click at [660, 428] on button "NEXT" at bounding box center [664, 443] width 96 height 37
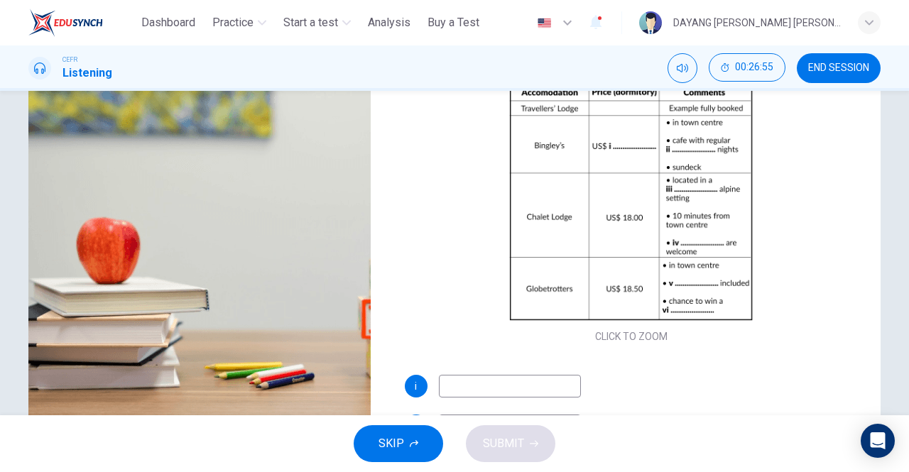
scroll to position [190, 0]
click at [754, 305] on div "Click to Zoom" at bounding box center [632, 212] width 454 height 271
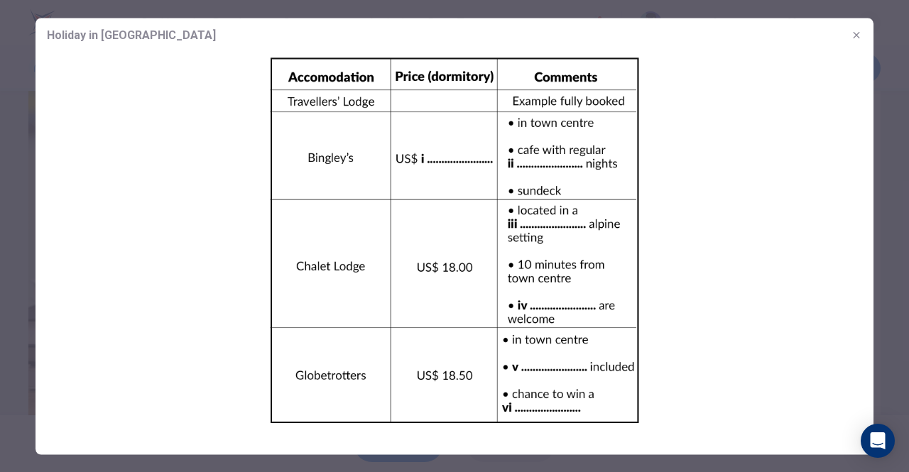
click at [884, 293] on div at bounding box center [454, 236] width 909 height 472
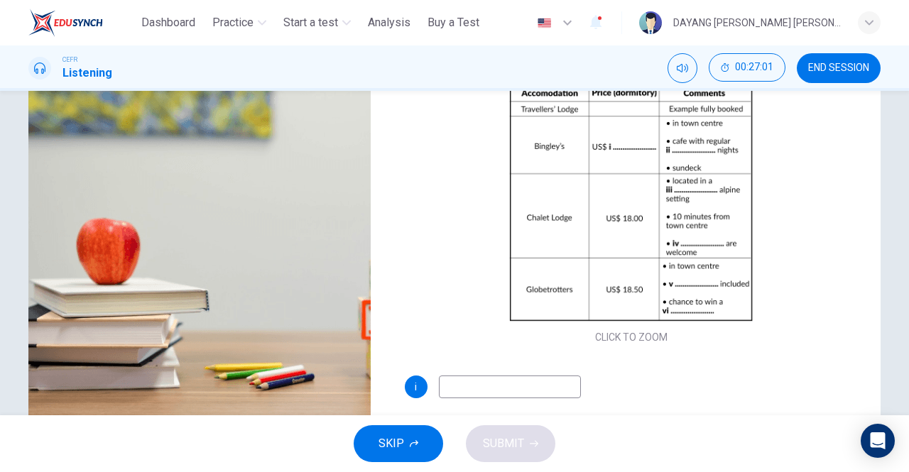
scroll to position [0, 0]
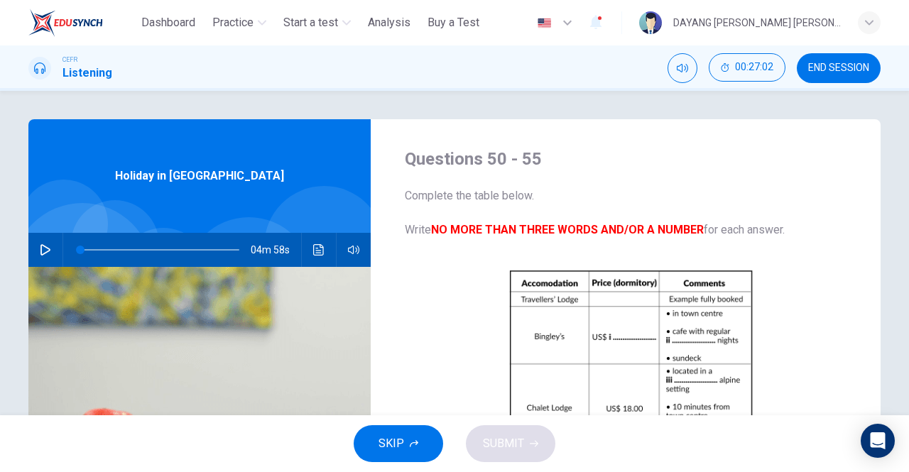
click at [413, 445] on icon "button" at bounding box center [414, 444] width 9 height 9
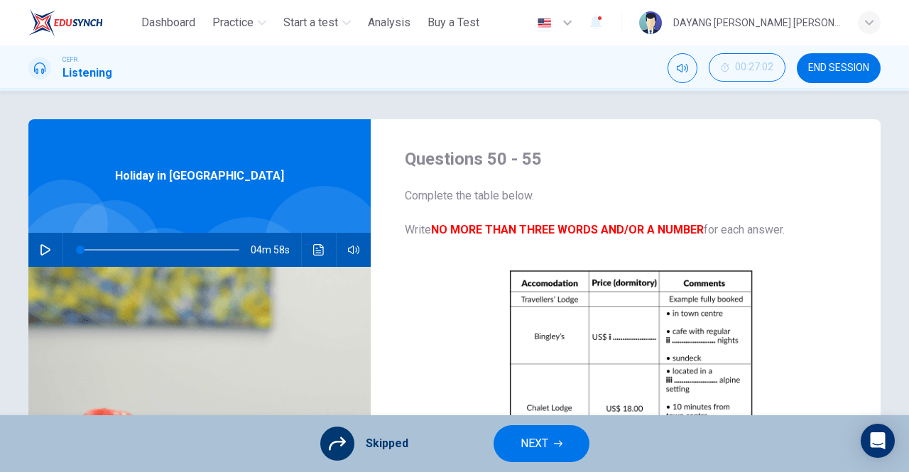
click at [540, 435] on span "NEXT" at bounding box center [535, 444] width 28 height 20
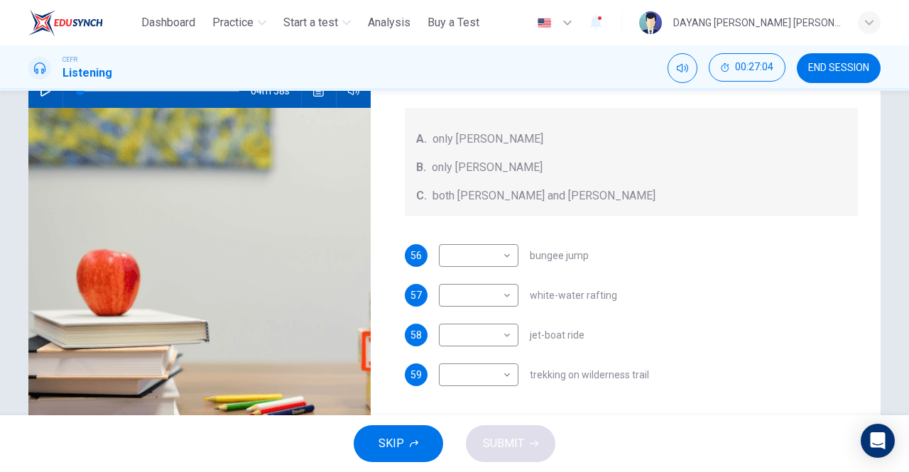
scroll to position [159, 0]
click at [428, 447] on button "SKIP" at bounding box center [398, 443] width 89 height 37
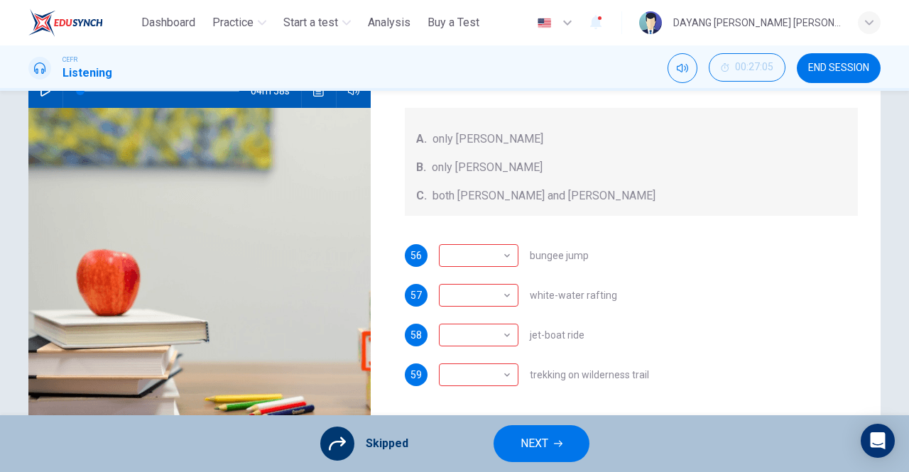
click at [546, 450] on span "NEXT" at bounding box center [535, 444] width 28 height 20
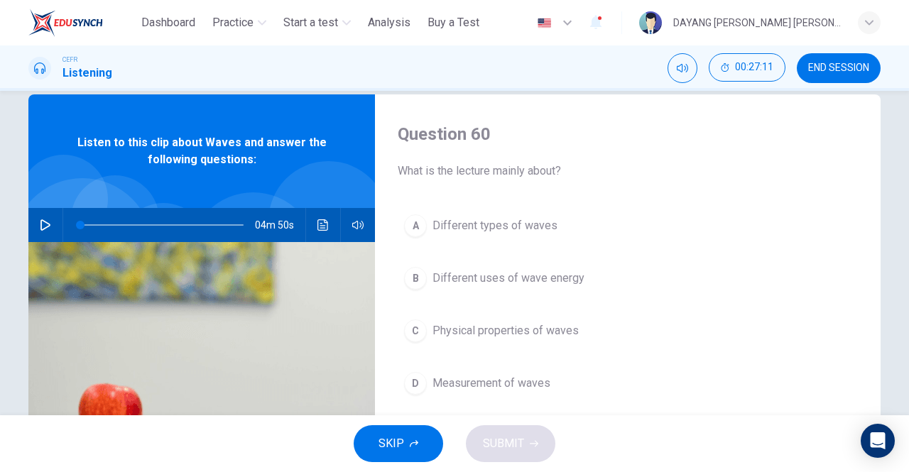
scroll to position [43, 0]
